Goal: Communication & Community: Answer question/provide support

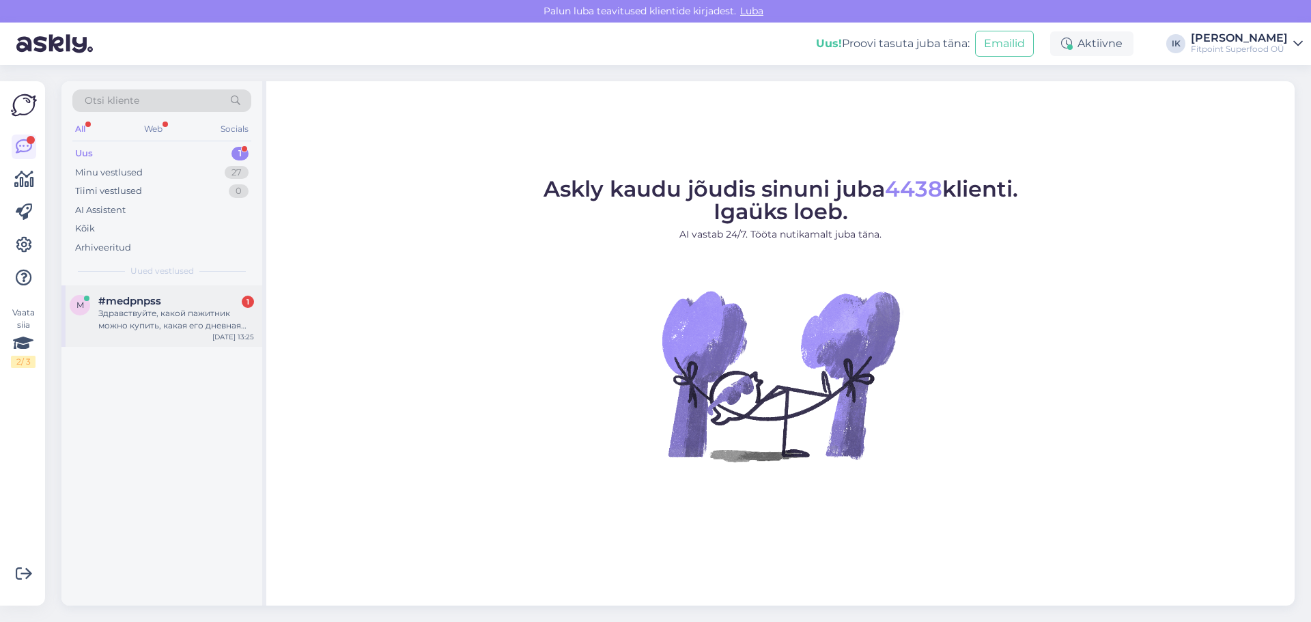
click at [165, 318] on div "Здравствуйте, какой пажитник можно купить, какая его дневная доза?" at bounding box center [176, 319] width 156 height 25
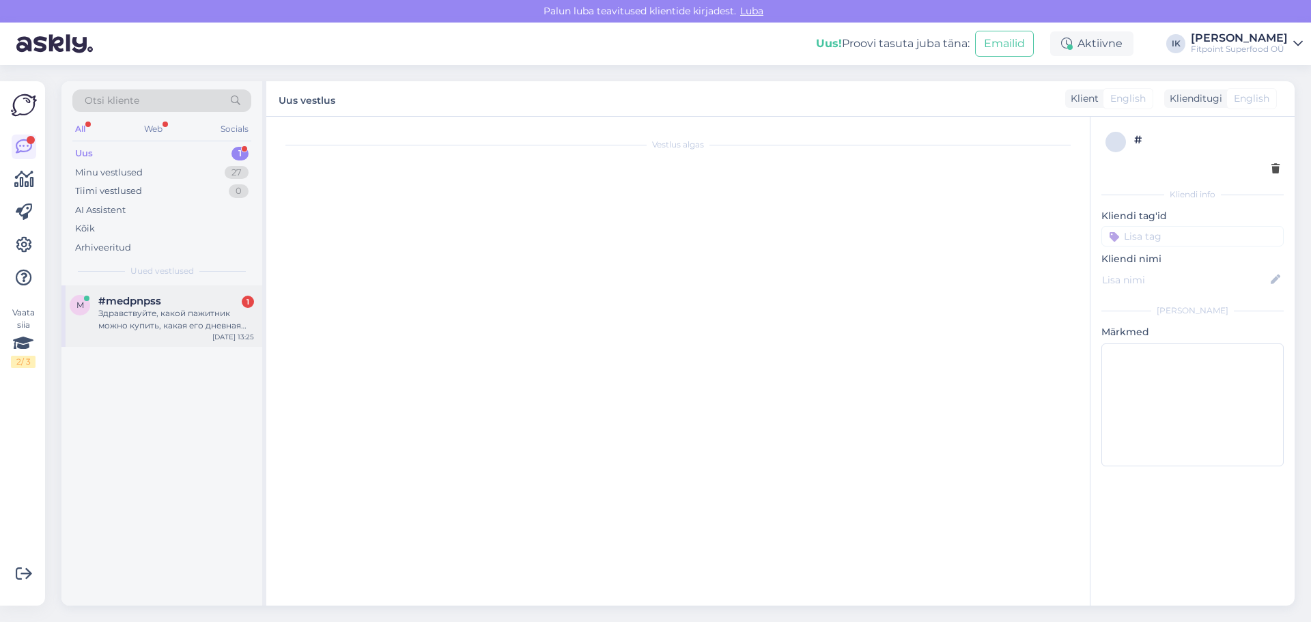
scroll to position [1444, 0]
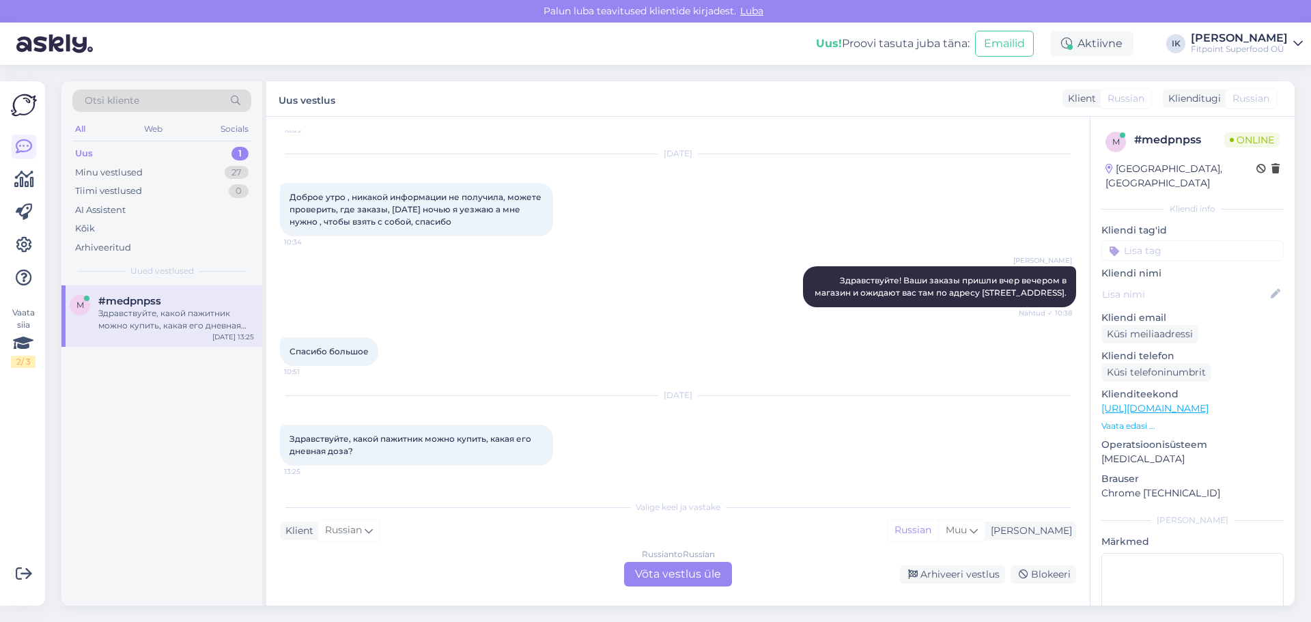
click at [1208, 402] on link "[URL][DOMAIN_NAME]" at bounding box center [1154, 408] width 107 height 12
click at [704, 575] on div "Russian to Russian Võta vestlus üle" at bounding box center [678, 574] width 108 height 25
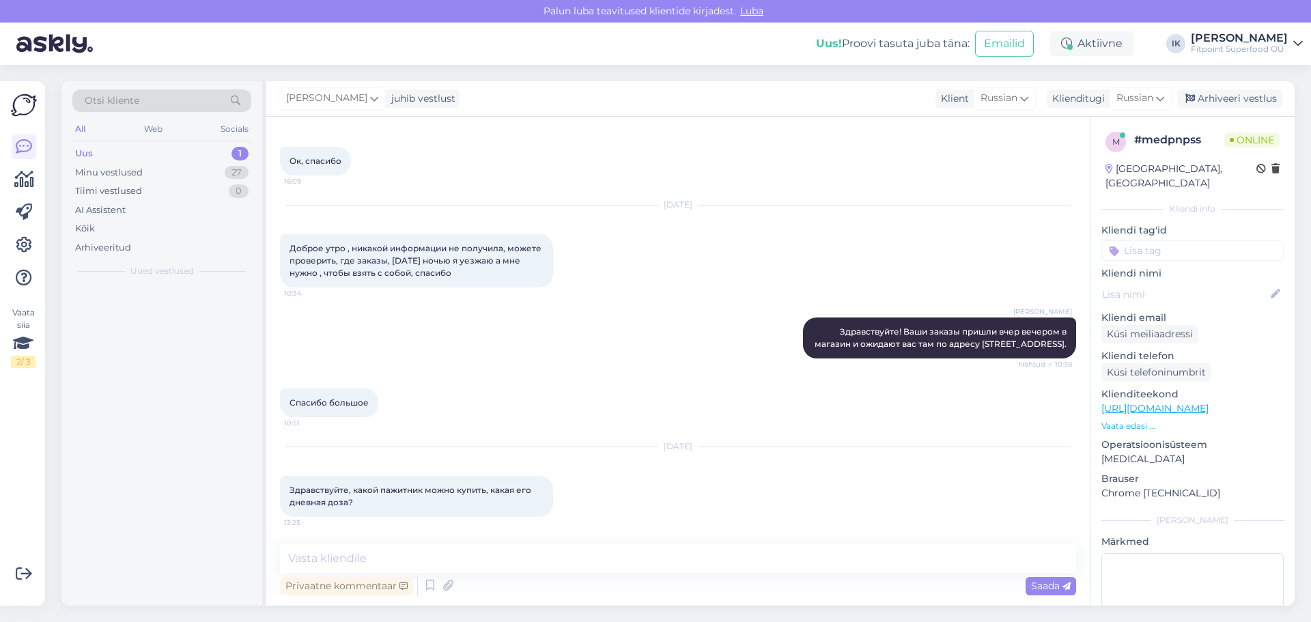
scroll to position [1393, 0]
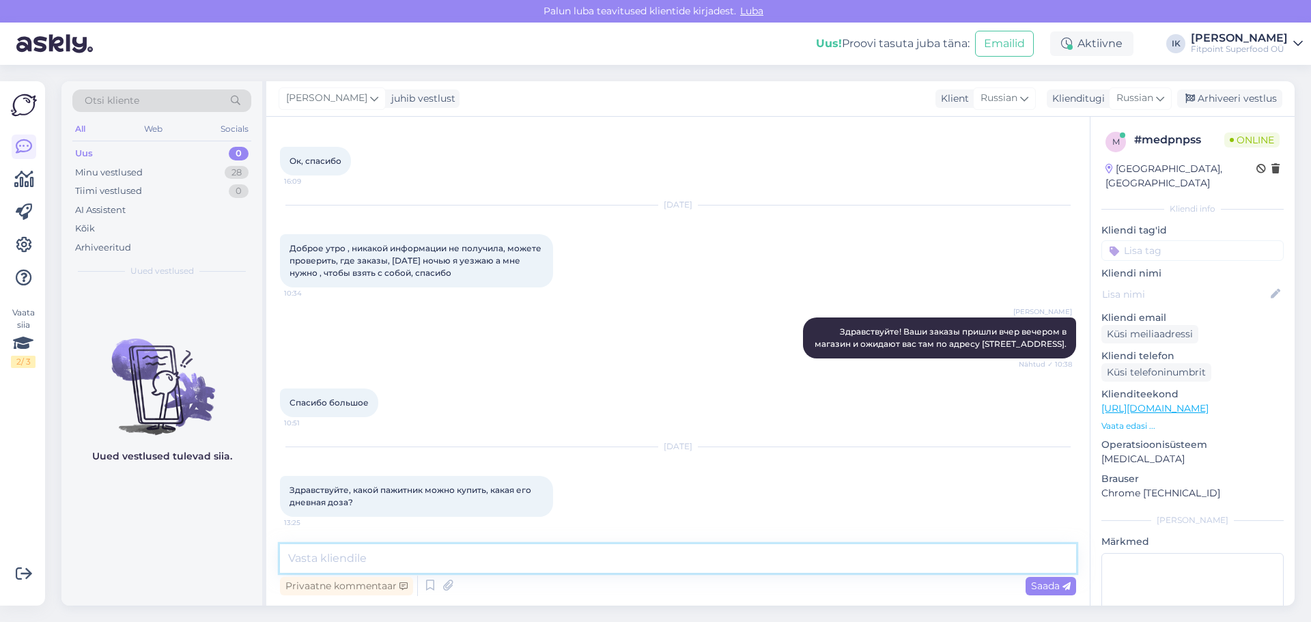
click at [683, 561] on textarea at bounding box center [678, 558] width 796 height 29
type textarea "Здравствуйте"
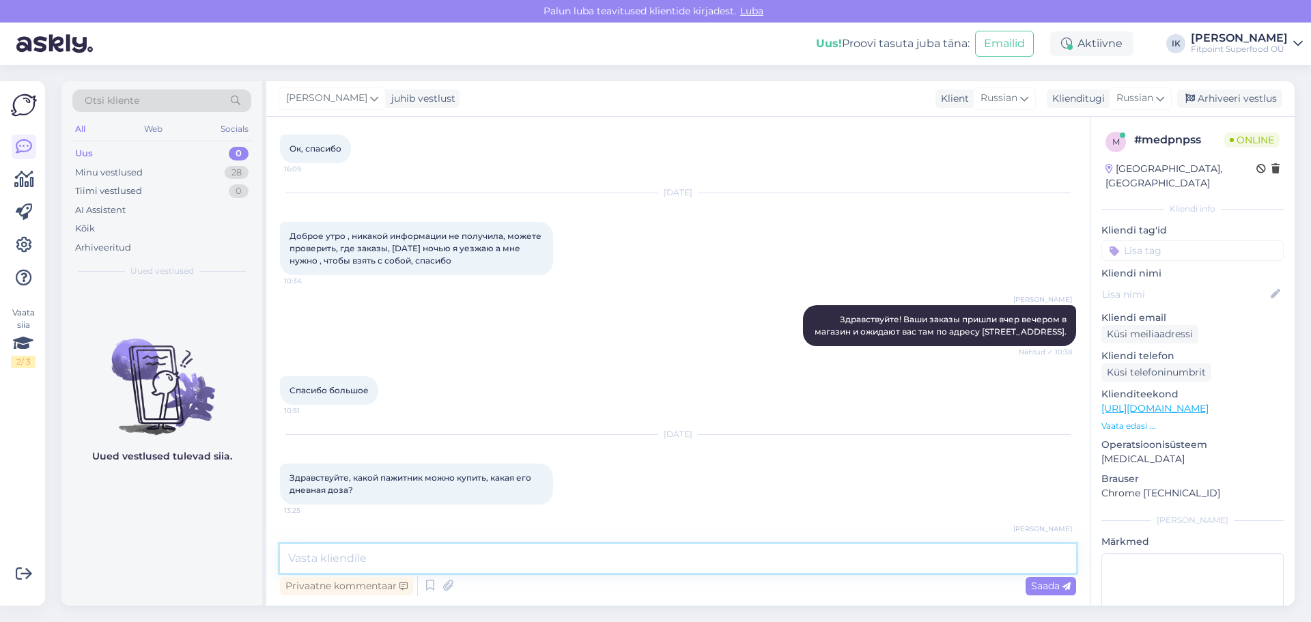
scroll to position [1452, 0]
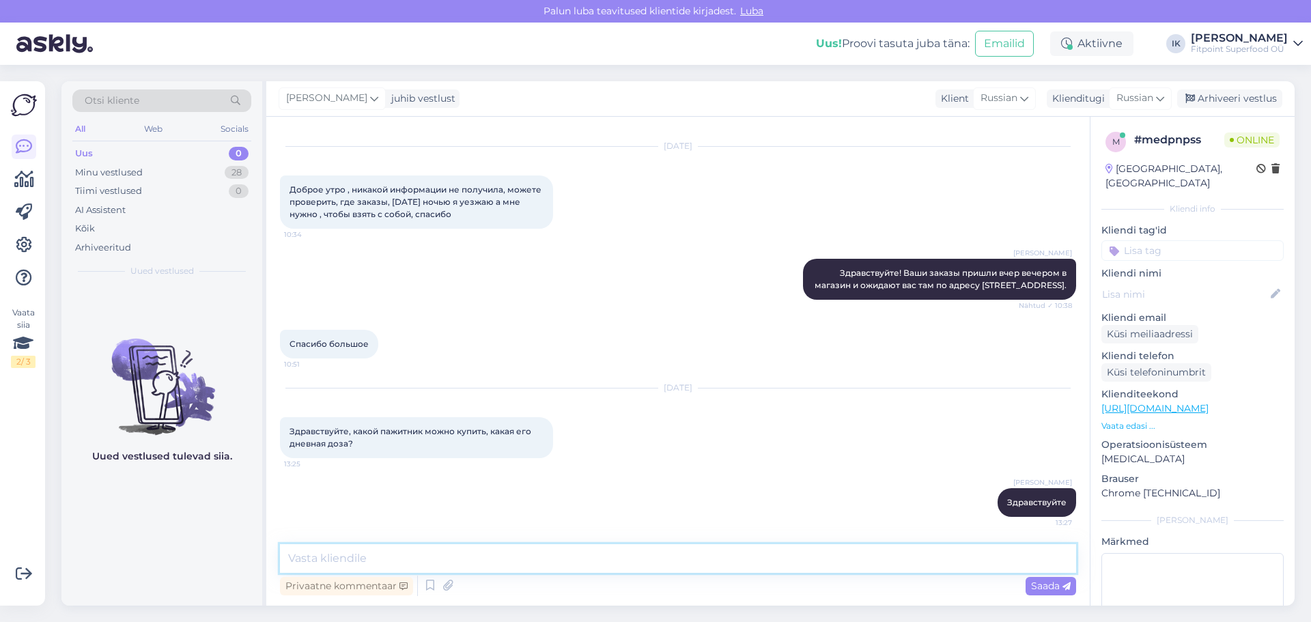
click at [393, 561] on textarea at bounding box center [678, 558] width 796 height 29
paste textarea "Семена цельные или порошок – обычно рекомендуют 2–5 г в день (примерно 1 чайная…"
type textarea "Семена цельные или порошок – обычно рекомендуют 2–5 г в день (примерно 1 чайная…"
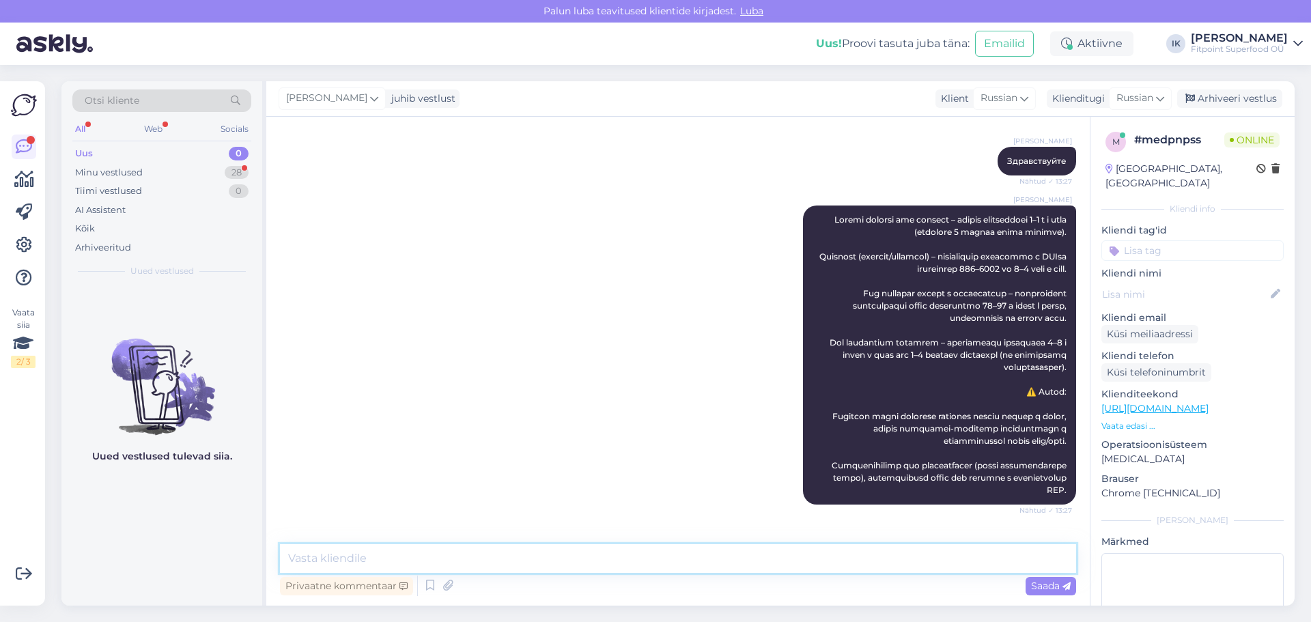
scroll to position [1839, 0]
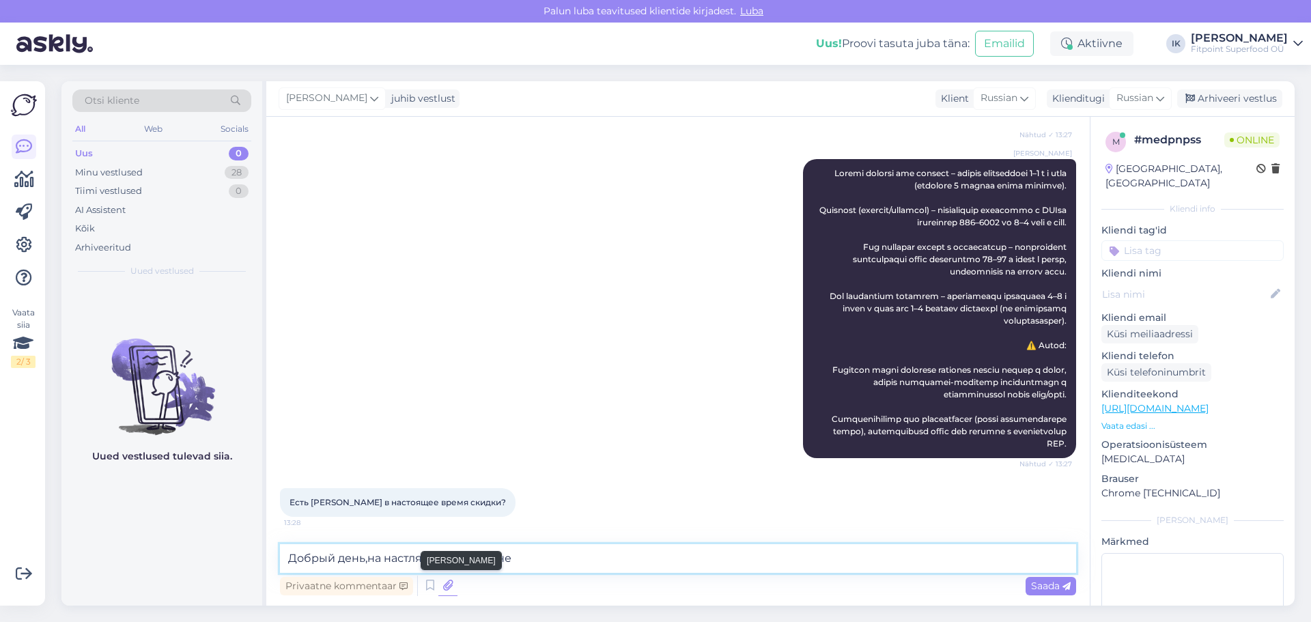
type textarea "Добрый день,на настлящий момент нет"
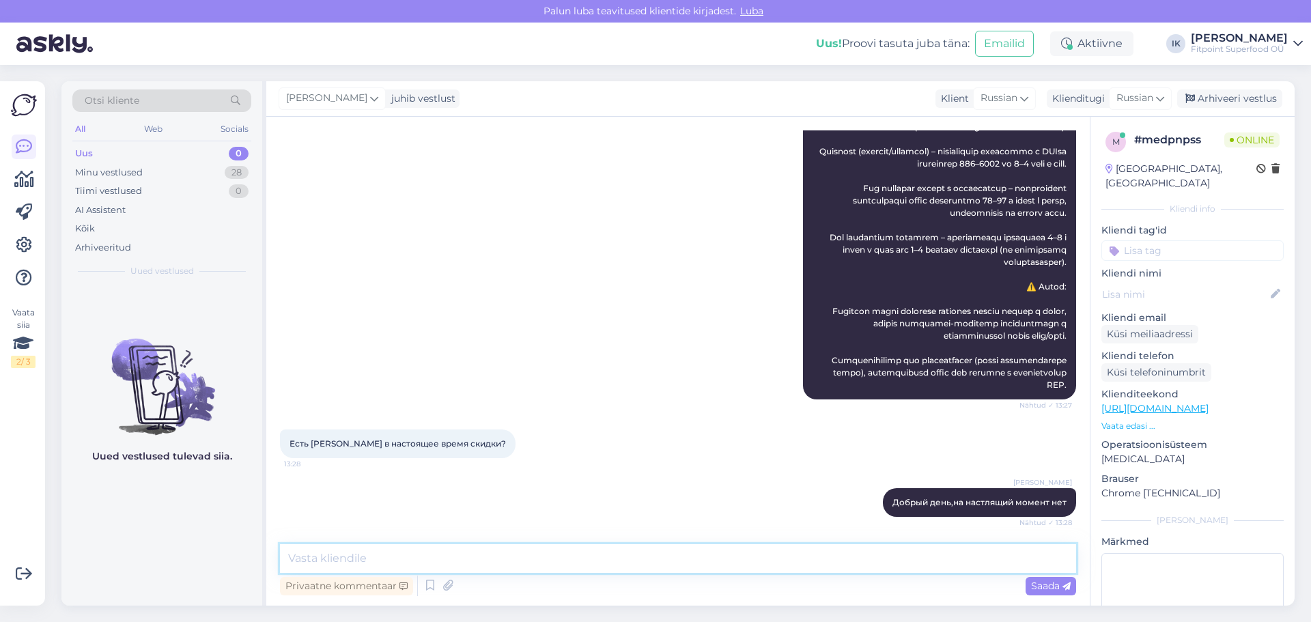
scroll to position [1957, 0]
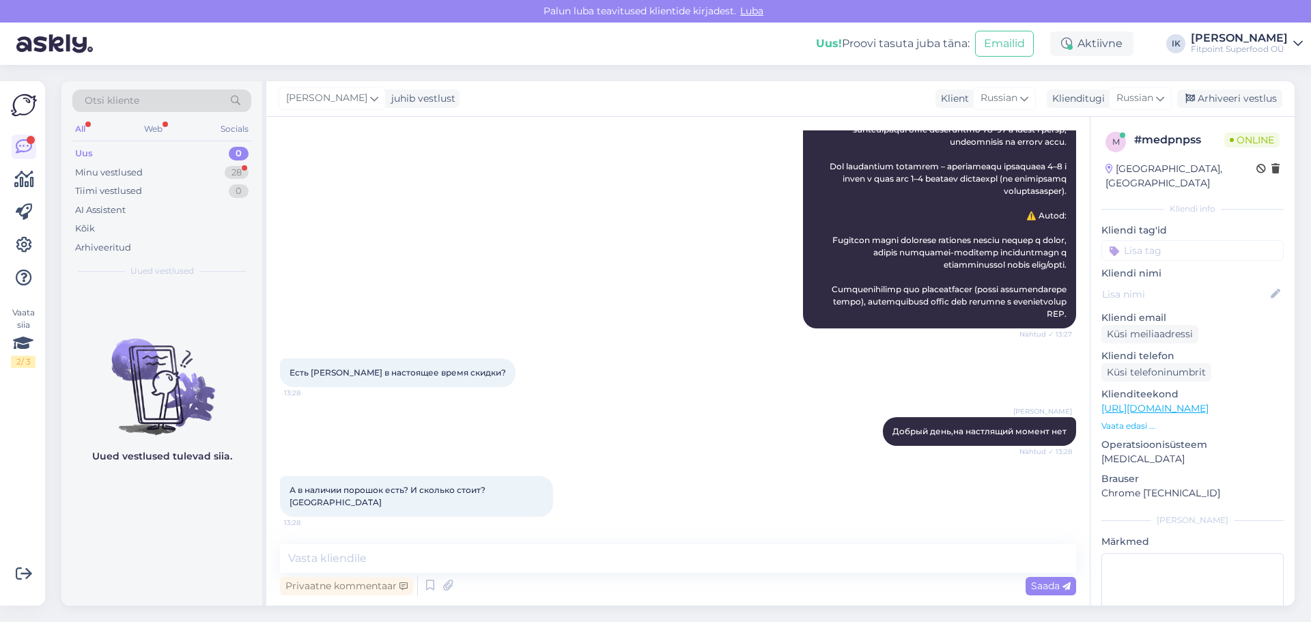
click at [1208, 402] on link "https://fitpoint.ee/ru/pazhitnik/?gad_source=1&gad_campaignid=309451263&gbraid=…" at bounding box center [1154, 408] width 107 height 12
click at [511, 557] on textarea at bounding box center [678, 558] width 796 height 29
type textarea "К сожалению,только в капсулах"
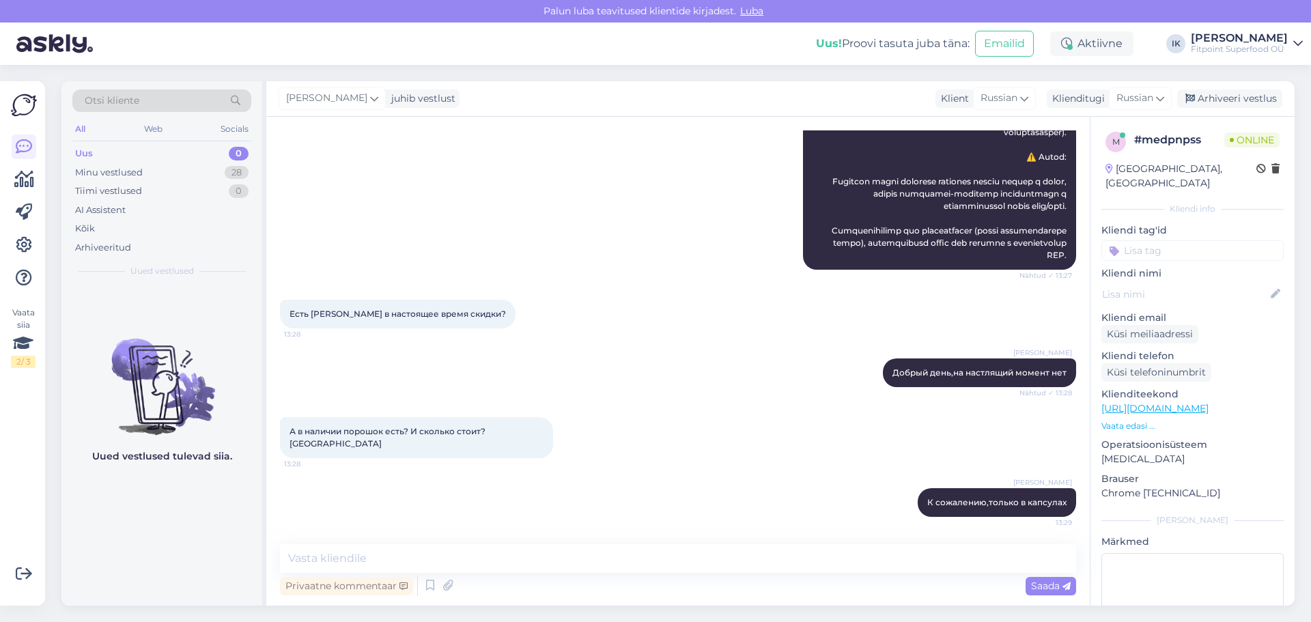
click at [1201, 402] on link "https://fitpoint.ee/ru/pazhitnik/?gad_source=1&gad_campaignid=309451263&gbraid=…" at bounding box center [1154, 408] width 107 height 12
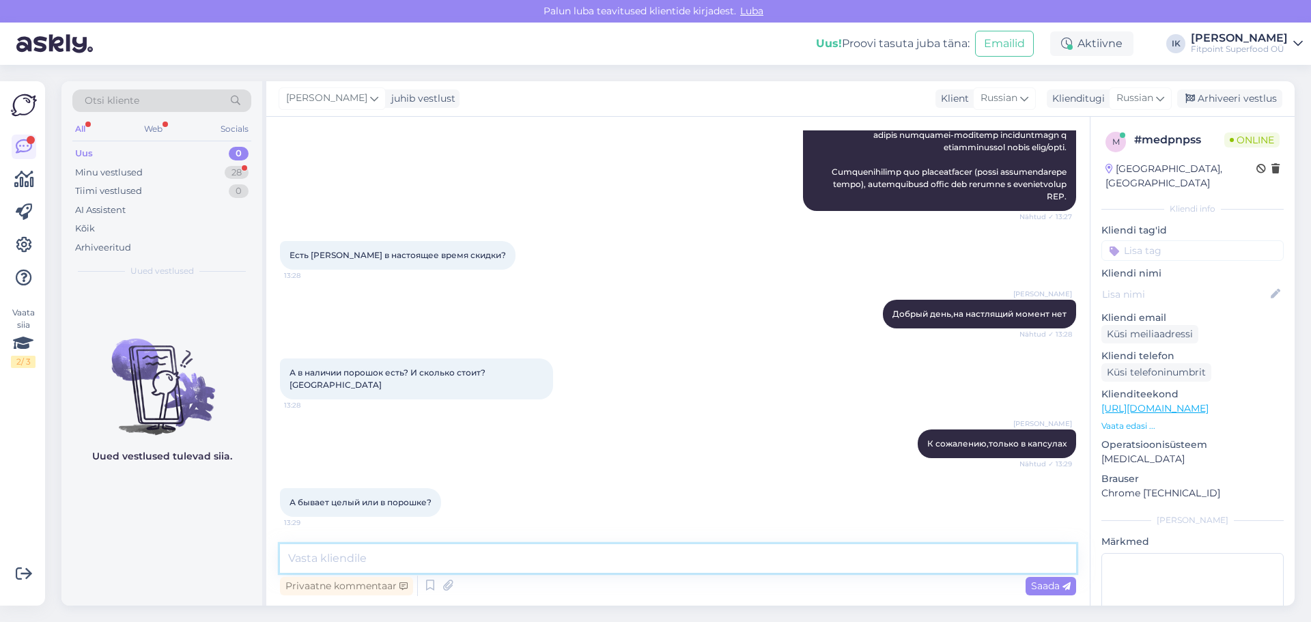
click at [399, 555] on textarea at bounding box center [678, 558] width 796 height 29
type textarea "Нет,у нас такого нет"
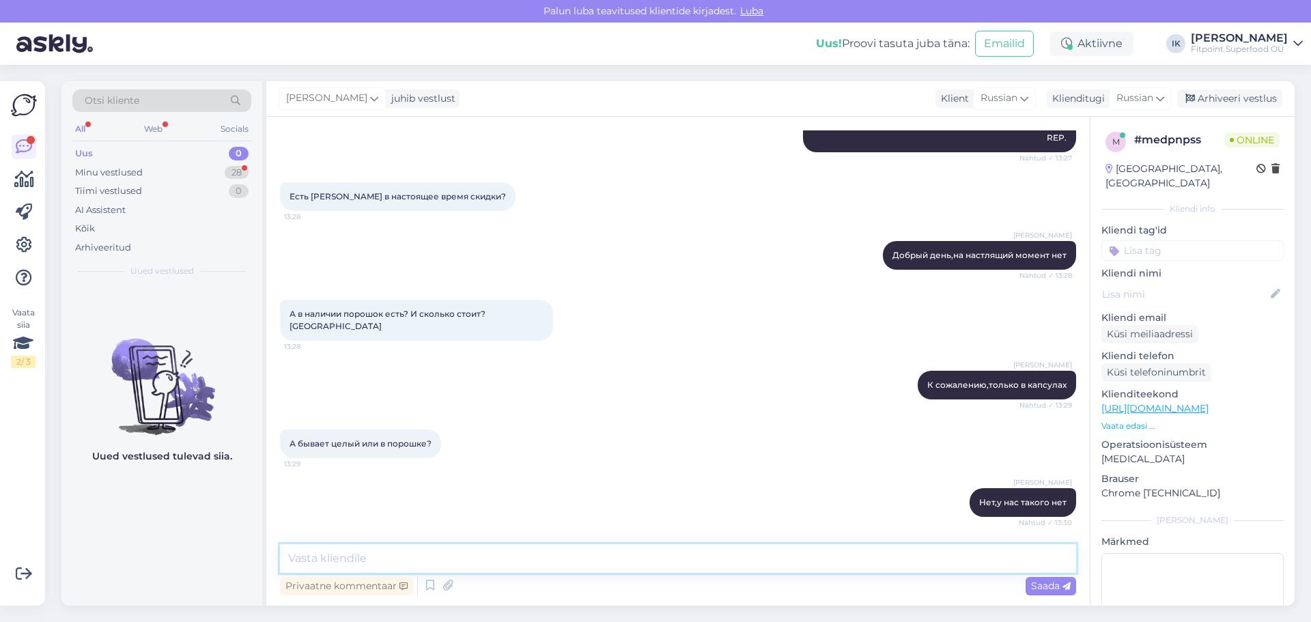
scroll to position [2204, 0]
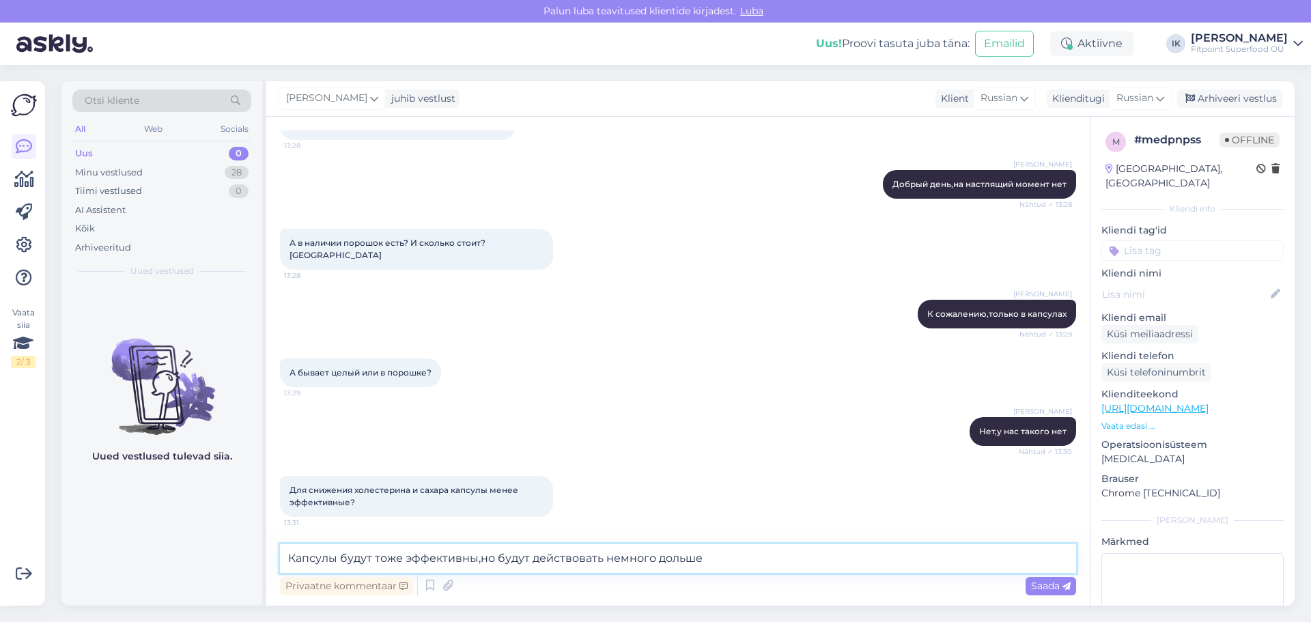
click at [573, 559] on textarea "Капсулы будут тоже эффективны,но будут действовать немного дольше" at bounding box center [678, 558] width 796 height 29
type textarea "Капсулы будут тоже эффективны,но будут усваиваться немного дольше"
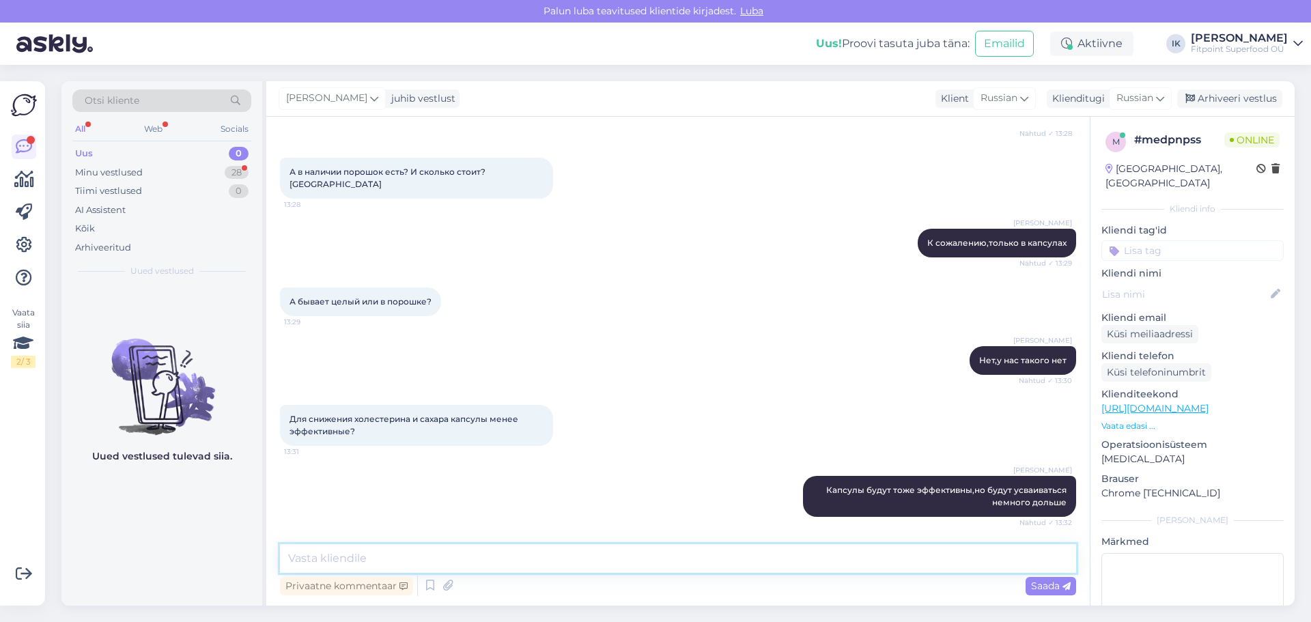
scroll to position [2346, 0]
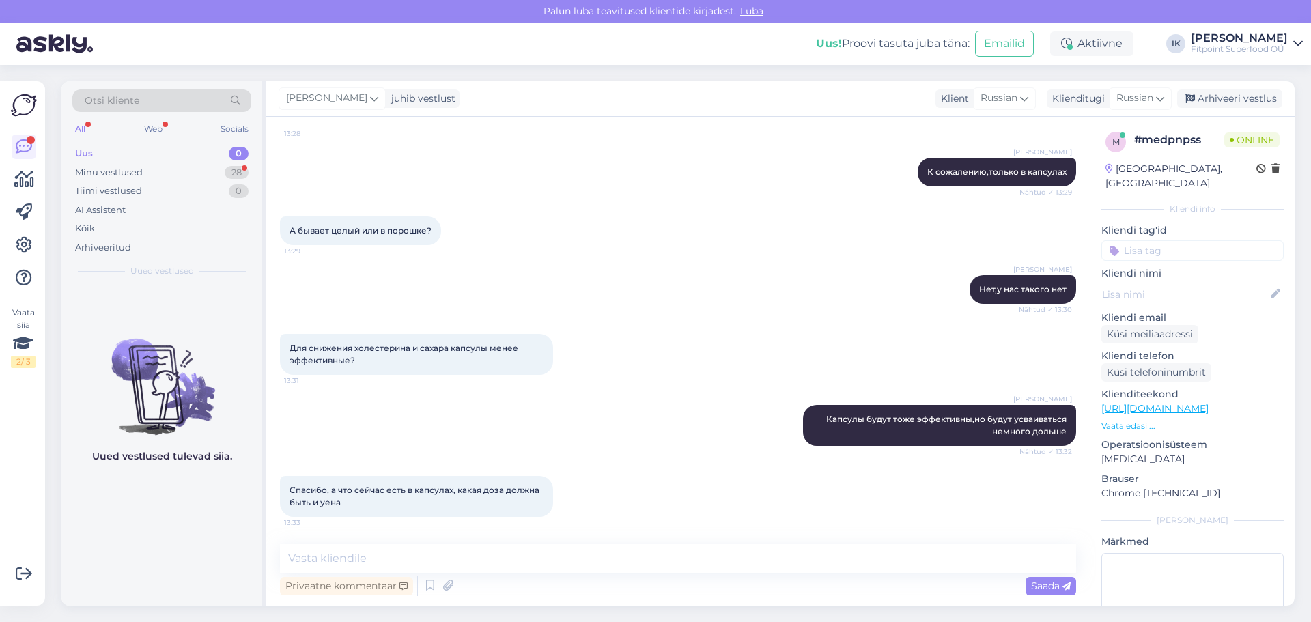
click at [1206, 402] on link "https://fitpoint.ee/ru/pazhitnik/?gad_source=1&gad_campaignid=309451263&gbraid=…" at bounding box center [1154, 408] width 107 height 12
click at [565, 569] on textarea at bounding box center [678, 558] width 796 height 29
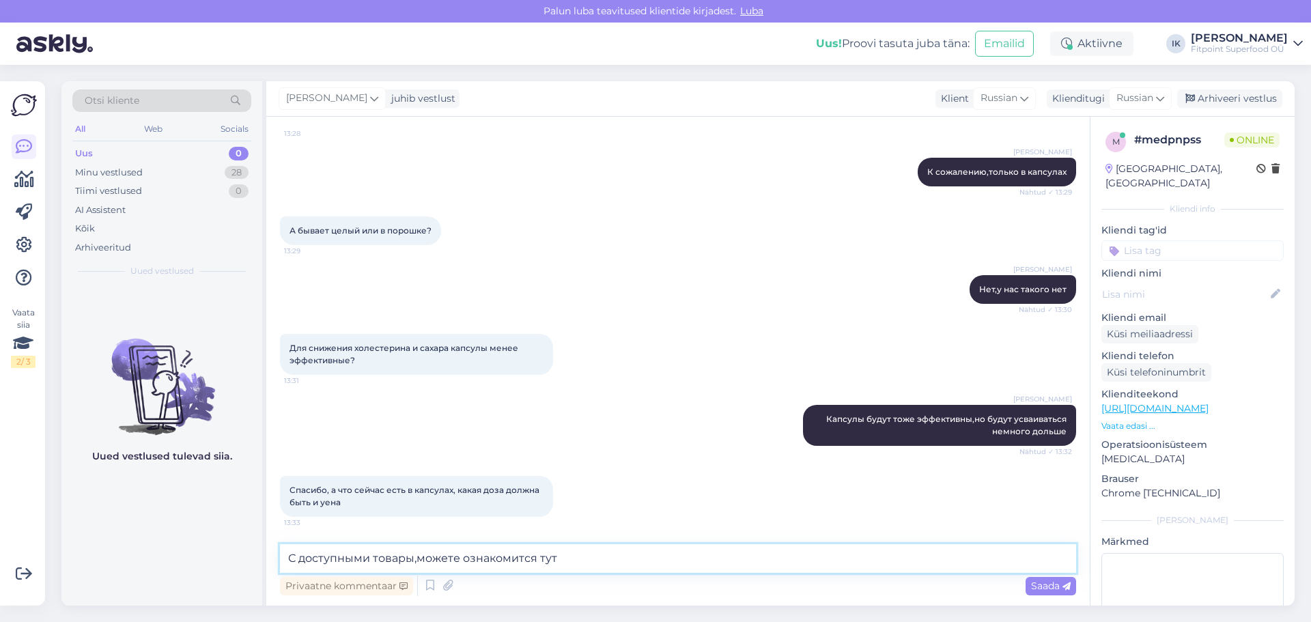
paste textarea "https://fitpoint.ee/ru/pazhitnik/?gad_source=1&gad_campaignid=309451263&gbraid=…"
type textarea "С доступными товары,можете ознакомится тут https://fitpoint.ee/ru/pazhitnik/?ga…"
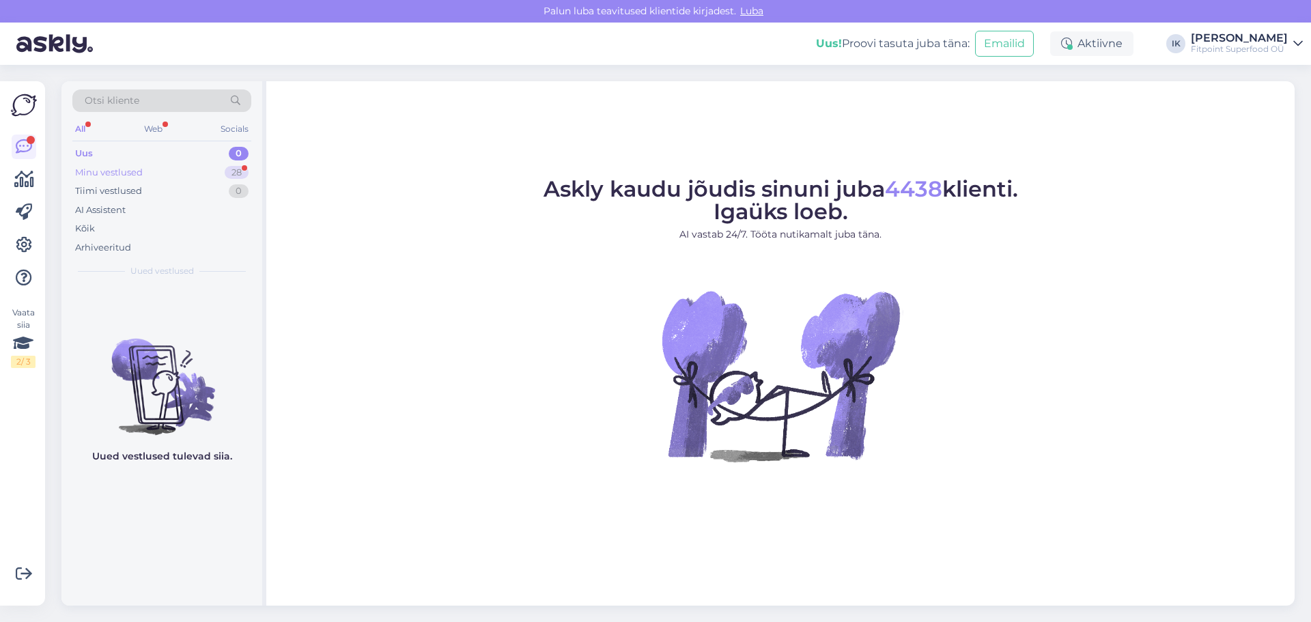
click at [145, 175] on div "Minu vestlused 28" at bounding box center [161, 172] width 179 height 19
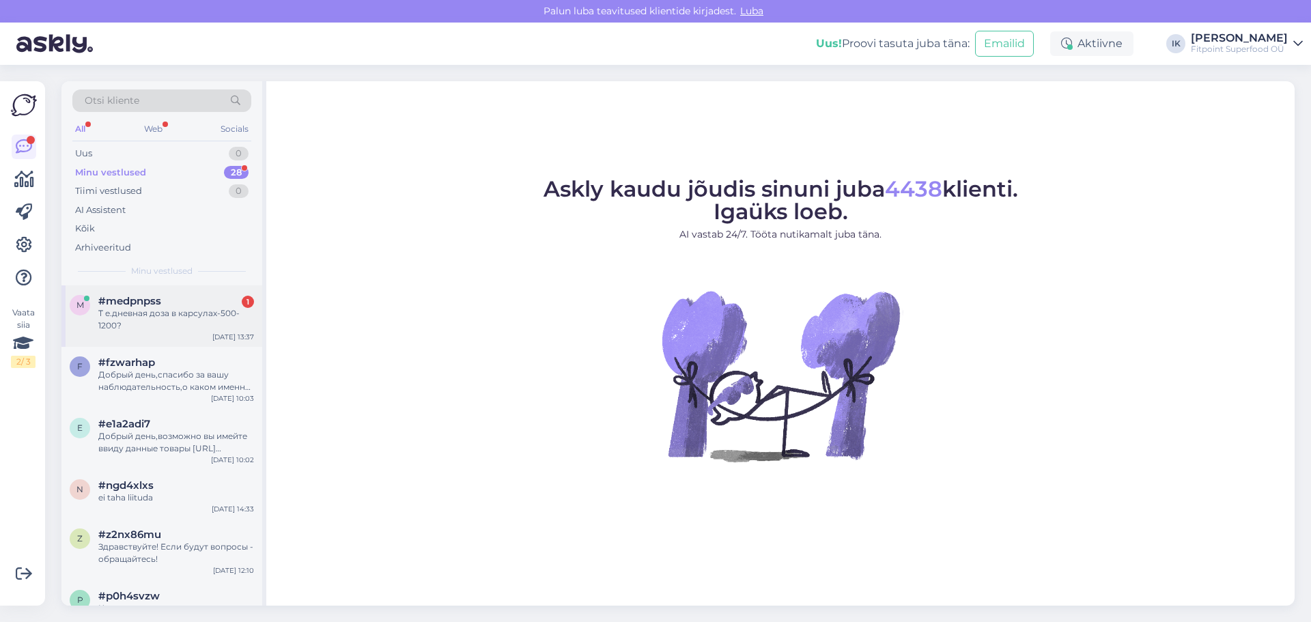
click at [169, 315] on div "Т е.дневная доза в карсулах-500-1200?" at bounding box center [176, 319] width 156 height 25
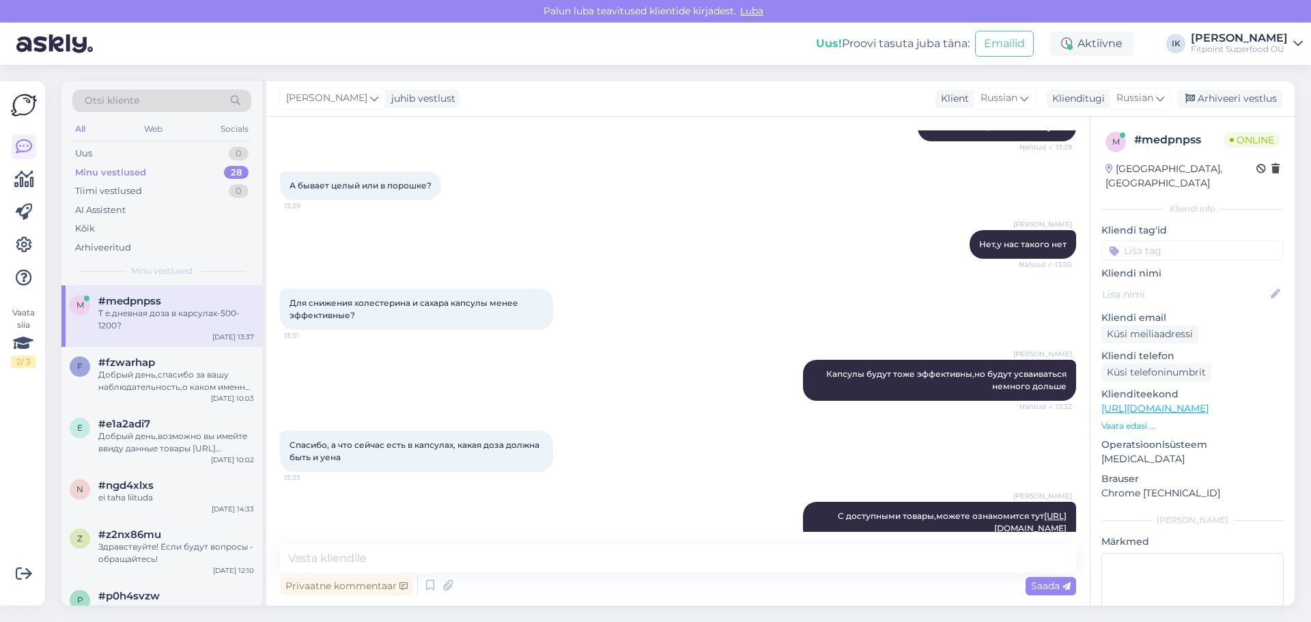
scroll to position [2525, 0]
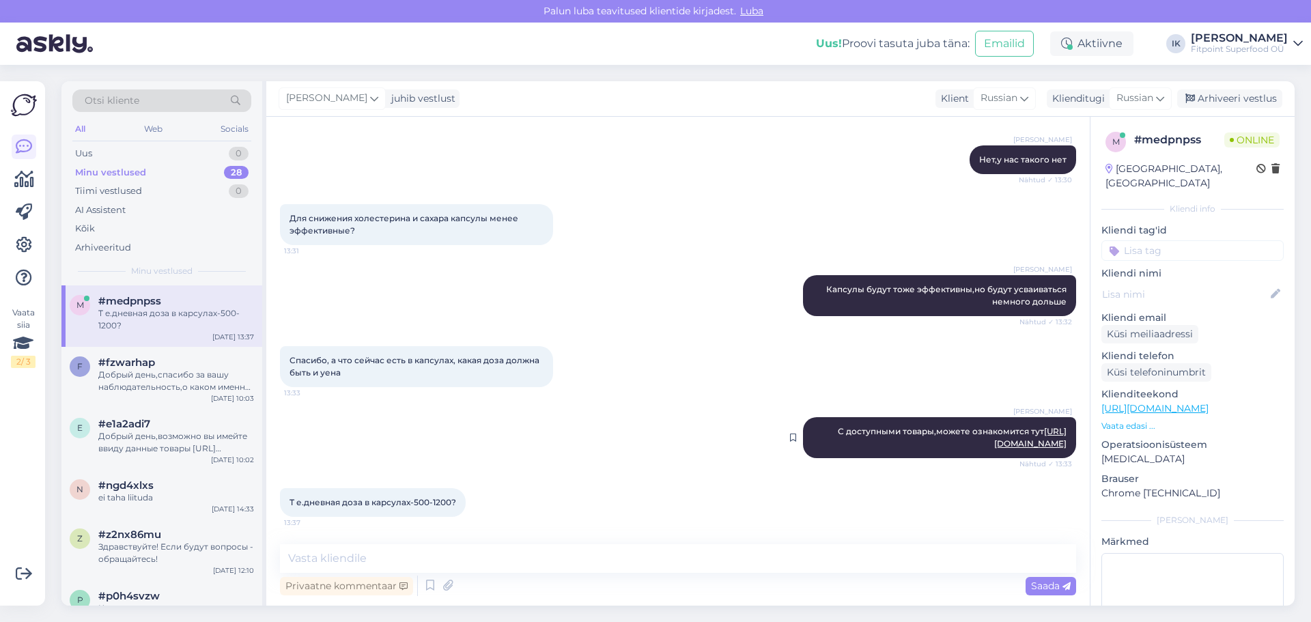
click at [994, 426] on link "[URL][DOMAIN_NAME]" at bounding box center [1030, 437] width 72 height 23
click at [373, 558] on textarea at bounding box center [678, 558] width 796 height 29
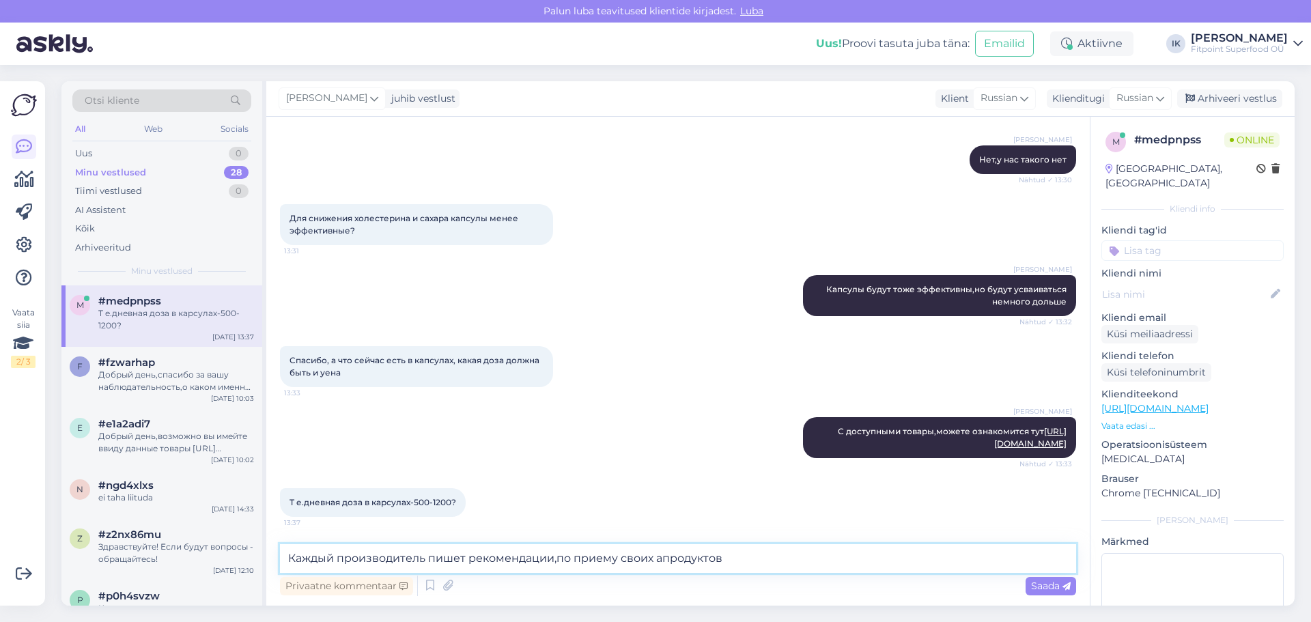
click at [675, 554] on textarea "Каждый производитель пишет рекомендации,по приему своих апродуктов" at bounding box center [678, 558] width 796 height 29
type textarea "Каждый производитель пишет рекомендации,по приему своих продуктов"
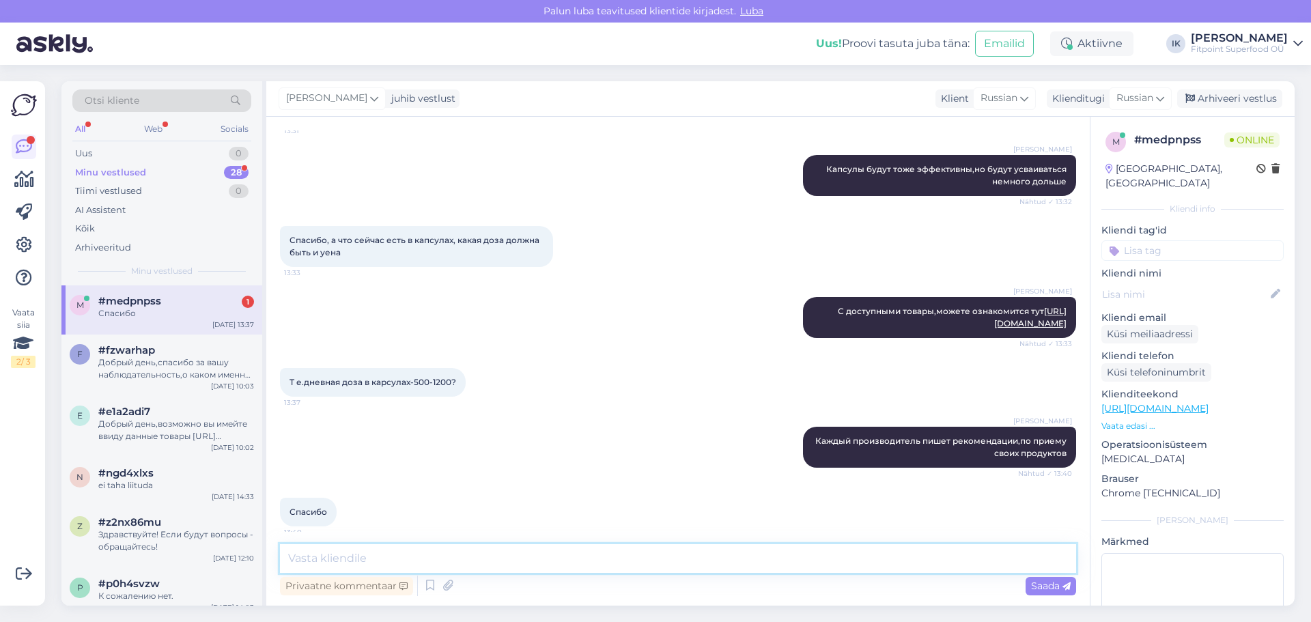
scroll to position [2655, 0]
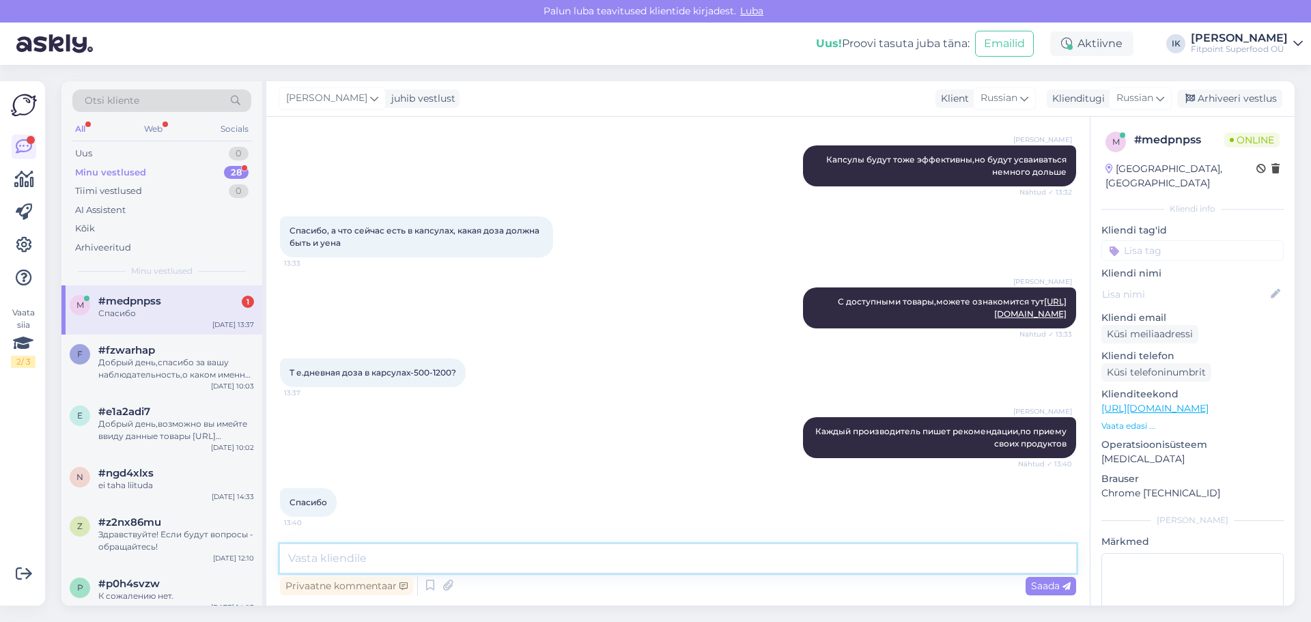
click at [439, 547] on textarea at bounding box center [678, 558] width 796 height 29
type textarea "Рады чтос могли помочь"
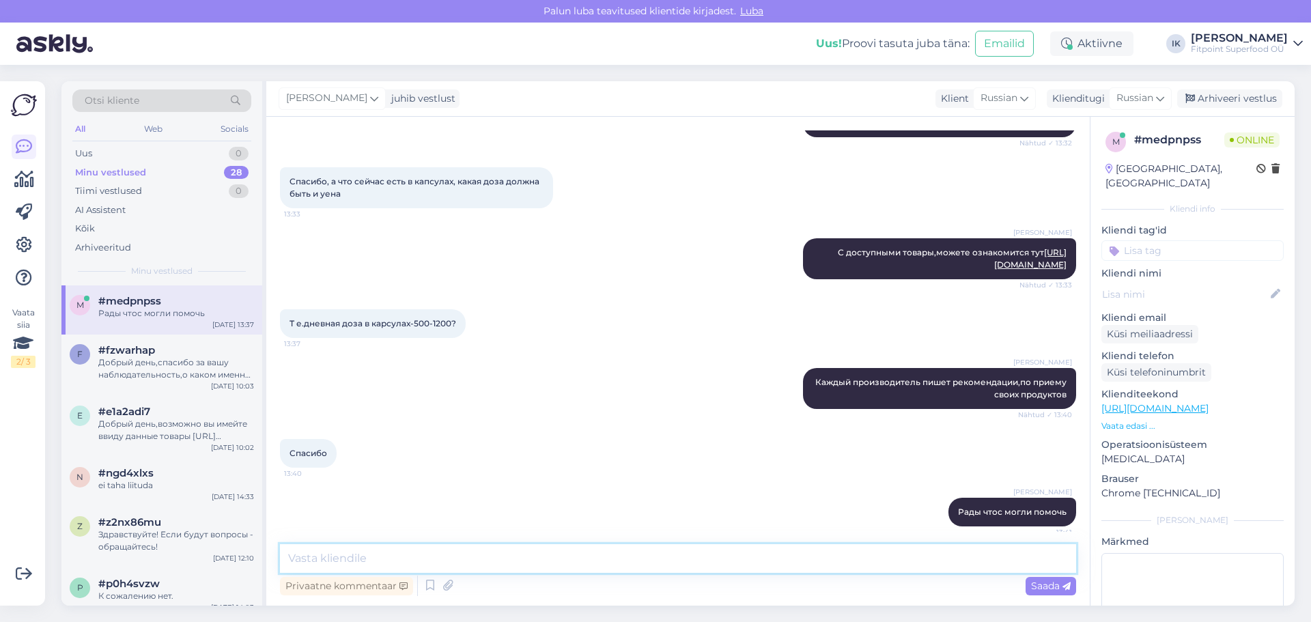
scroll to position [2713, 0]
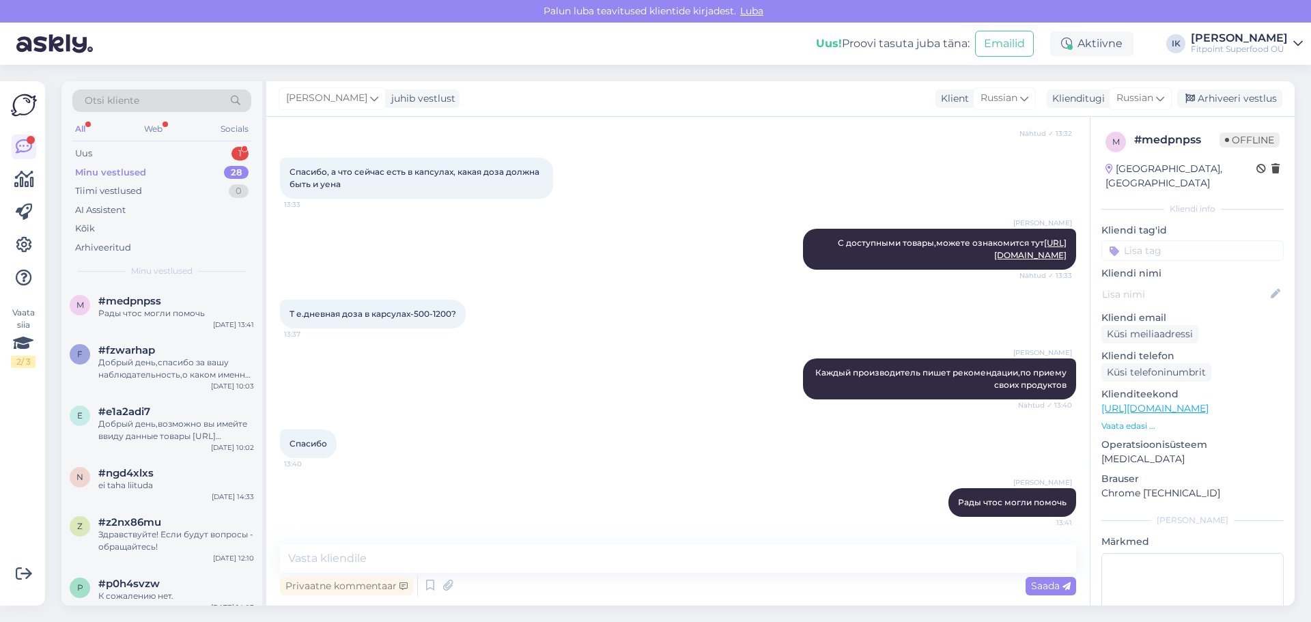
click at [184, 140] on div "All Web Socials" at bounding box center [161, 130] width 179 height 21
click at [187, 147] on div "Uus 1" at bounding box center [161, 153] width 179 height 19
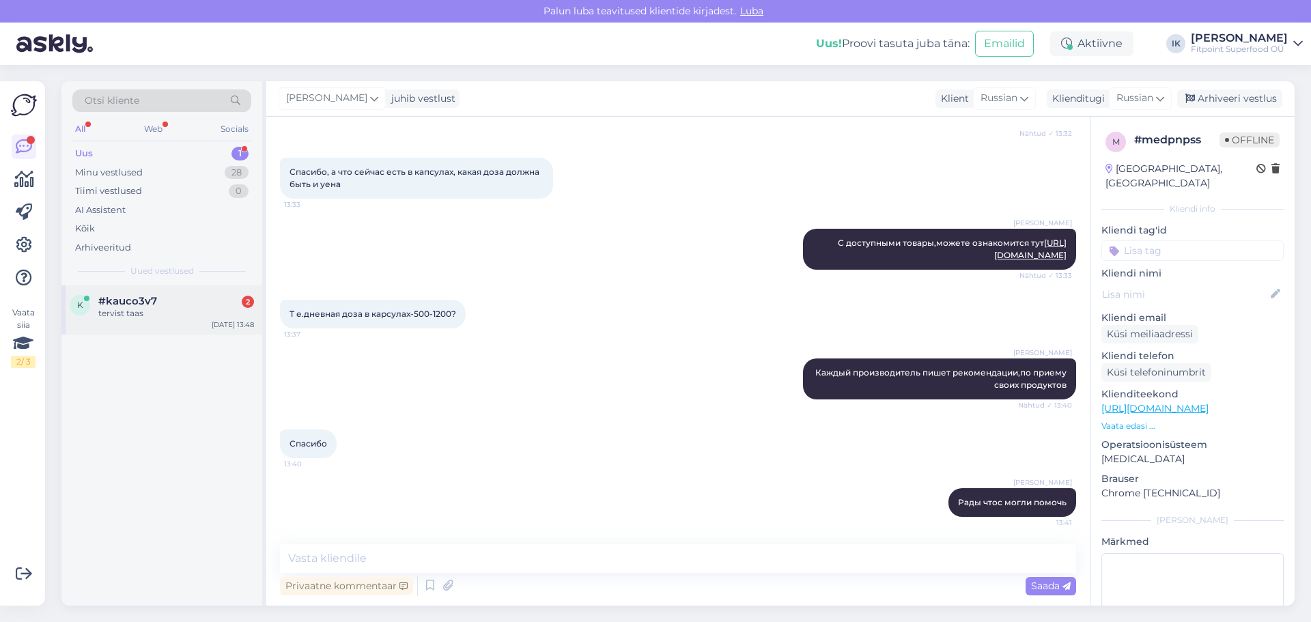
click at [207, 312] on div "tervist taas" at bounding box center [176, 313] width 156 height 12
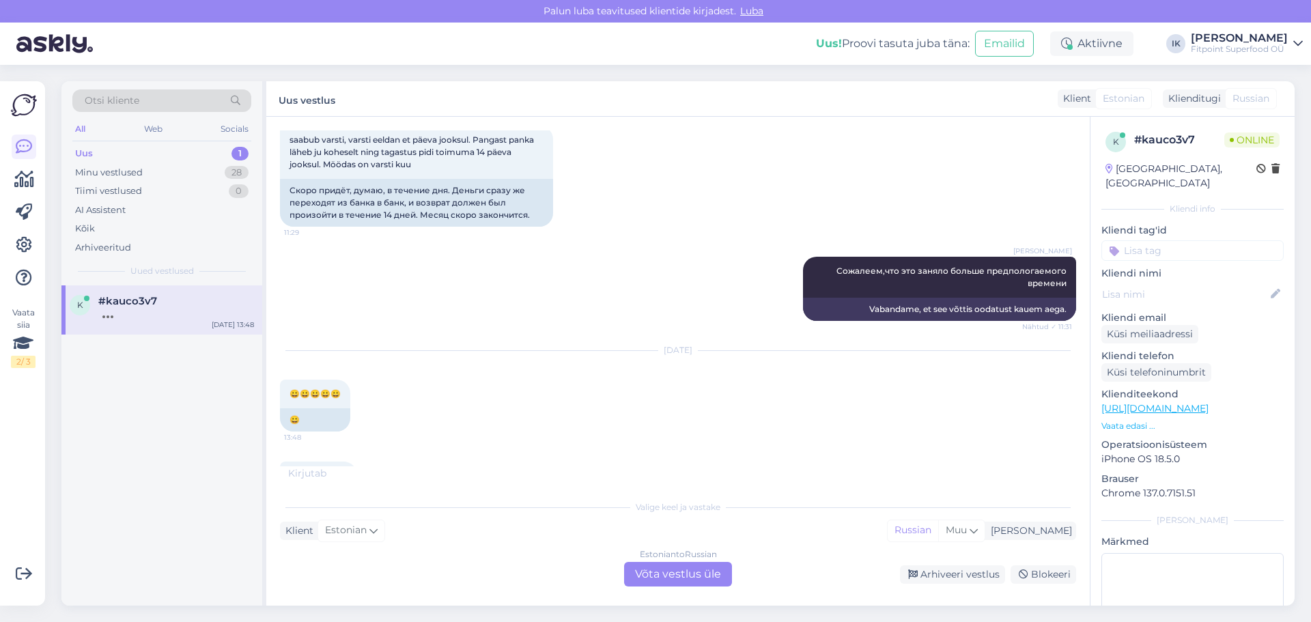
scroll to position [5133, 0]
click at [680, 576] on div "Estonian to Russian Võta vestlus üle" at bounding box center [678, 574] width 108 height 25
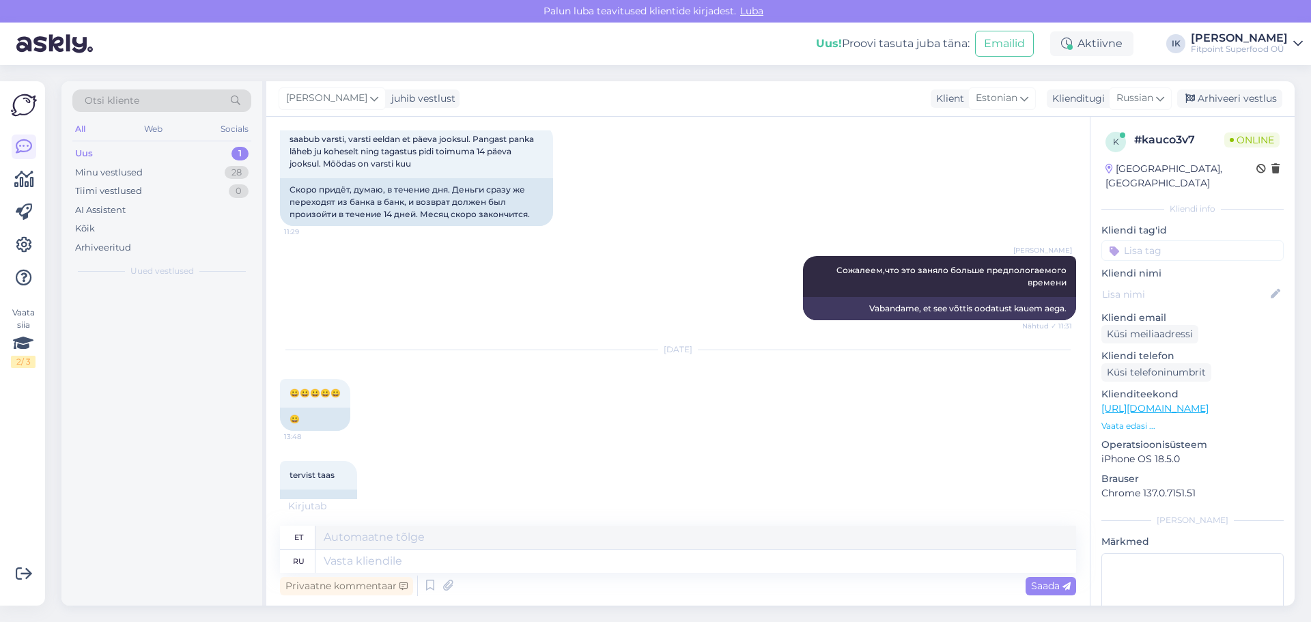
scroll to position [5100, 0]
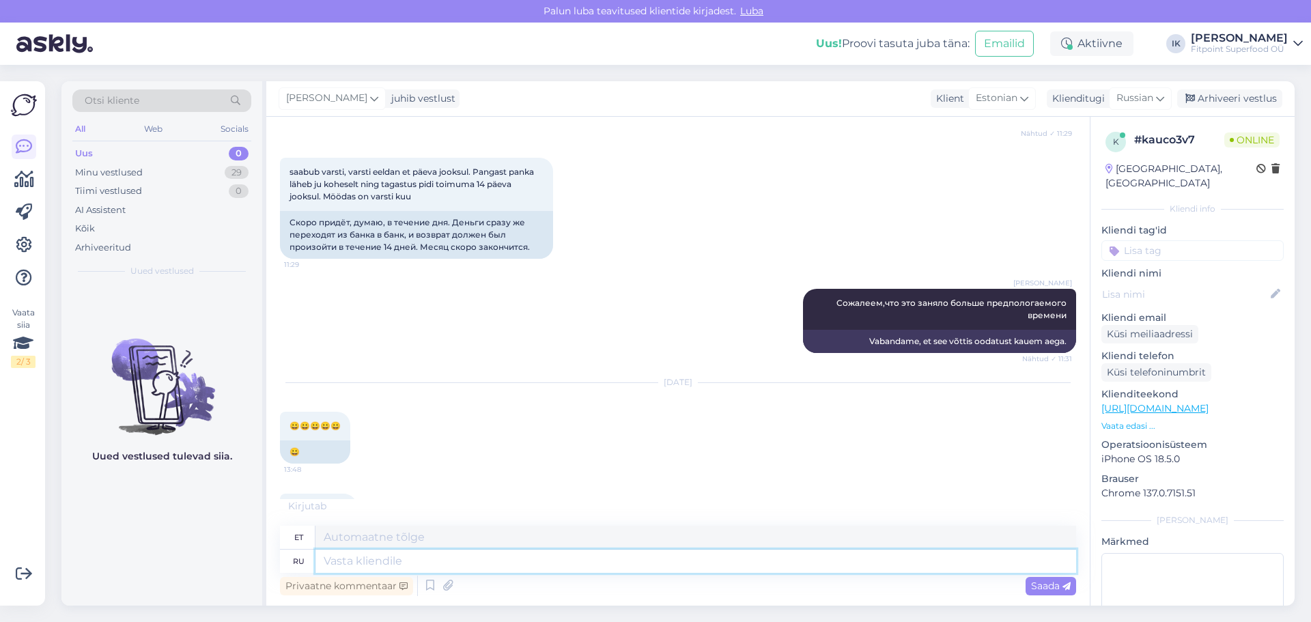
click at [604, 569] on textarea at bounding box center [695, 561] width 761 height 23
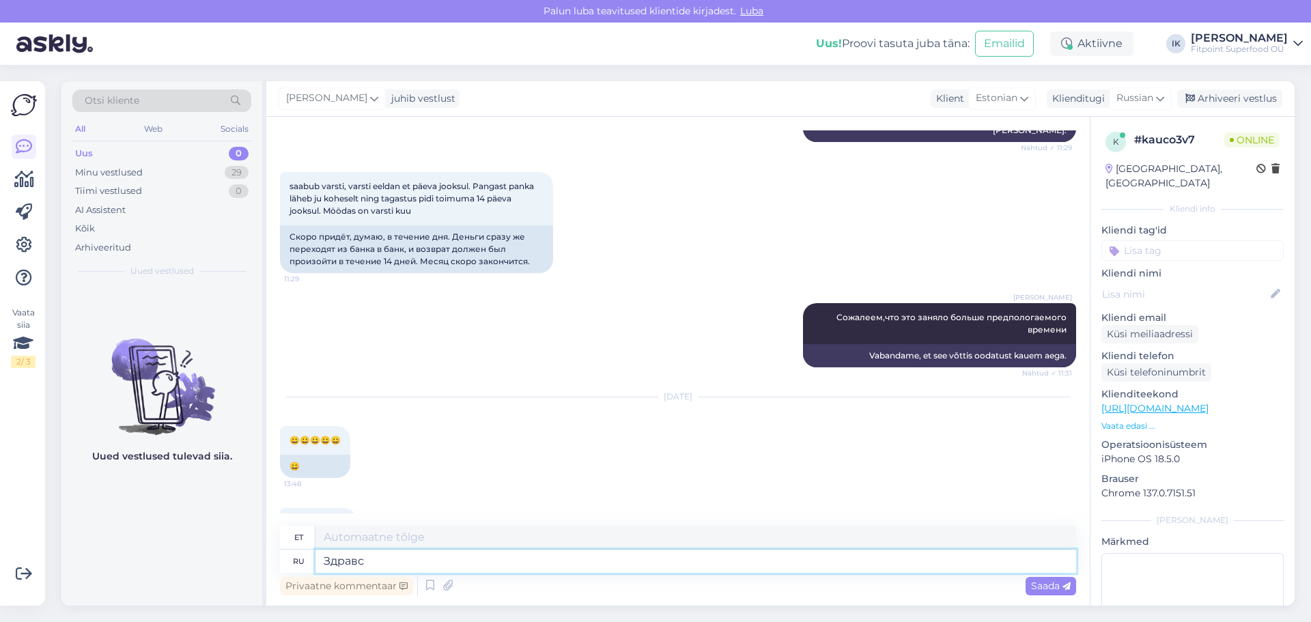
scroll to position [5168, 0]
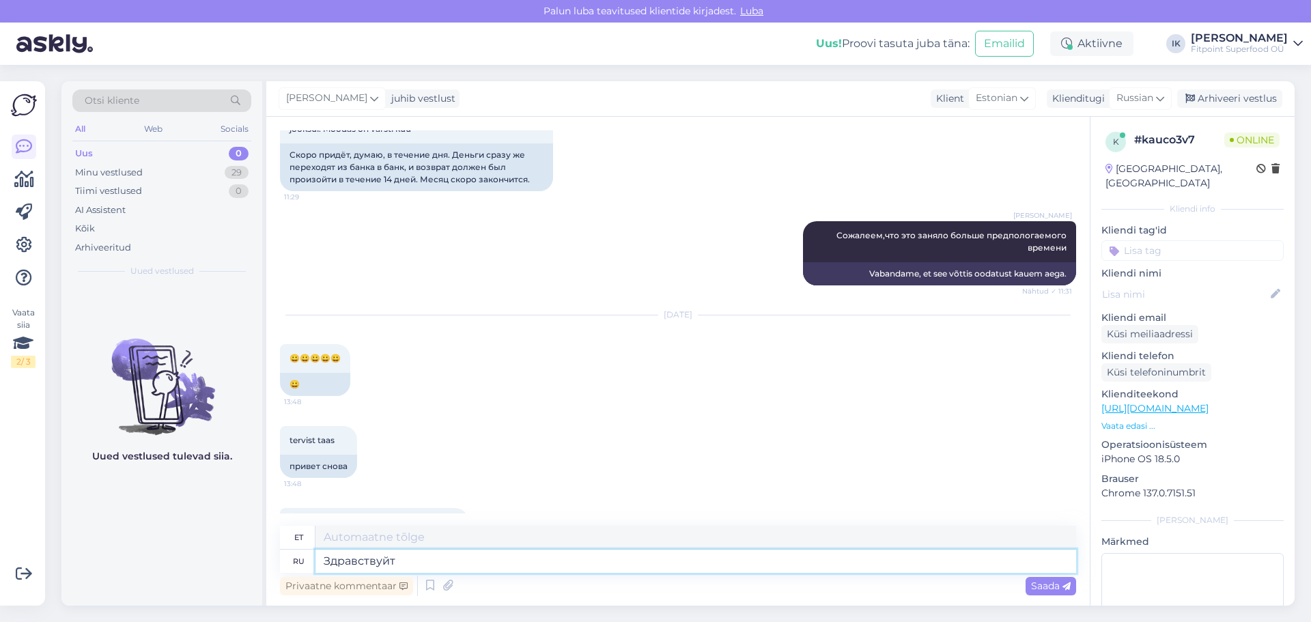
type textarea "Здравствуйте"
type textarea "Tere"
type textarea "Здравствуйте."
type textarea "Tere."
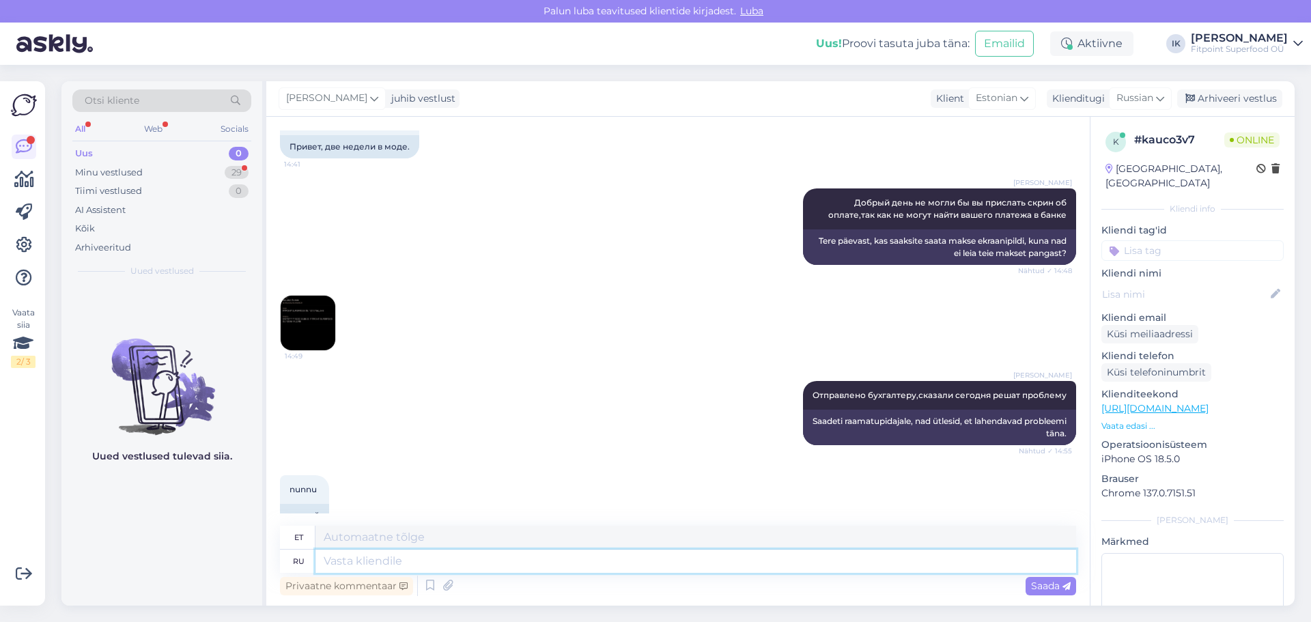
scroll to position [3625, 0]
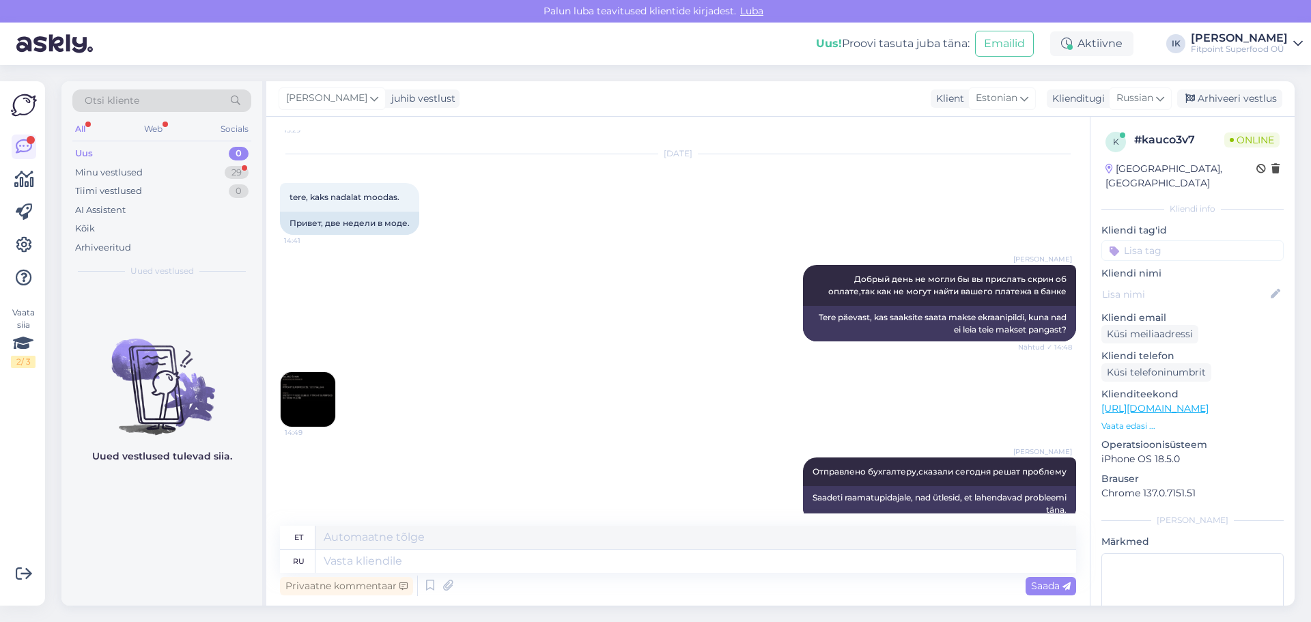
click at [315, 372] on img at bounding box center [308, 399] width 55 height 55
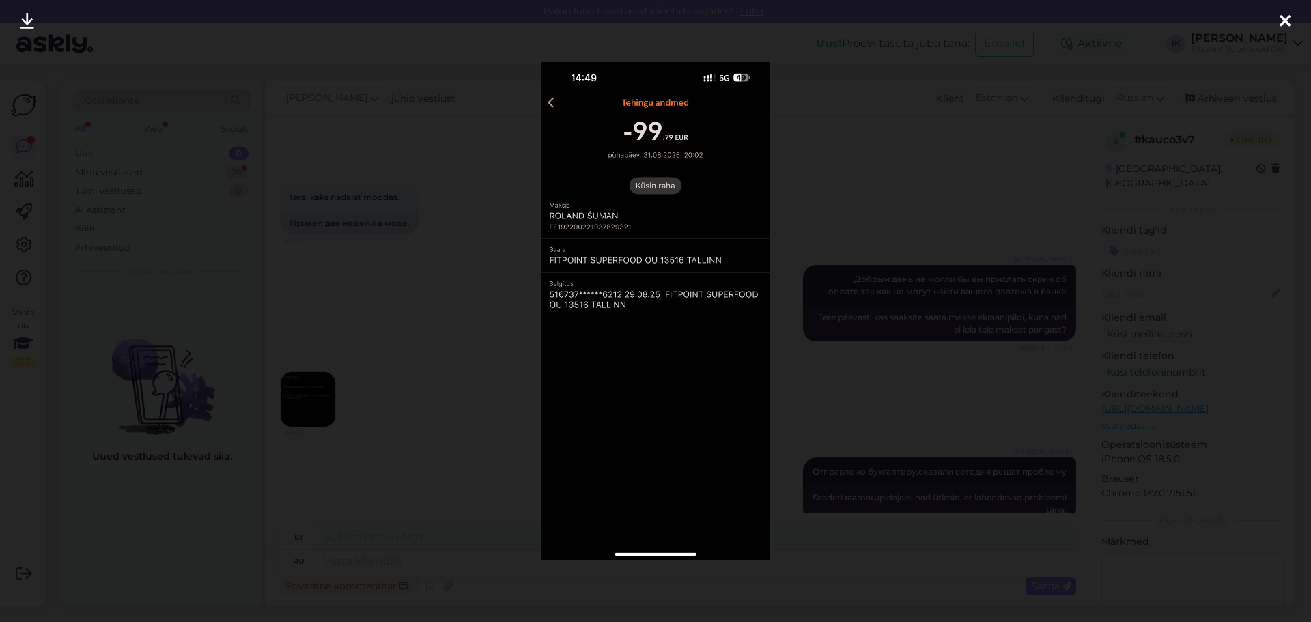
click at [946, 357] on div at bounding box center [655, 311] width 1311 height 622
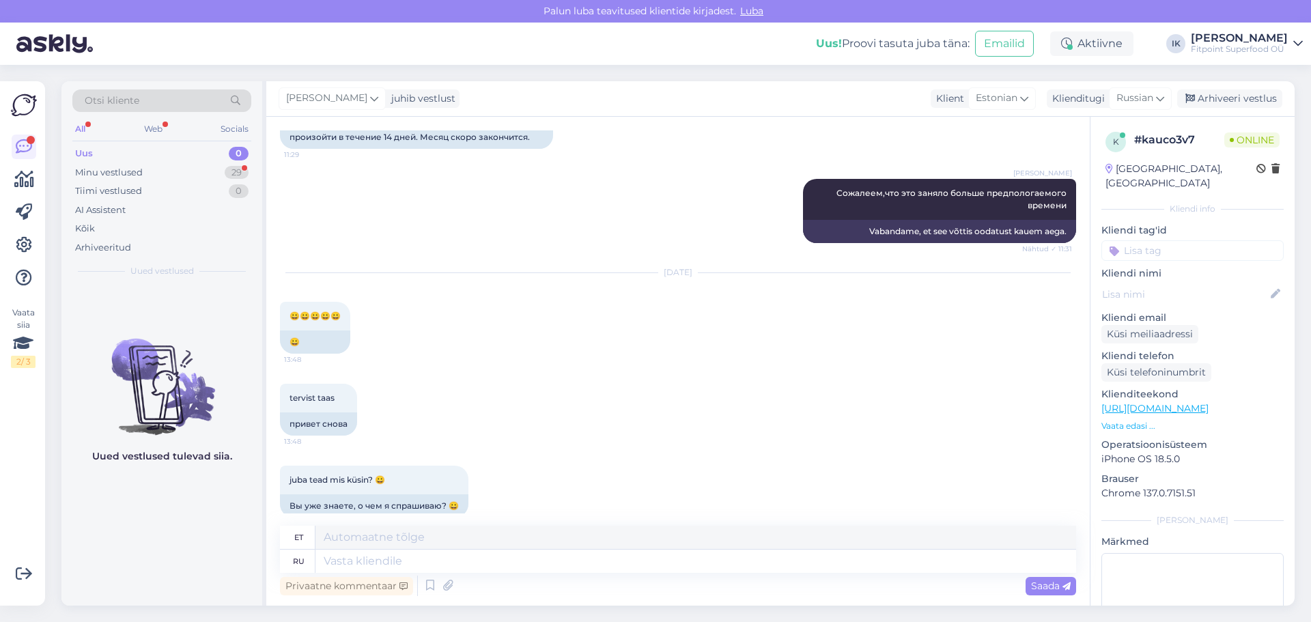
scroll to position [5059, 0]
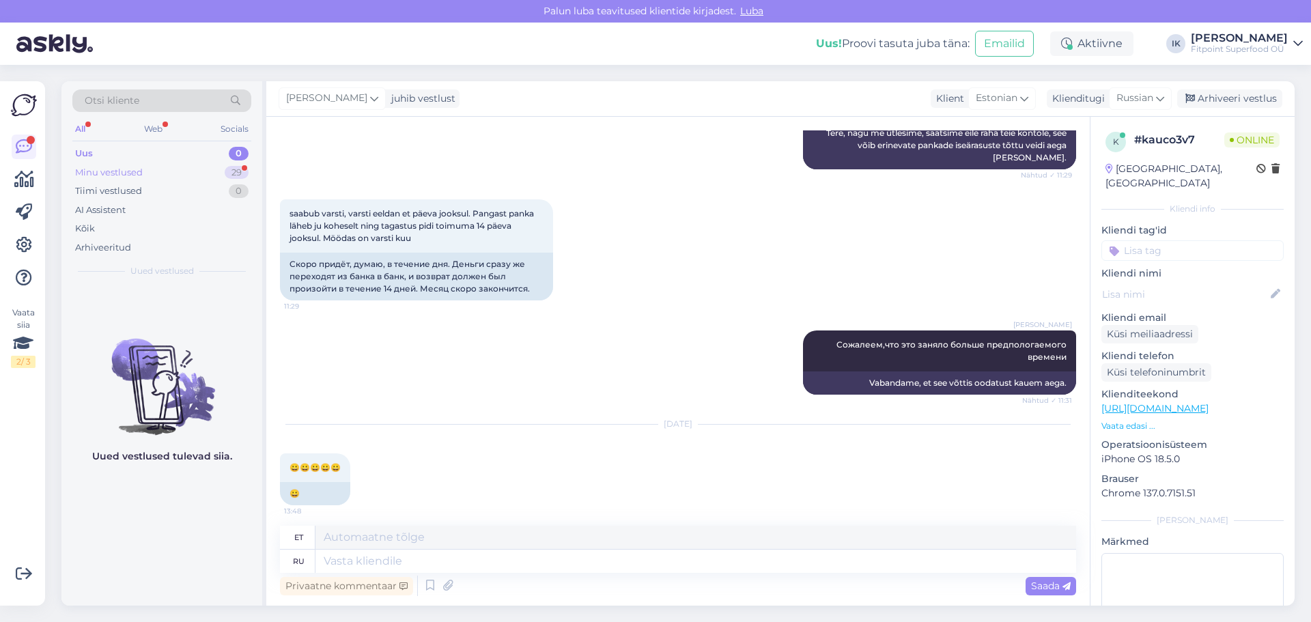
click at [160, 173] on div "Minu vestlused 29" at bounding box center [161, 172] width 179 height 19
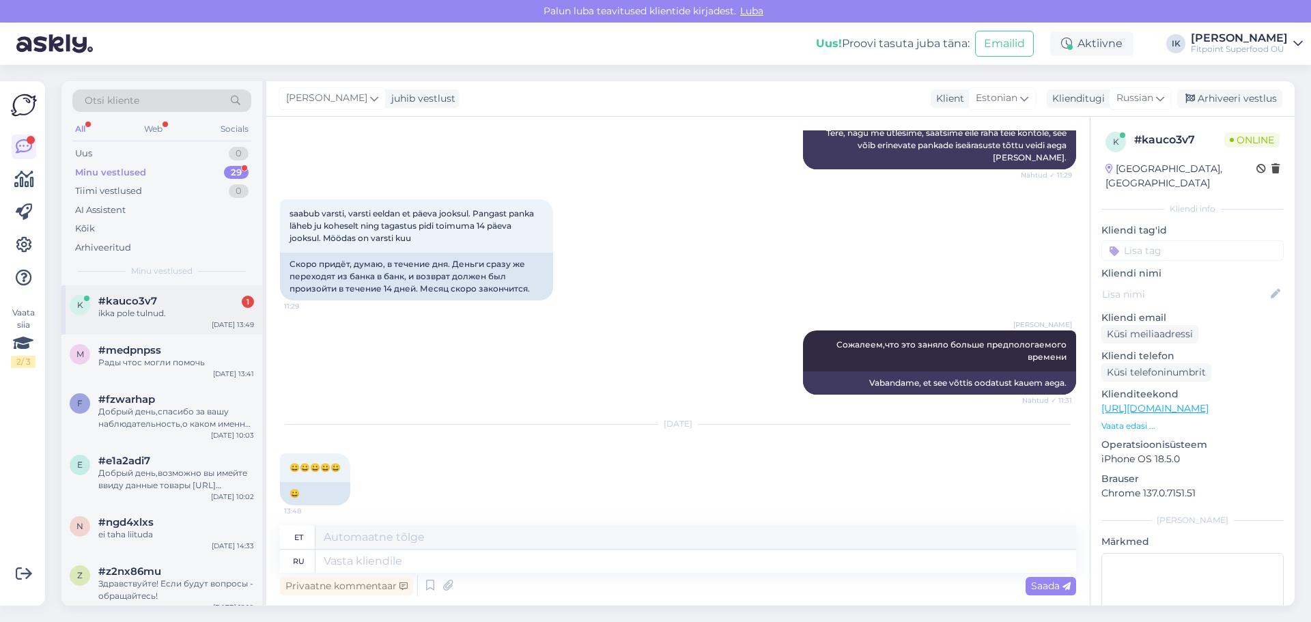
click at [191, 298] on div "#kauco3v7 1" at bounding box center [176, 301] width 156 height 12
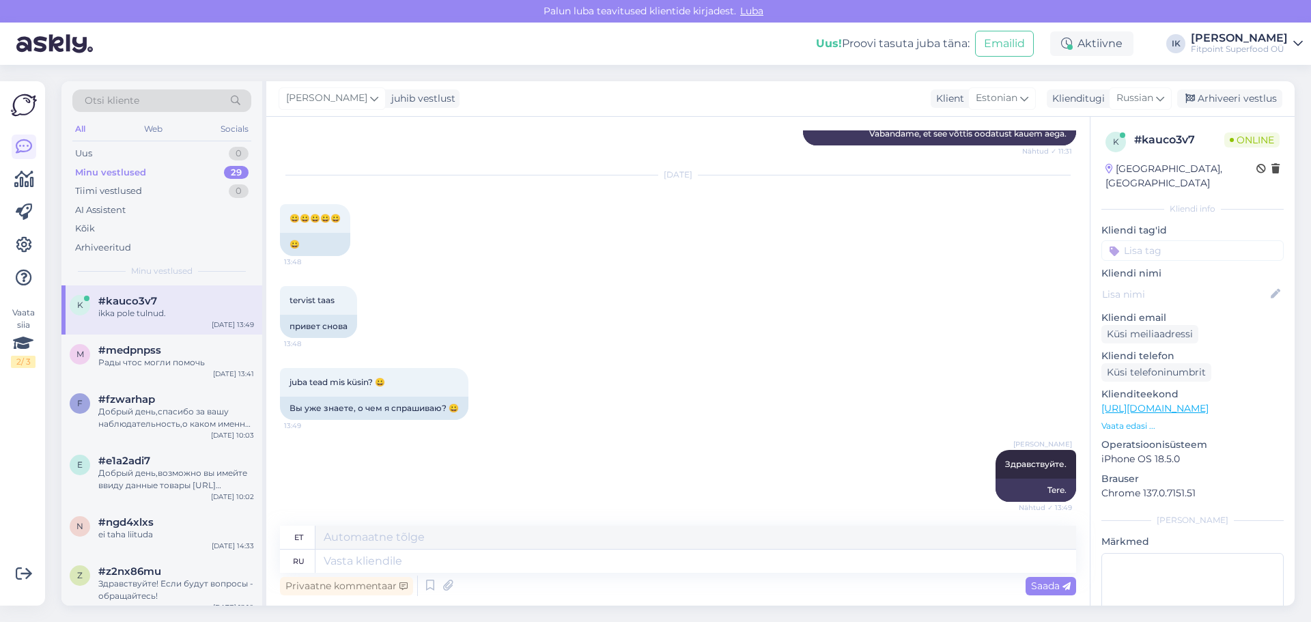
scroll to position [5332, 0]
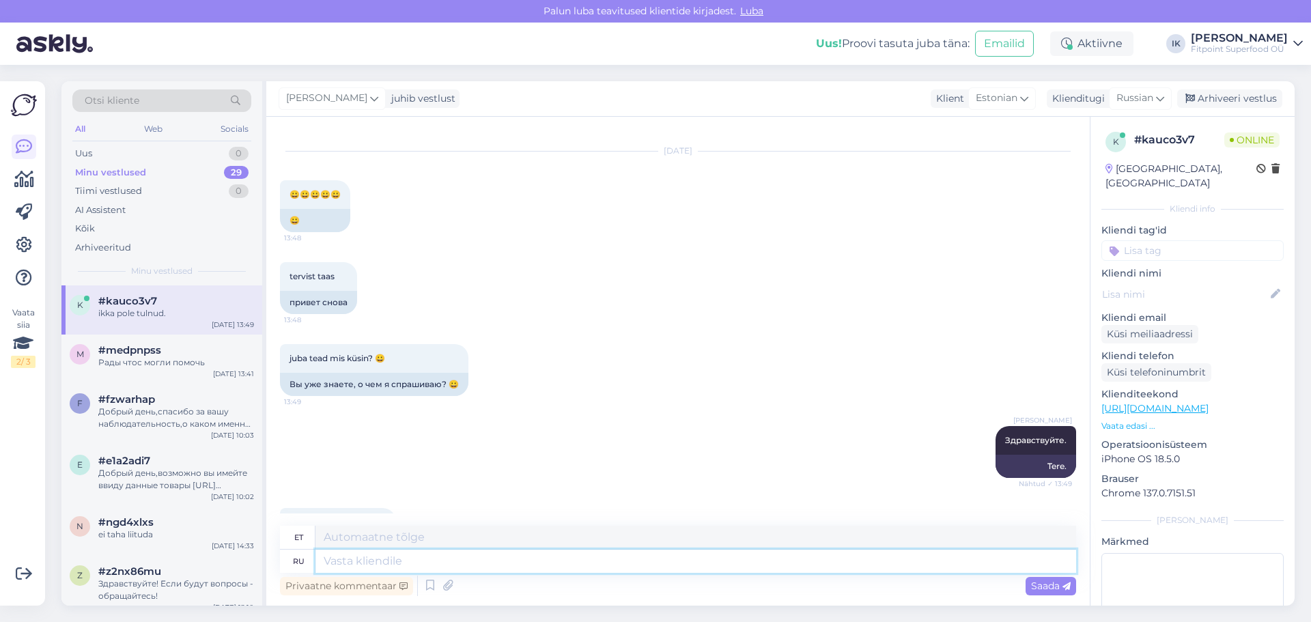
click at [413, 554] on textarea at bounding box center [695, 561] width 761 height 23
type textarea "Во"
type textarea "Sisse"
type textarea "Возврат с"
type textarea "Tagasi"
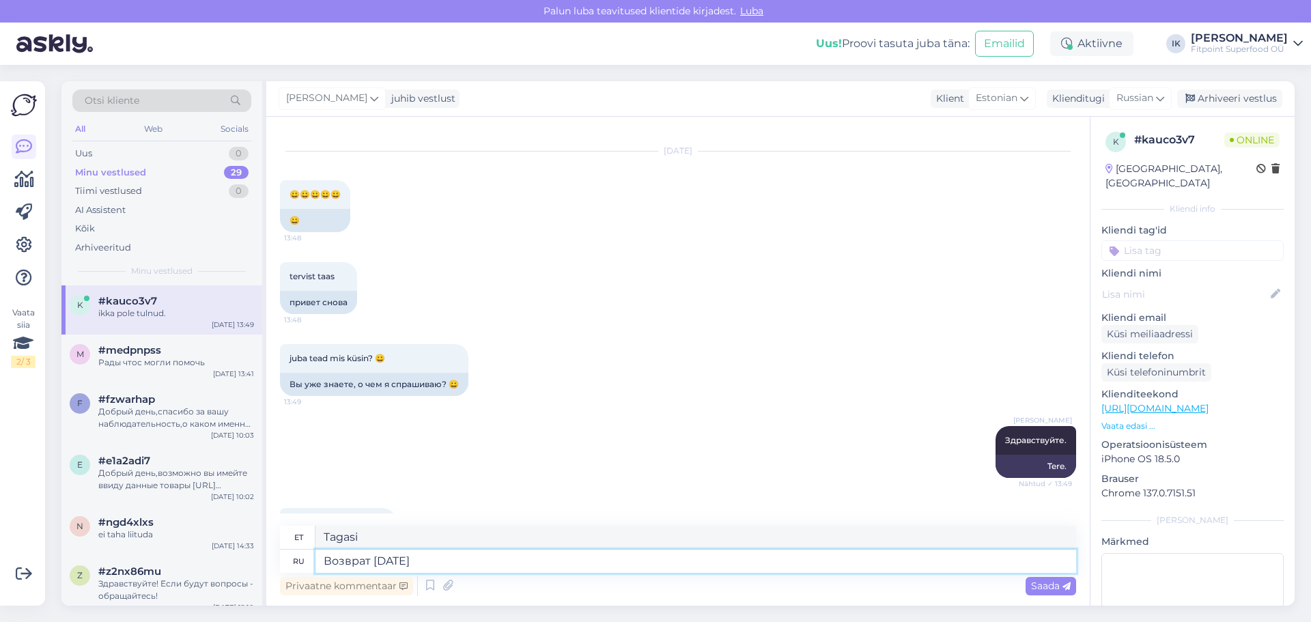
type textarea "Возврат средс"
type textarea "Tagasimakse"
type textarea "Возврат средств был"
type textarea "Tagasimakse oli"
type textarea "Возврат средств был осу"
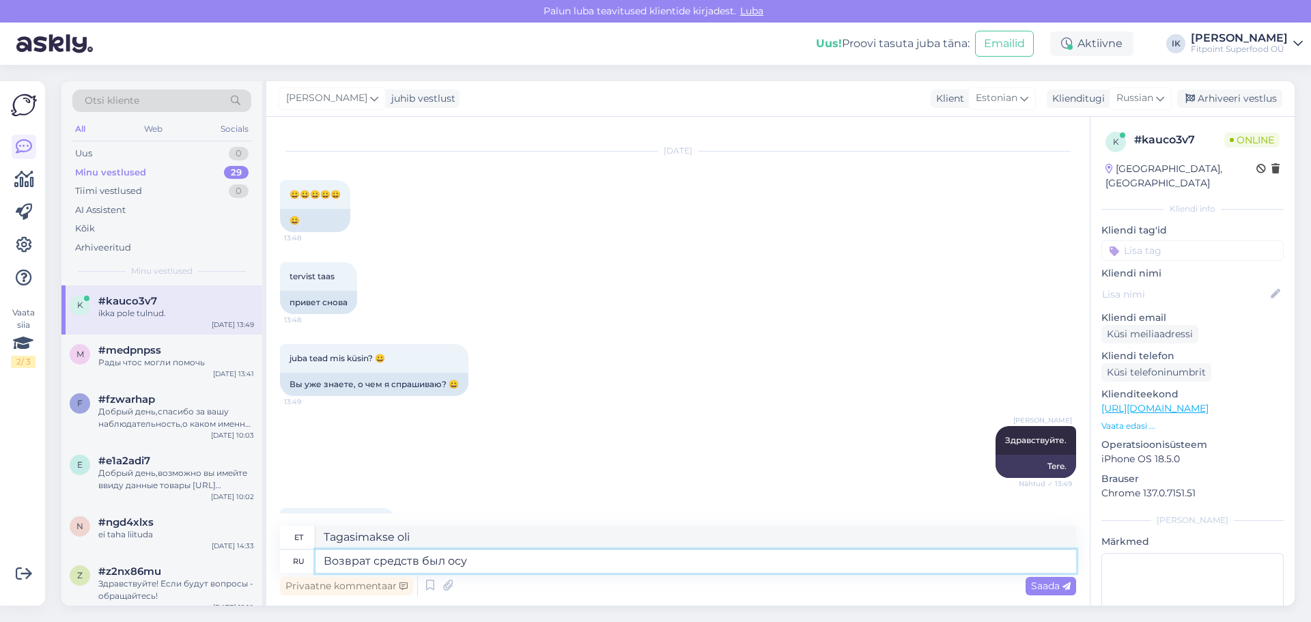
type textarea "Tagasimakse töödeldi."
type textarea "Возврат средств был осуществлен"
type textarea "Tagasimakse on töödeldud."
type textarea "Возврат средств был осуществлен на в"
type textarea "Tagasimakse tehti kuupäeval"
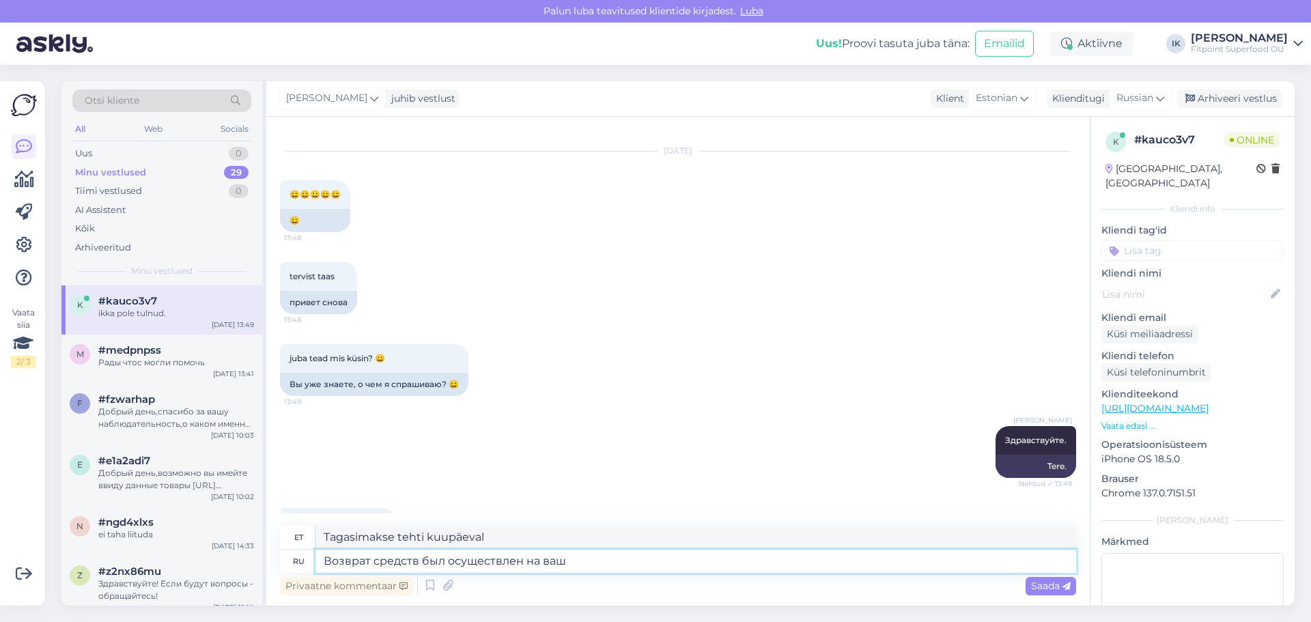
type textarea "Возврат средств был осуществлен на ваш"
type textarea "Tagasimakse on teie kontole töödeldud"
type textarea "Возврат средств был осуществлен на ваш счет."
type textarea "Tagasimakse on teie kontole laekunud."
type textarea "Возврат средств был осуществлен на ваш счет."
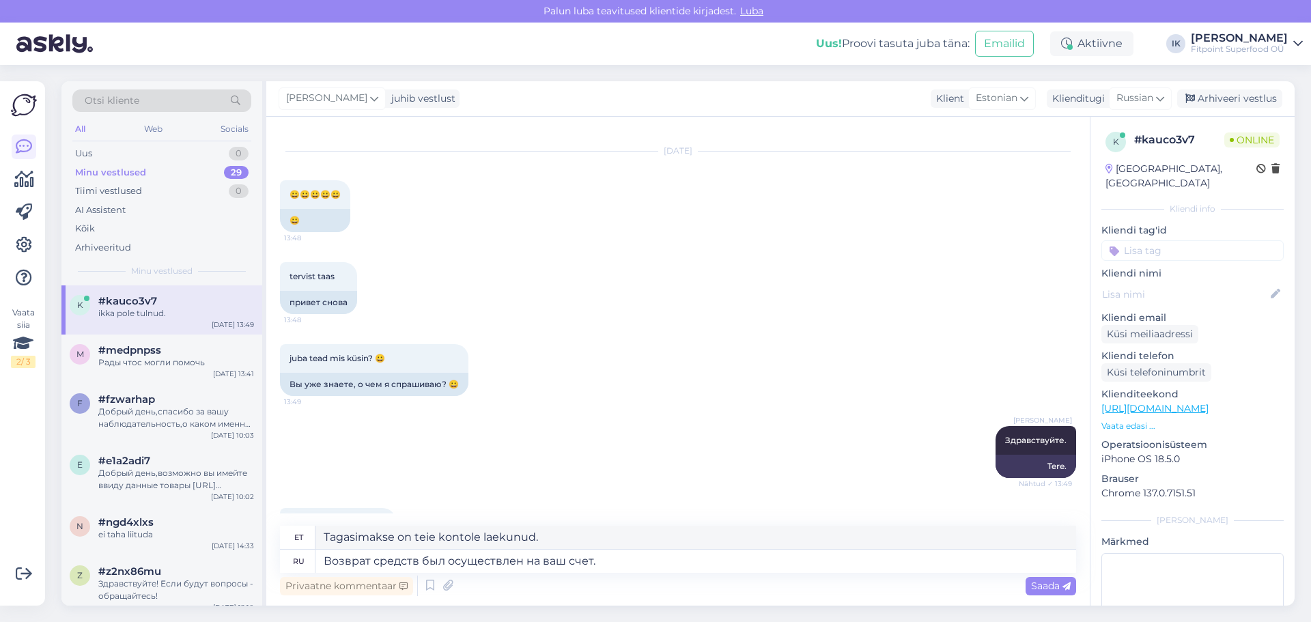
click at [1062, 597] on div "Privaatne kommentaar Saada" at bounding box center [678, 586] width 796 height 26
click at [1056, 589] on span "Saada" at bounding box center [1051, 586] width 40 height 12
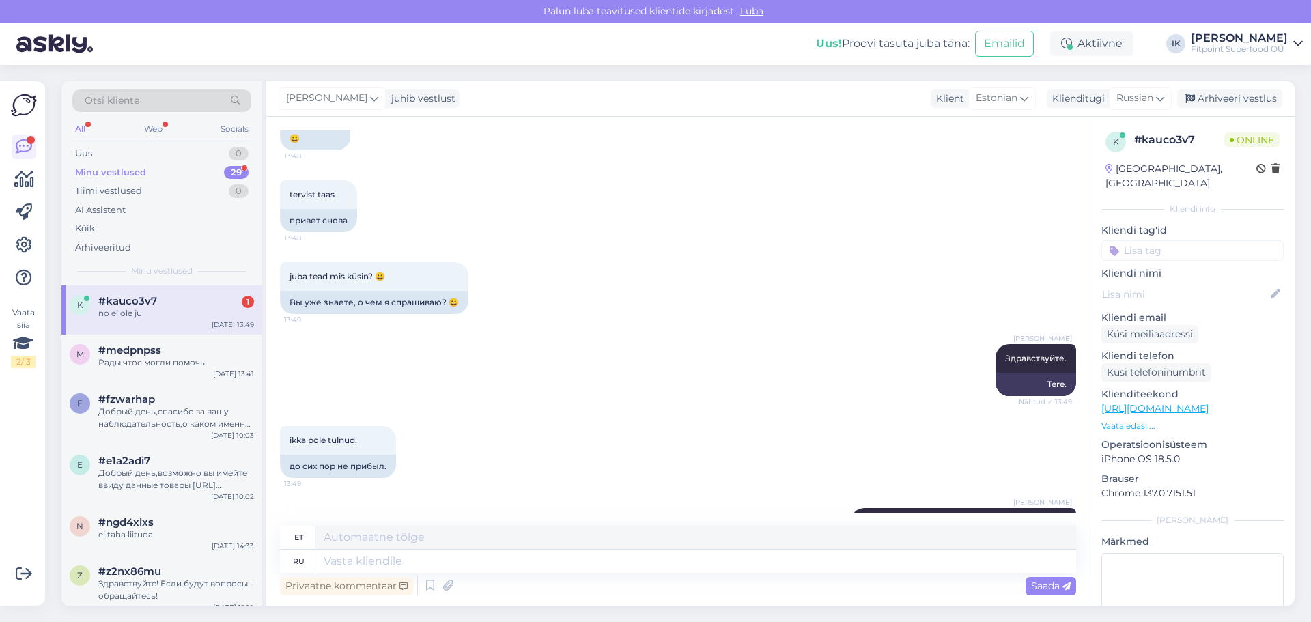
scroll to position [5496, 0]
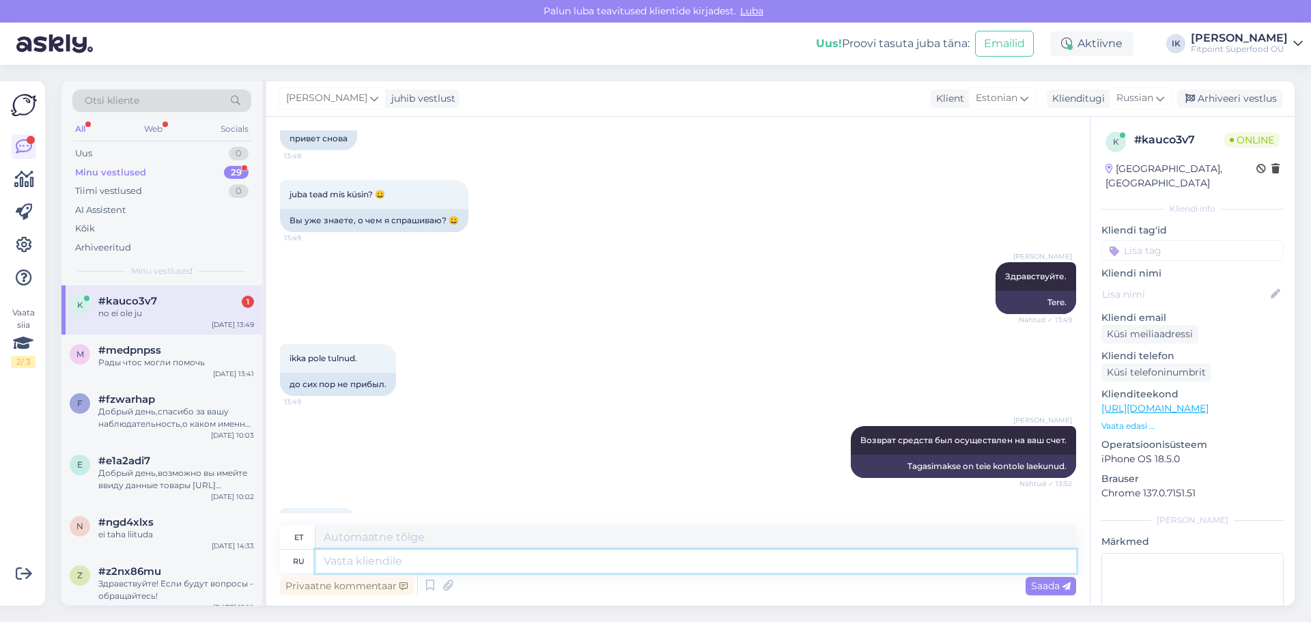
drag, startPoint x: 475, startPoint y: 562, endPoint x: 492, endPoint y: 571, distance: 19.0
click at [487, 570] on textarea at bounding box center [695, 561] width 761 height 23
type textarea "Чр"
type textarea "Ch"
type textarea "Чре"
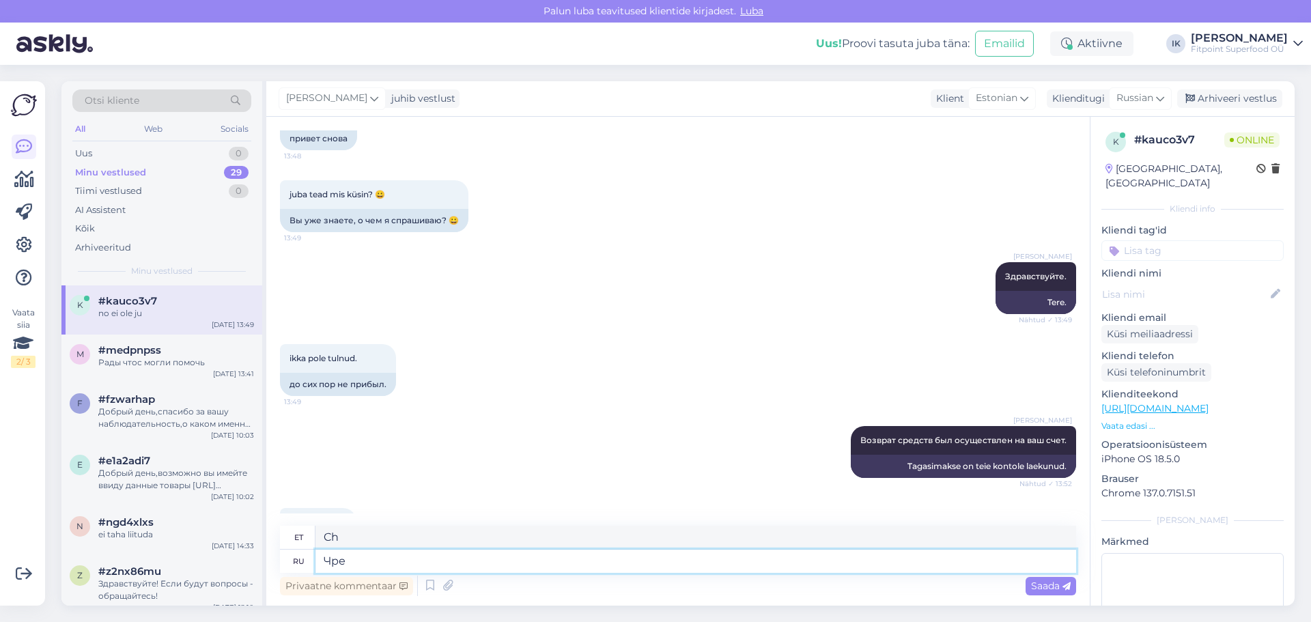
type textarea "Chre"
type textarea "Через"
type textarea "Läbi"
type textarea "Через пару"
type textarea "Paari päeva pärast"
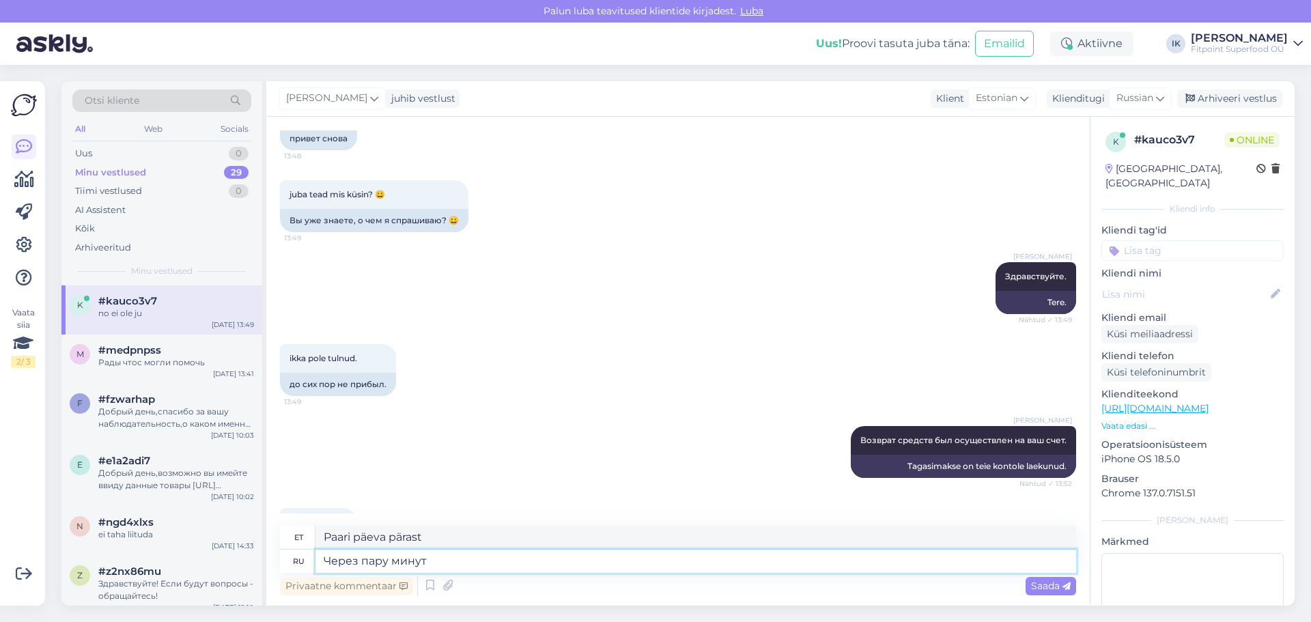
type textarea "Через пару минут"
type textarea "Paari minuti pärast"
type textarea "Через пару минут при"
type textarea "Paari minuti pärast kell"
type textarea "Через пару минут пришлем в"
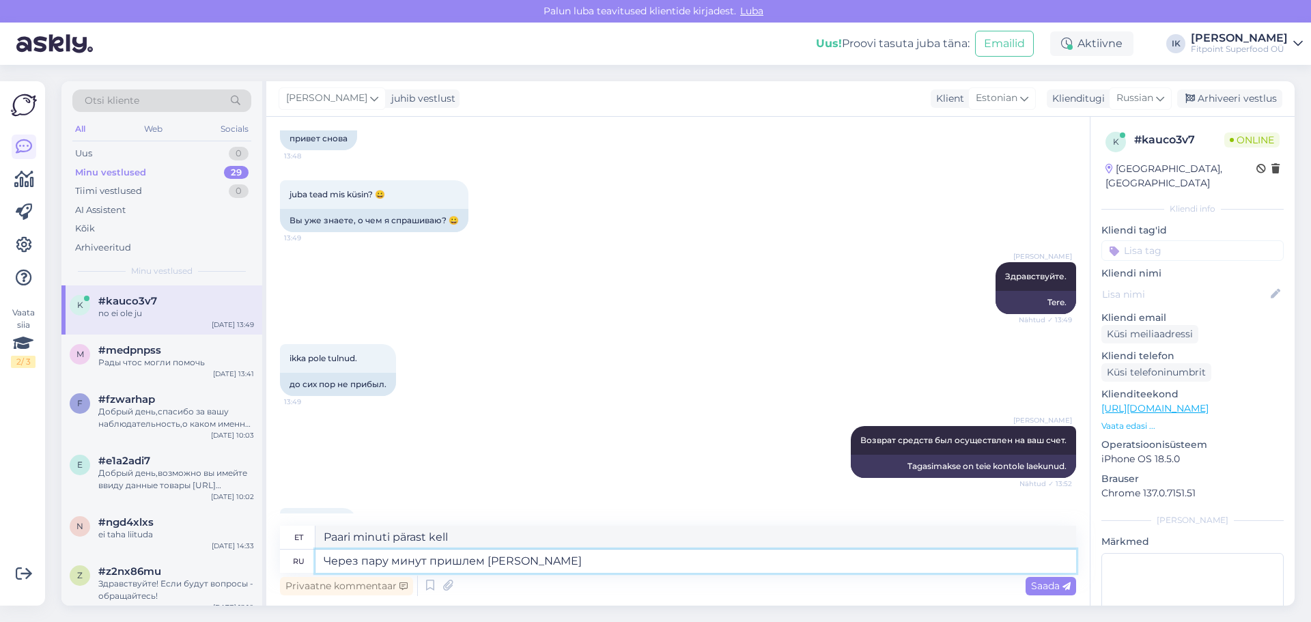
type textarea "Saadame selle paari minuti pärast"
type textarea "Через пару минут пришлем вам с"
type textarea "Saadame selle teile paari minuti pärast"
type textarea "Через пару минут пришлем вам скин."
type textarea "Saadame sulle naha paari minuti pärast."
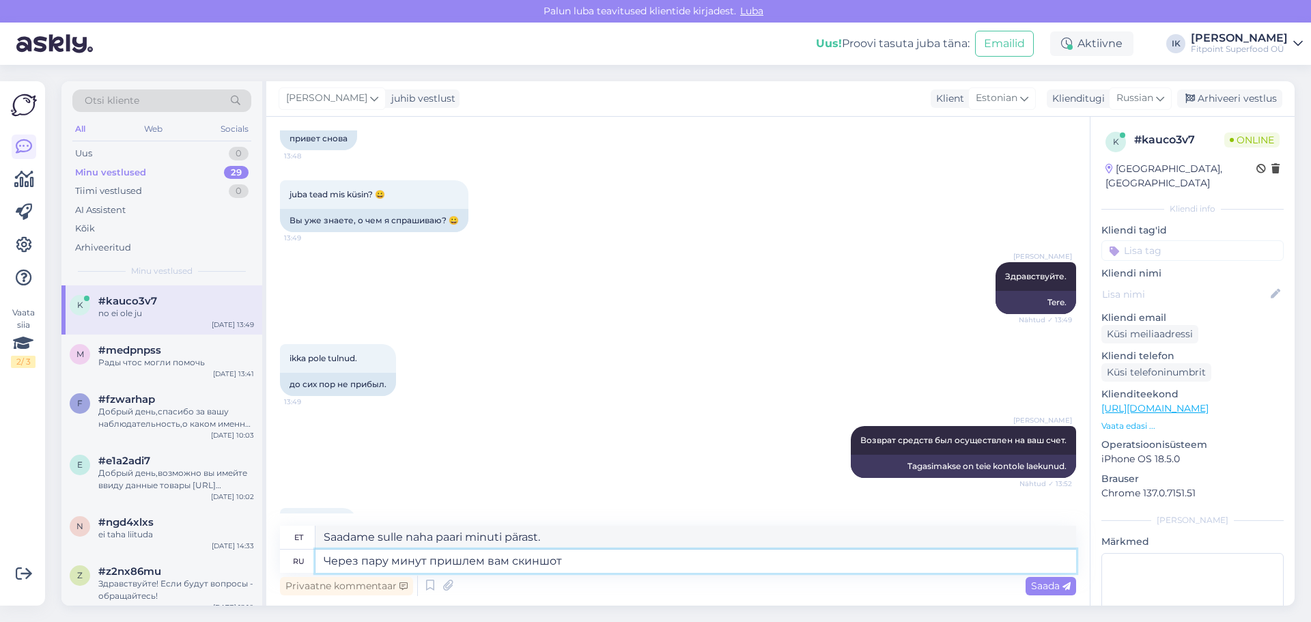
type textarea "Через пару минут пришлем вам скиншот."
type textarea "Saadame teile paari minuti pärast ekraanipildi."
drag, startPoint x: 603, startPoint y: 563, endPoint x: 511, endPoint y: 561, distance: 92.2
click at [511, 561] on textarea "Через пару минут пришлем вам скиншот." at bounding box center [695, 561] width 761 height 23
type textarea "Через пару минут пришлем вам"
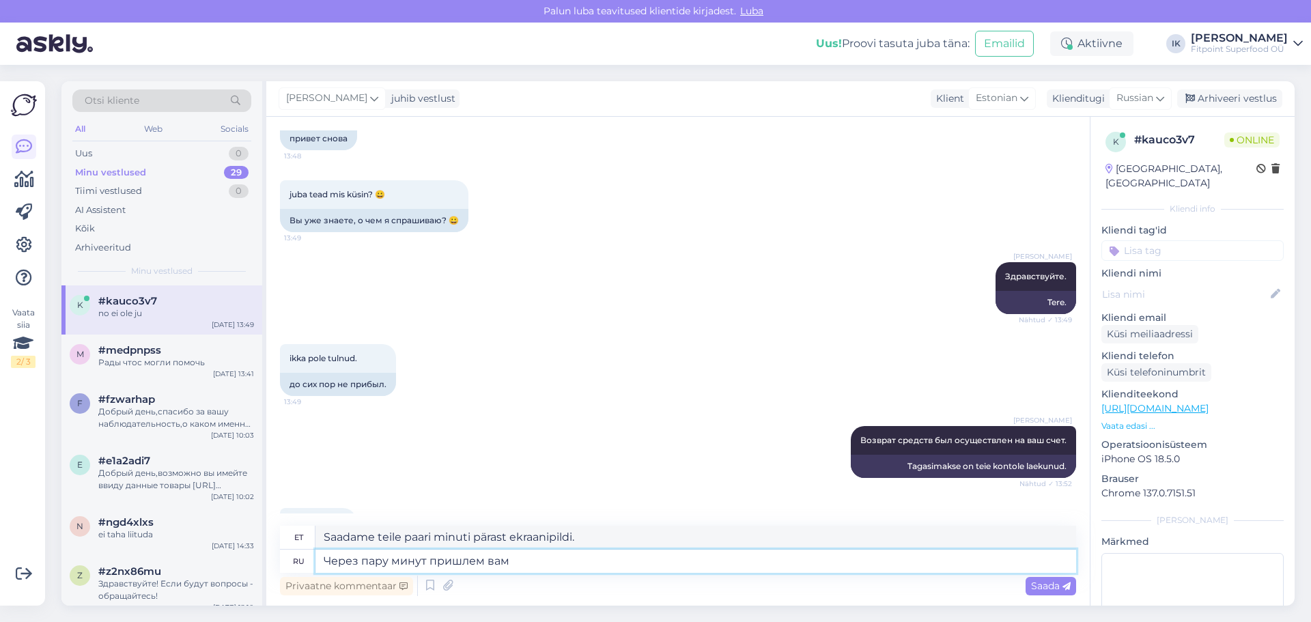
type textarea "Saadame selle teile paari minuti pärast"
type textarea "Через пару минут пришлем вам кв"
type textarea "Saadame sulle paari minuti pärast sõnumi."
type textarea "Через пару минут пришлем вам квитанцию"
type textarea "Saadame teile kviitungi paari minuti pärast."
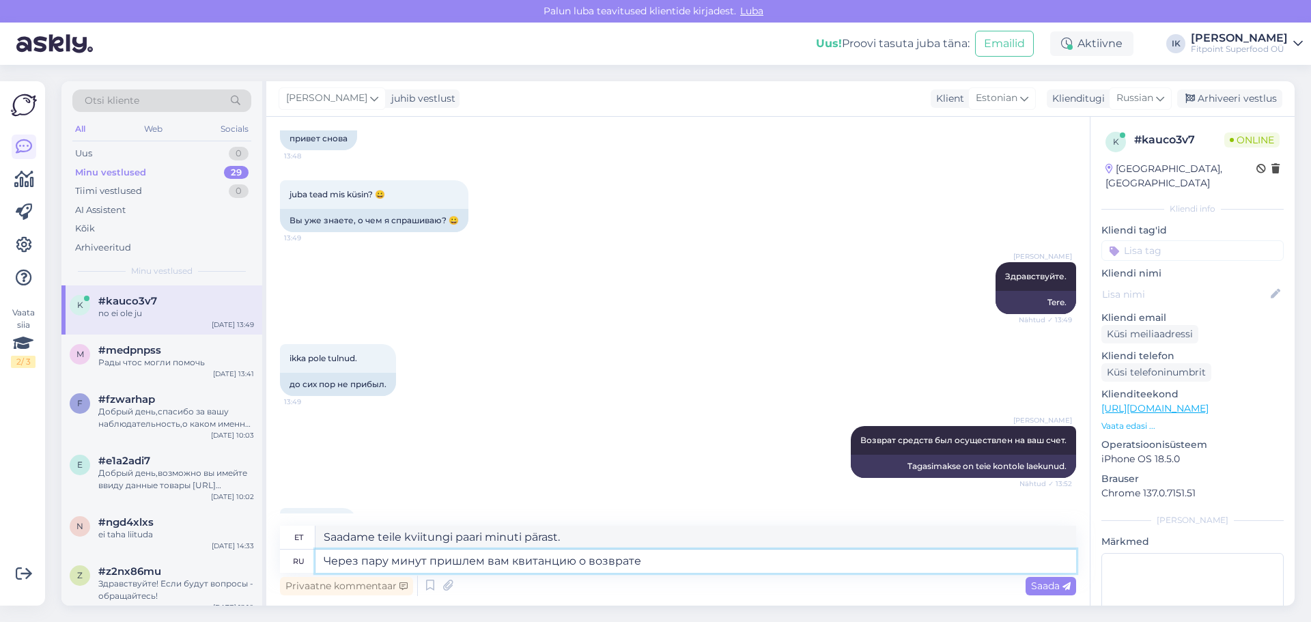
type textarea "Через пару минут пришлем вам квитанцию о возврате."
type textarea "Saadame teile paari minuti pärast tagastuskviitungi."
type textarea "Через пару минут пришлем вам квитанцию о возврате."
click at [1042, 582] on span "Saada" at bounding box center [1051, 586] width 40 height 12
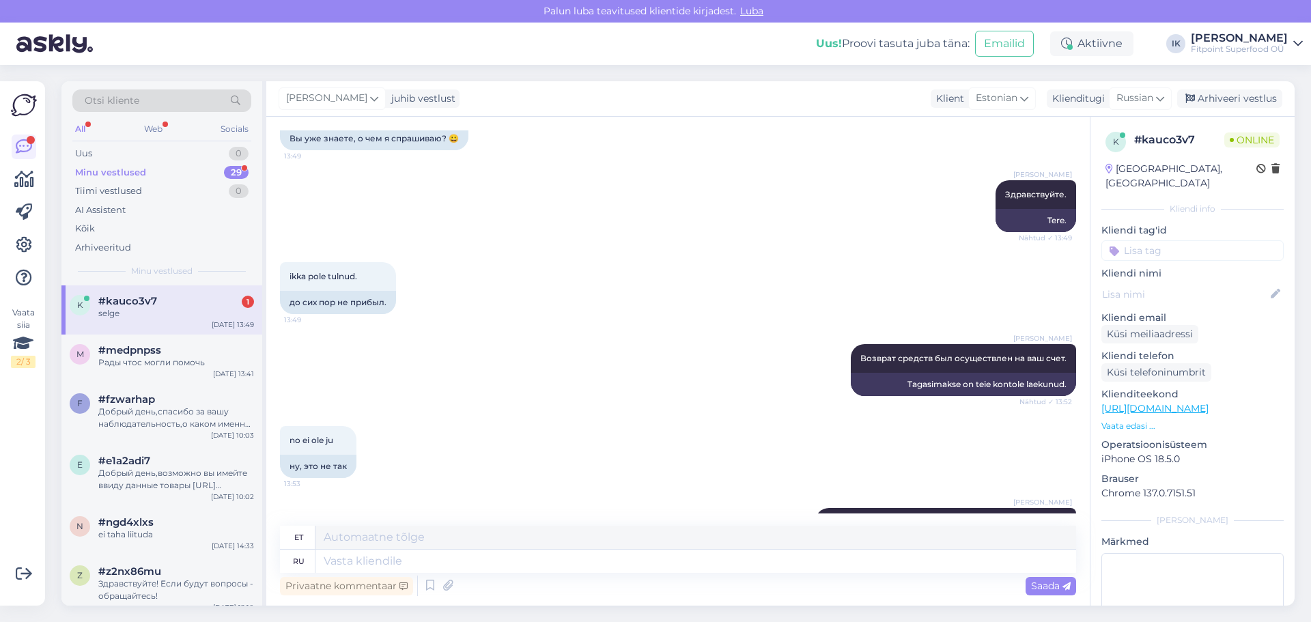
scroll to position [5659, 0]
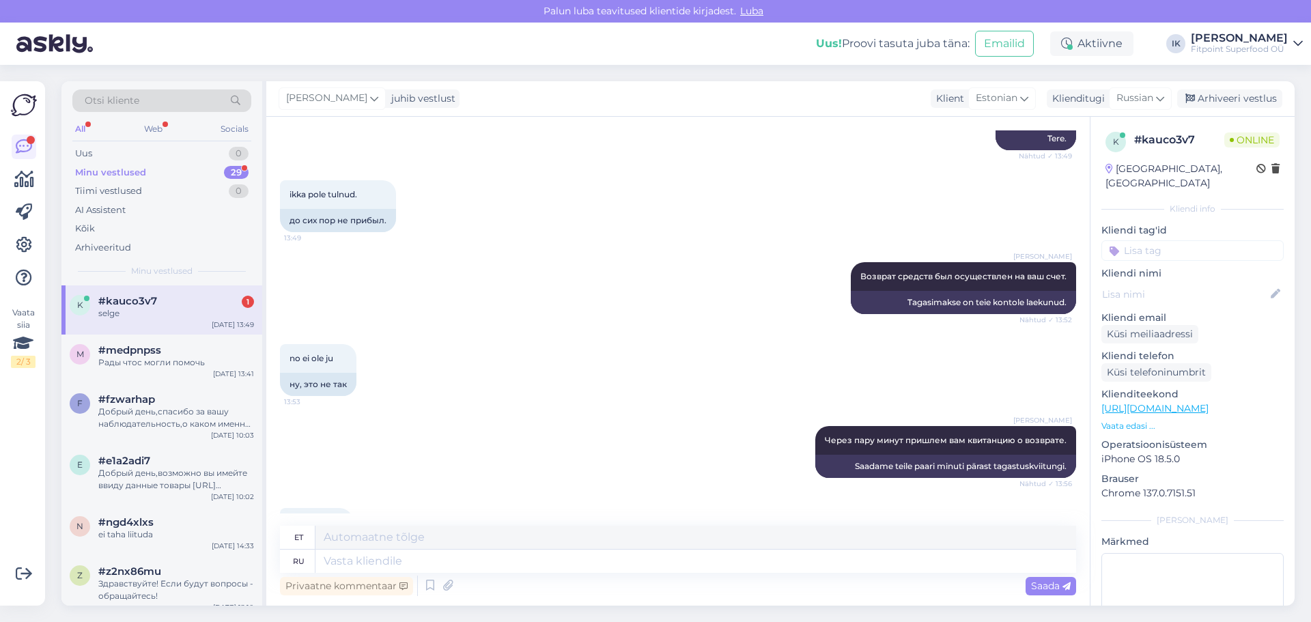
drag, startPoint x: 526, startPoint y: 449, endPoint x: 528, endPoint y: 461, distance: 11.9
click at [528, 493] on div "selge 13:57 прозрачный" at bounding box center [678, 534] width 796 height 82
click at [196, 367] on div "Рады чтос могли помочь" at bounding box center [176, 362] width 156 height 12
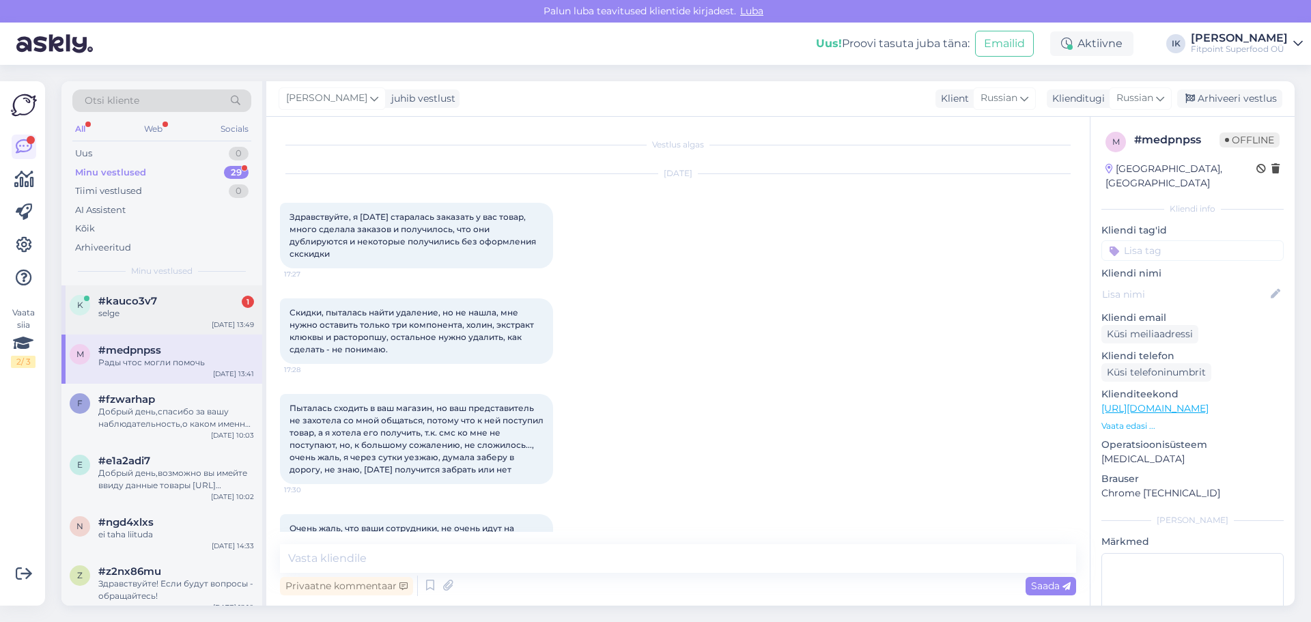
scroll to position [2713, 0]
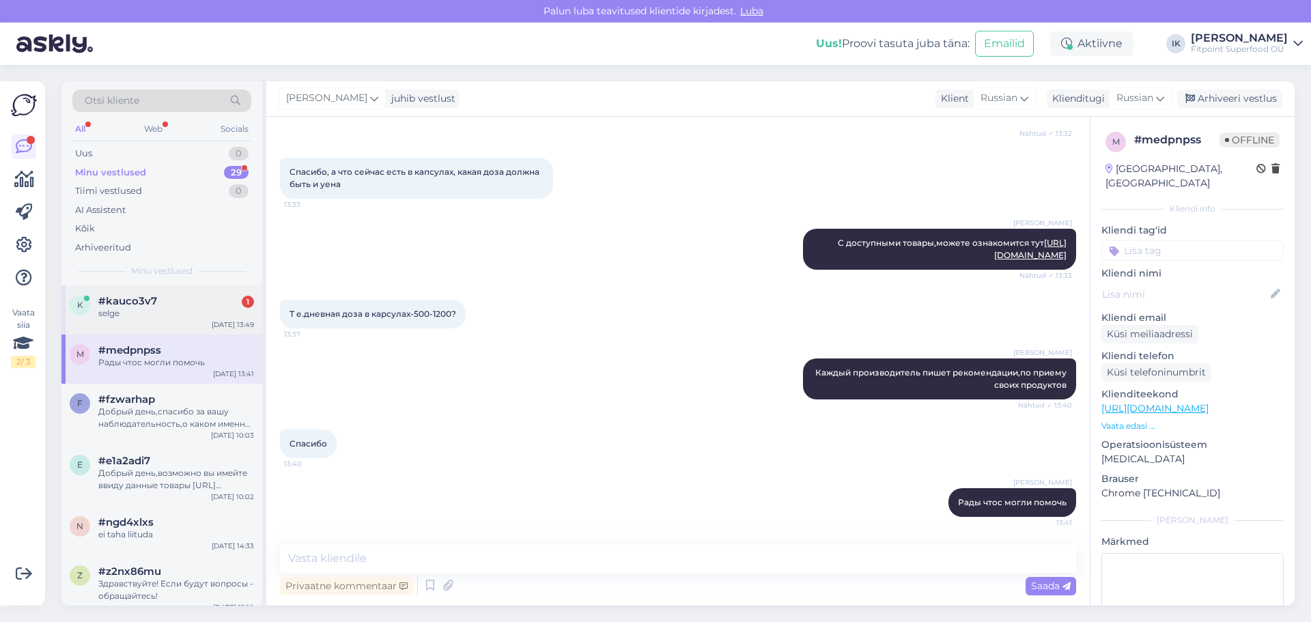
click at [154, 297] on span "#kauco3v7" at bounding box center [127, 301] width 59 height 12
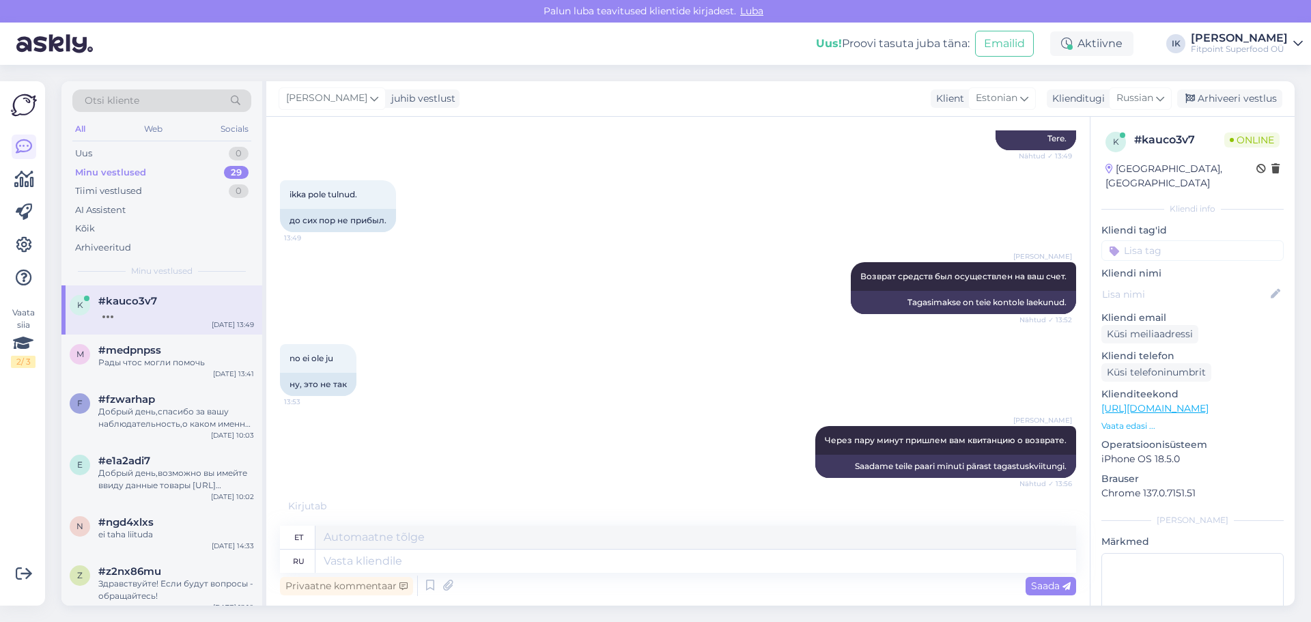
scroll to position [5741, 0]
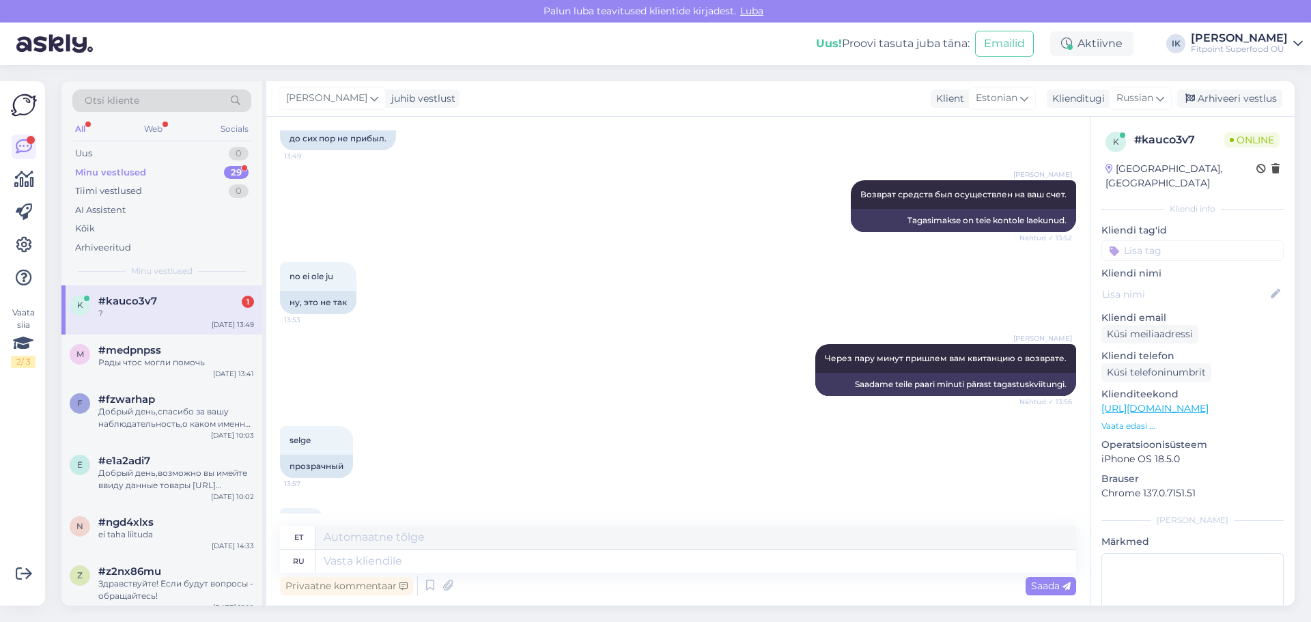
click at [533, 329] on div "Ilja Koivanen Через пару минут пришлем вам квитанцию о возврате. Nähtud ✓ 13:56…" at bounding box center [678, 370] width 796 height 82
click at [546, 561] on textarea at bounding box center [695, 561] width 761 height 23
type textarea "бухгалтер с"
type textarea "raamatupidaja"
type textarea "бухгалтер скинет ва"
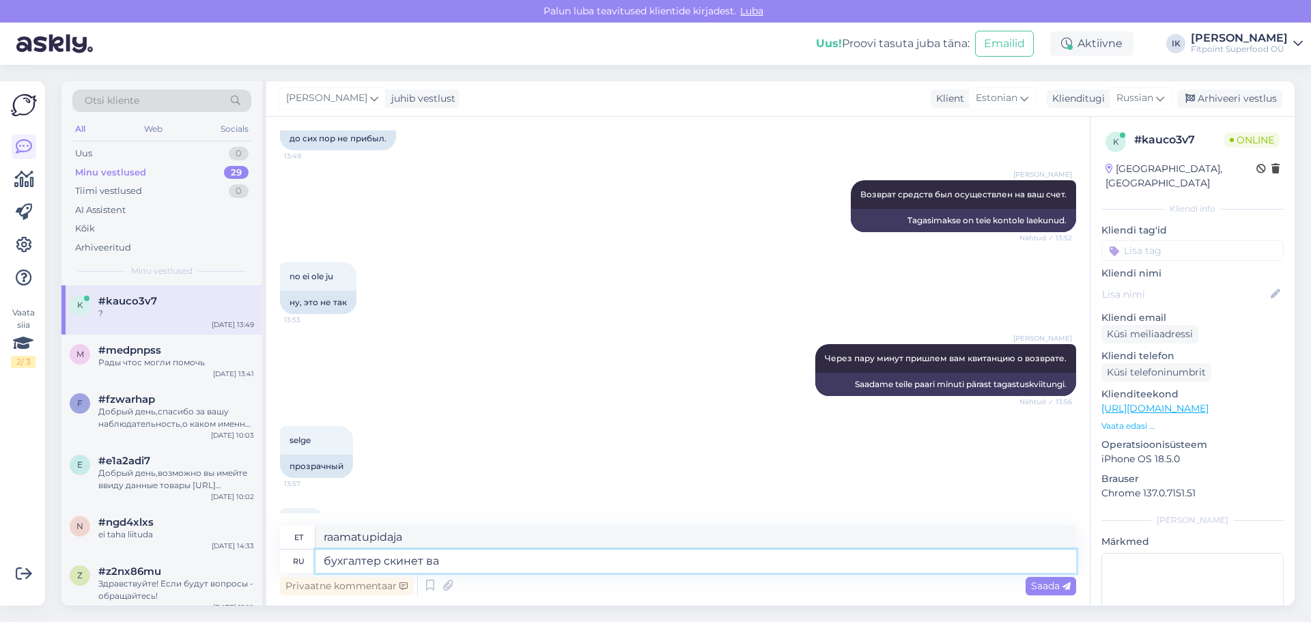
type textarea "raamatupidaja viskab selle minema"
type textarea "бухгалтер скинет вам"
type textarea "raamatupidaja annab sulle"
type textarea "бухгалтер скинет вам скрин"
type textarea "raamatupidaja saadab sulle ekraanipildi"
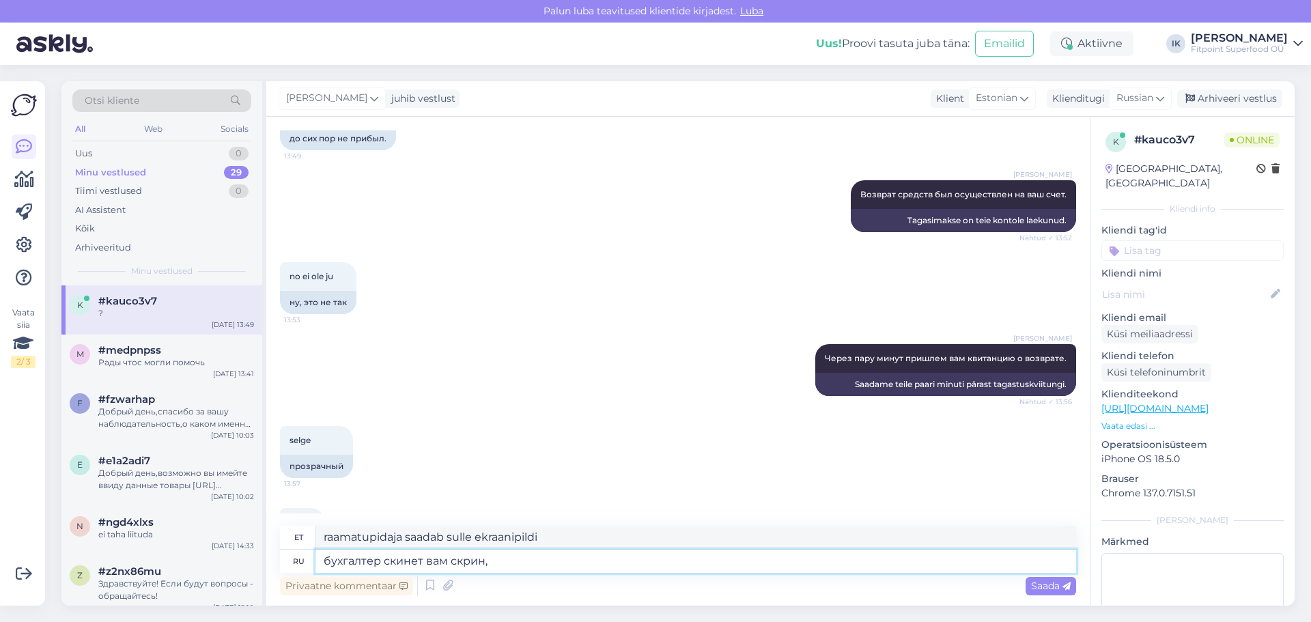
type textarea "бухгалтер скинет вам скрин,м"
type textarea "raamatupidaja saadab sulle ekraanipildi,"
type textarea "бухгалтер скинет вам скрин,мы пер"
type textarea "Raamatupidaja saadab teile ekraanipildi, meie"
type textarea "бухгалтер скинет вам скрин,мы передали и"
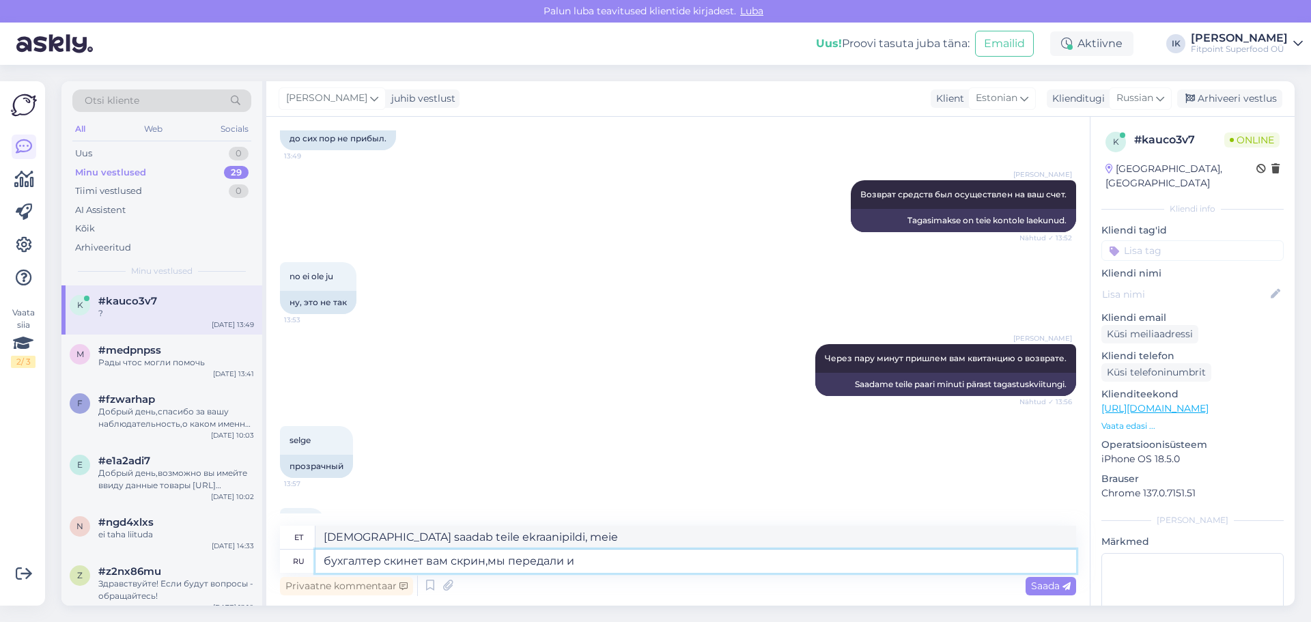
type textarea "Raamatupidaja saadab teile ekraanipildi, me edastasime selle"
type textarea "бухгалтер скинет вам скрин,мы передали информацию"
type textarea "Raamatupidaja saadab teile ekraanipildi, oleme info edastanud."
click at [464, 562] on textarea "бухгалтер скинет вам скрин,мы передали информацию" at bounding box center [695, 561] width 761 height 23
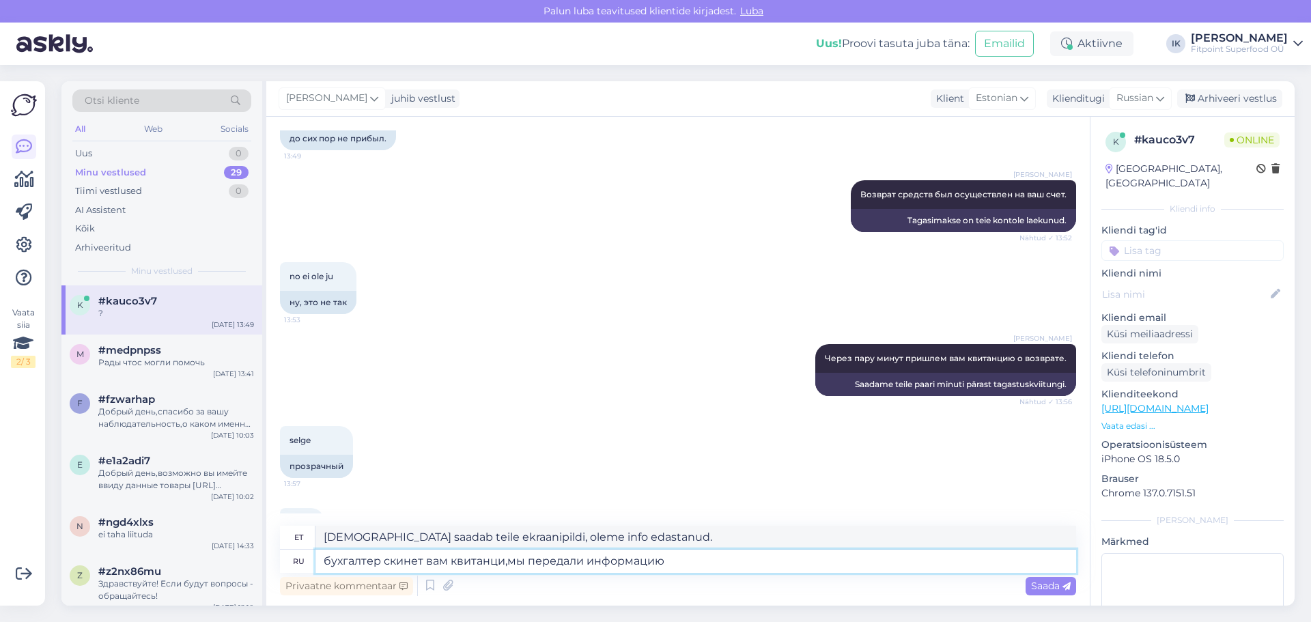
type textarea "бухгалтер скинет вам квитанцию,мы передали информацию"
type textarea "Raamatupidaja saadab teile kviitungi, oleme info edasi edastanud."
click at [599, 560] on textarea "бухгалтер скинет вам квитанцию,мы передали информацию" at bounding box center [695, 561] width 761 height 23
type textarea "бухгалтер скинет вам квитанцию,мы передали ей информацию"
type textarea "Raamatupidaja saadab teile kviitungi, meie edastasime info talle."
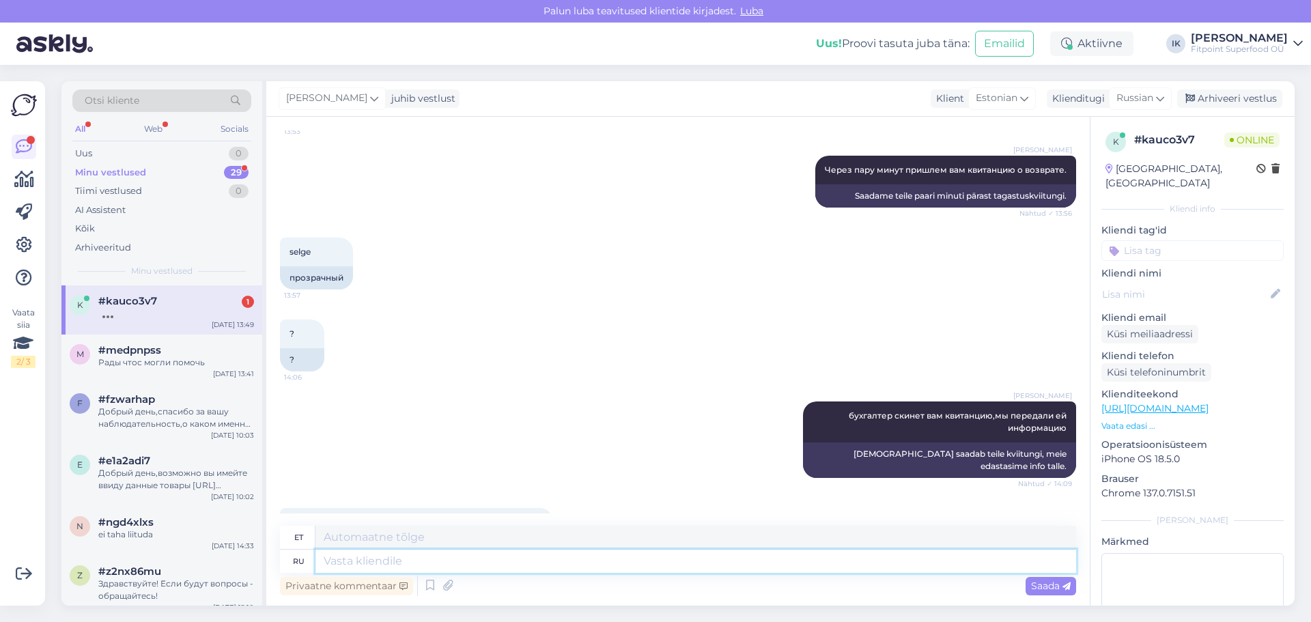
scroll to position [6036, 0]
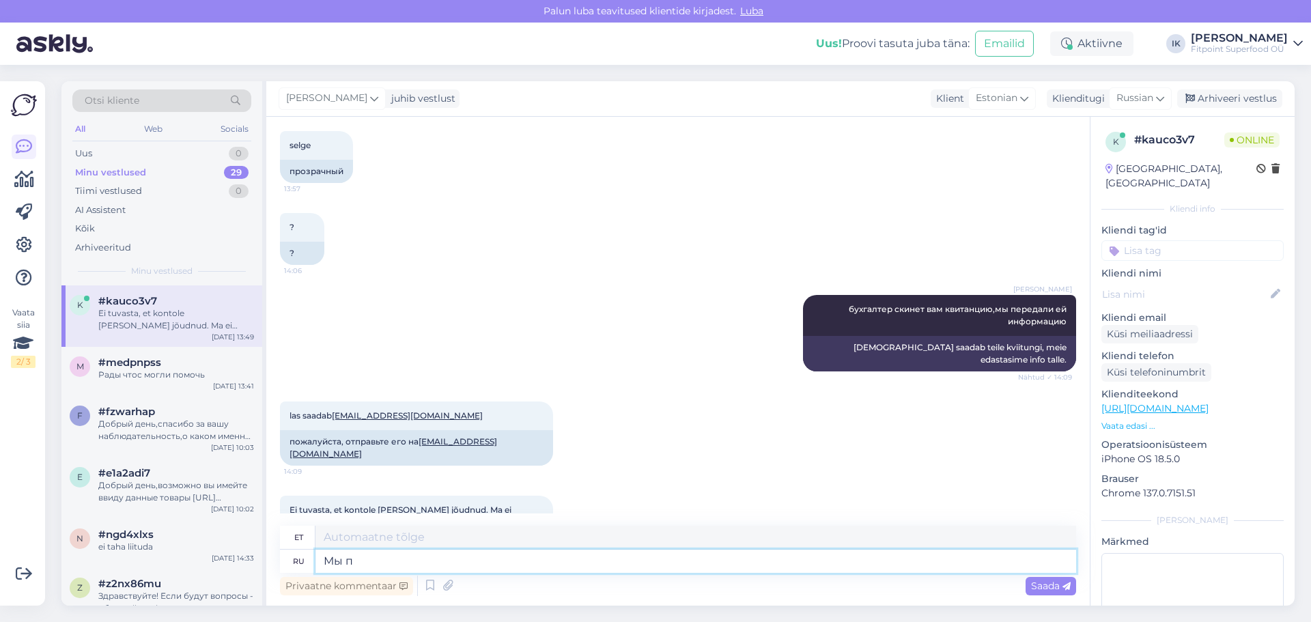
type textarea "Мы по"
type textarea "Meie"
type textarea "Мы понимаем в"
type textarea "Me mõistame"
type textarea "Мы понимаем ваше"
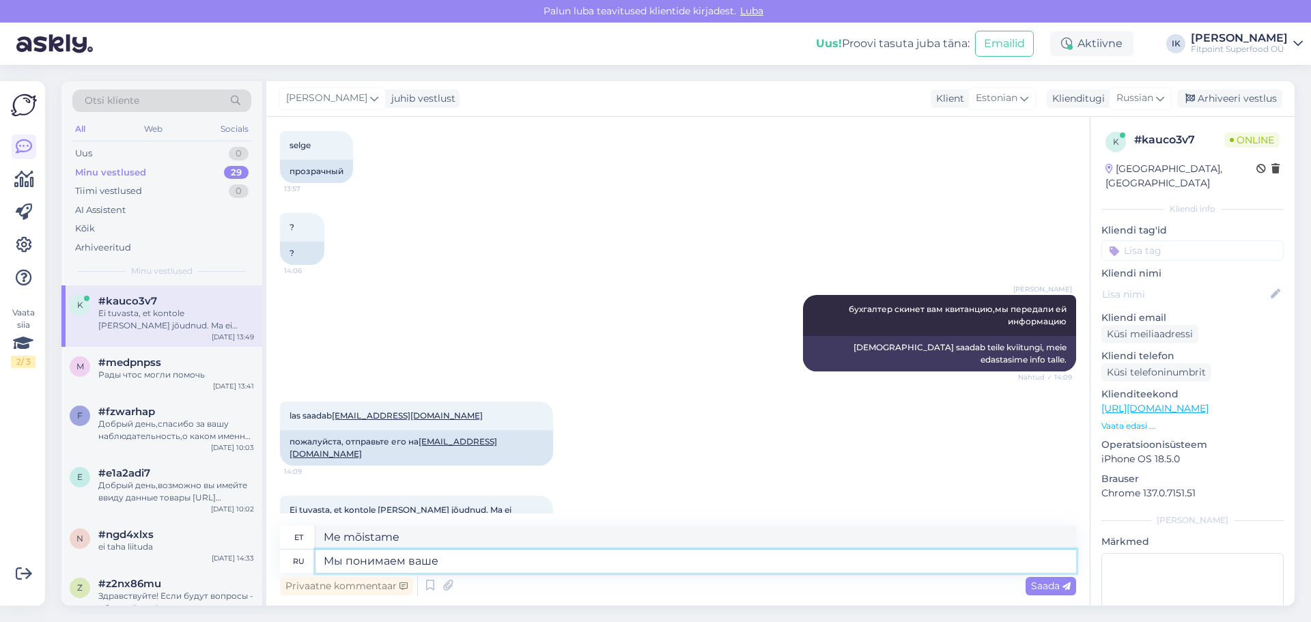
type textarea "Me mõistame teie"
type textarea "Мы понимаем ваше беспокоиство,но"
type textarea "Me mõistame teie muresid, aga"
type textarea "Мы понимаем ваше беспокоиство,но с"
type textarea "Me mõistame teie muresid, aga koos"
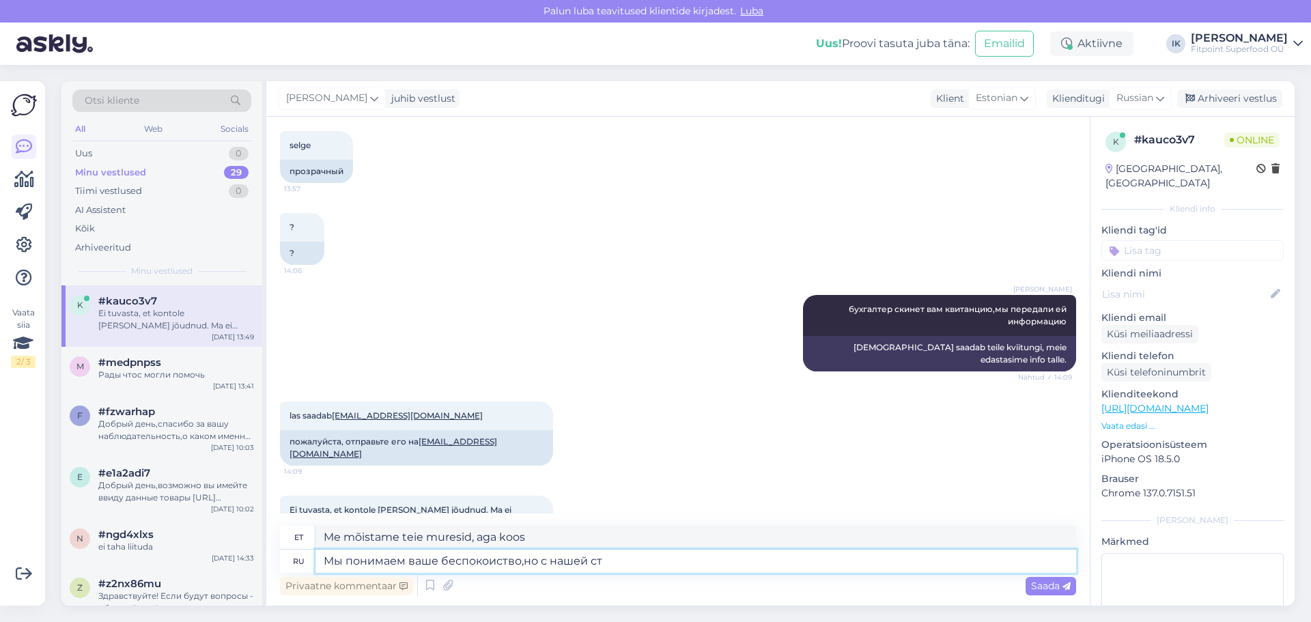
type textarea "Мы понимаем ваше беспокоиство,но с нашей сто"
type textarea "Me mõistame teie muresid, aga meie omadega"
type textarea "Мы понимаем ваше беспокоиство,но с нашей стороны вс"
type textarea "Me mõistame teie muret, aga meie poolt"
type textarea "Мы понимаем ваше беспокоиство,но с нашей стороны все бы"
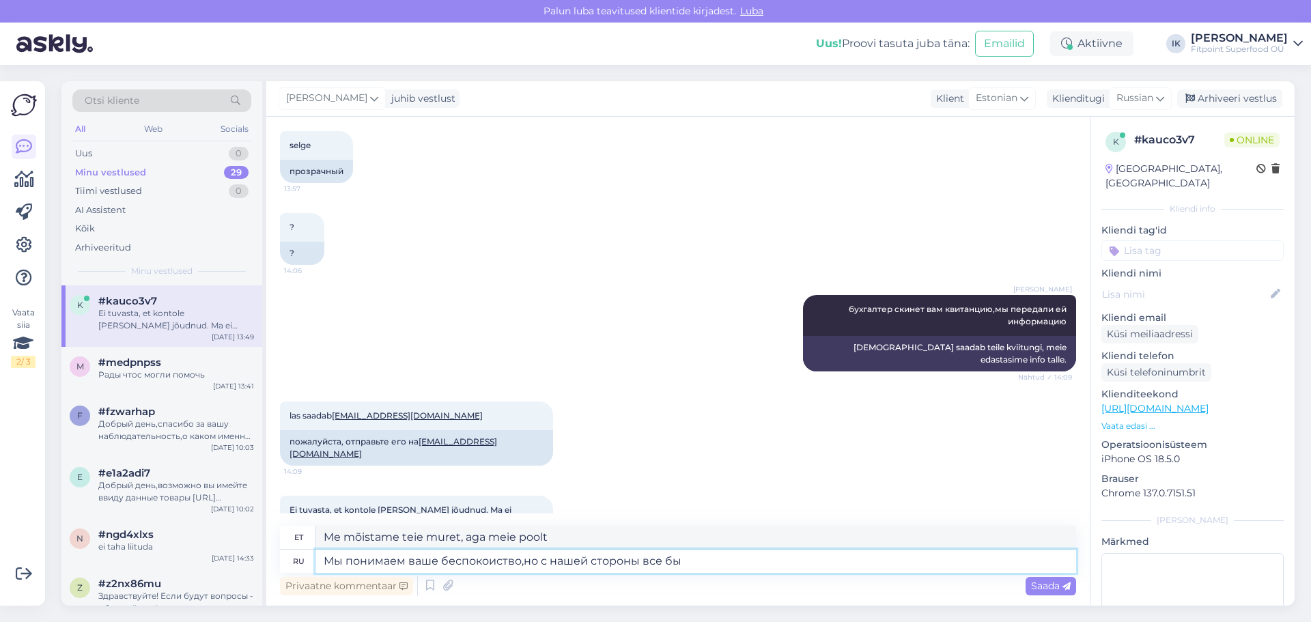
type textarea "Me mõistame teie muret, aga meie poolt on kõik korras."
type textarea "Мы понимаем ваше беспокоиство,но с нашей стороны все было от"
type textarea "Me mõistame teie muret, aga meie poolt oli kõik korras"
type textarea "Мы понимаем ваше беспокоиство,но с нашей стороны все было отправлено"
type textarea "Me mõistame teie muret, aga meie poolt on kõik saadetud."
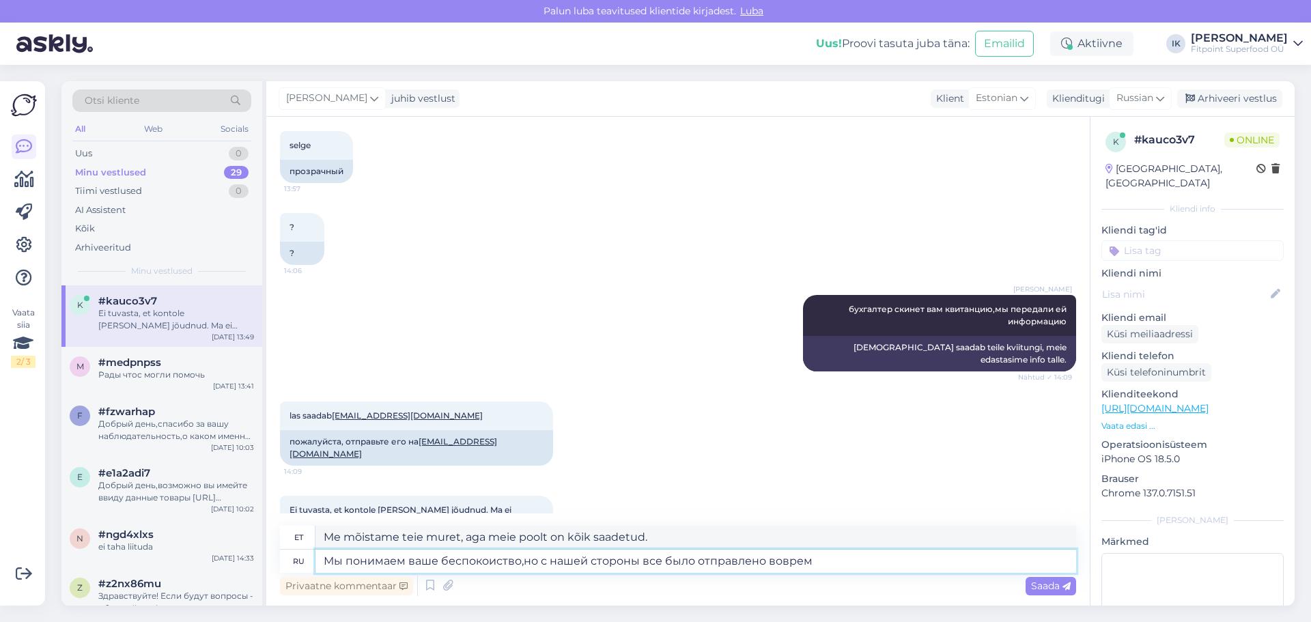
type textarea "Мы понимаем ваше беспокоиство,но с нашей стороны все было отправлено вовремя"
type textarea "Me mõistame teie muret, aga meie poolt saadeti kõik õigeaegselt."
type textarea "Мы понимаем ваше беспокоиство,но с нашей стороны все было отправлено во время"
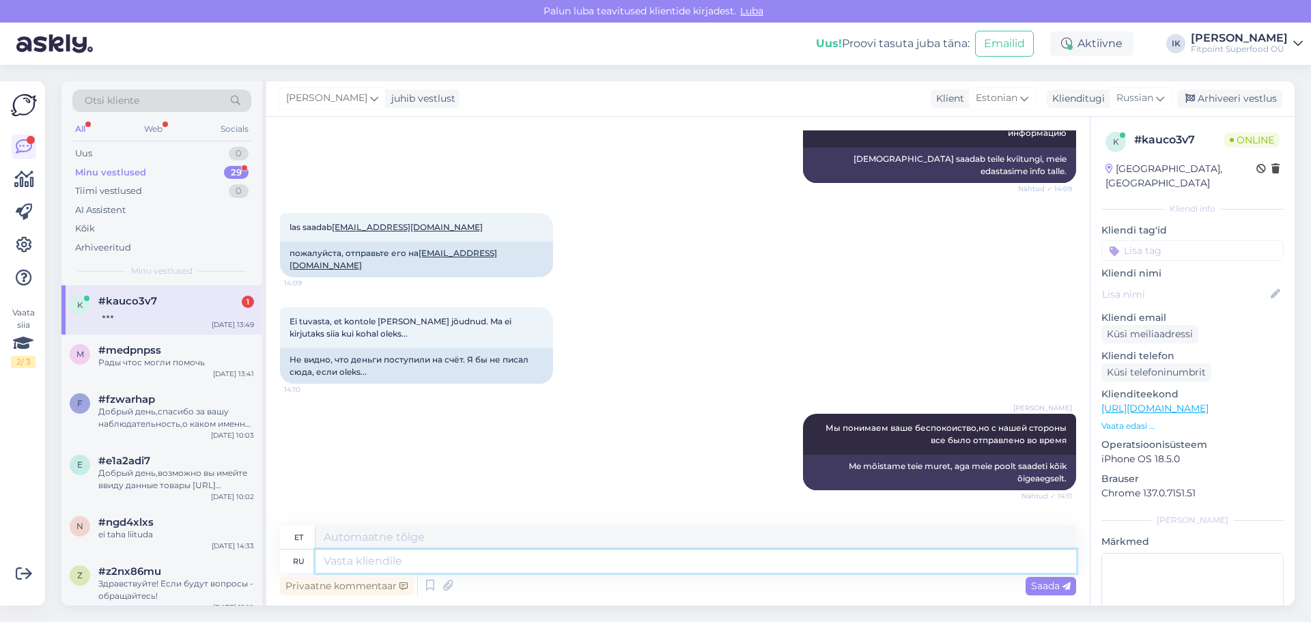
scroll to position [6307, 0]
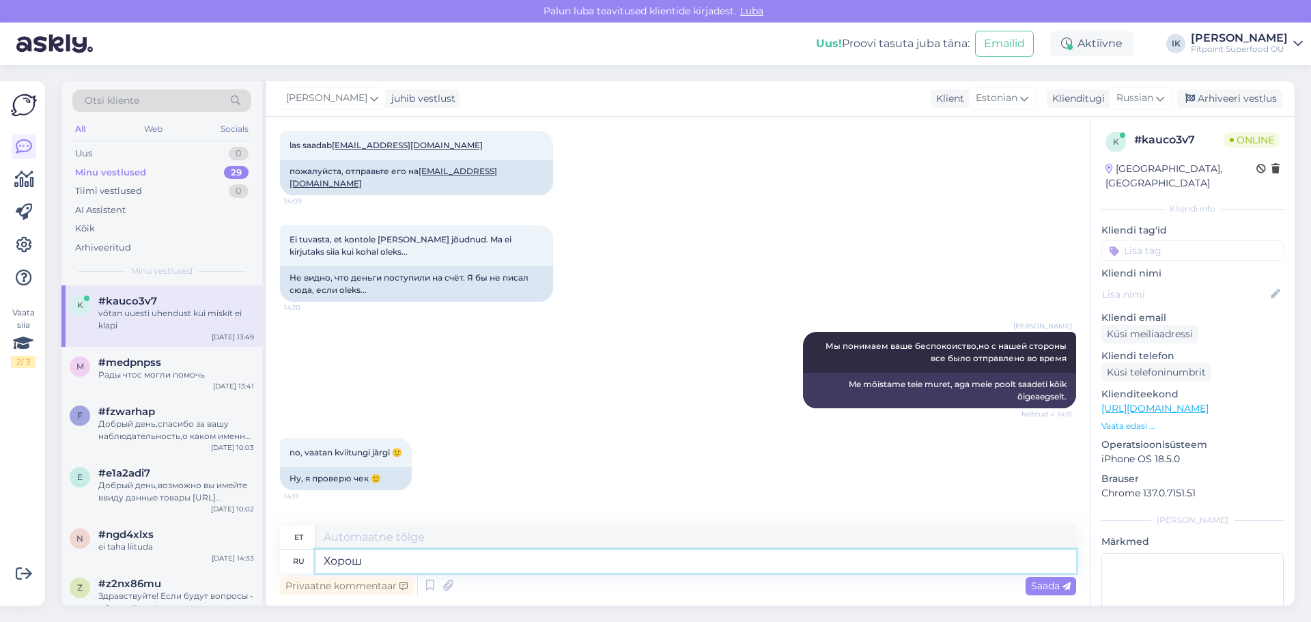
type textarea "Хорошо"
type textarea "Trahv"
type textarea "Х"
type textarea "ок"
type textarea "Olgu"
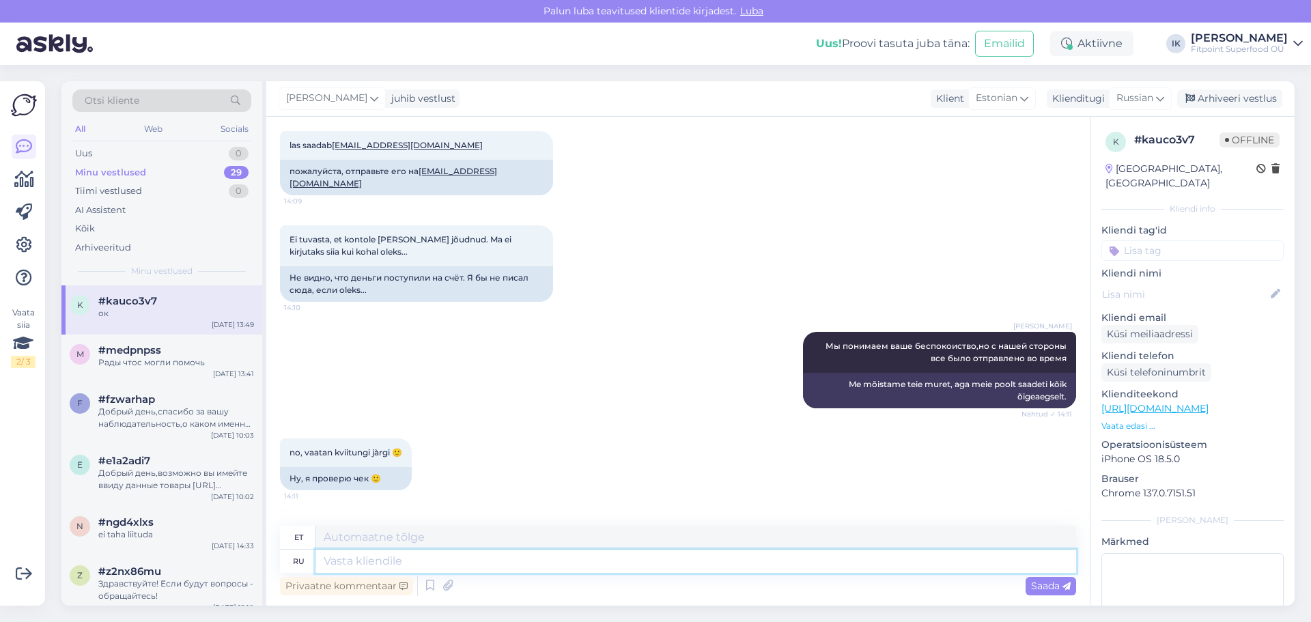
scroll to position [6389, 0]
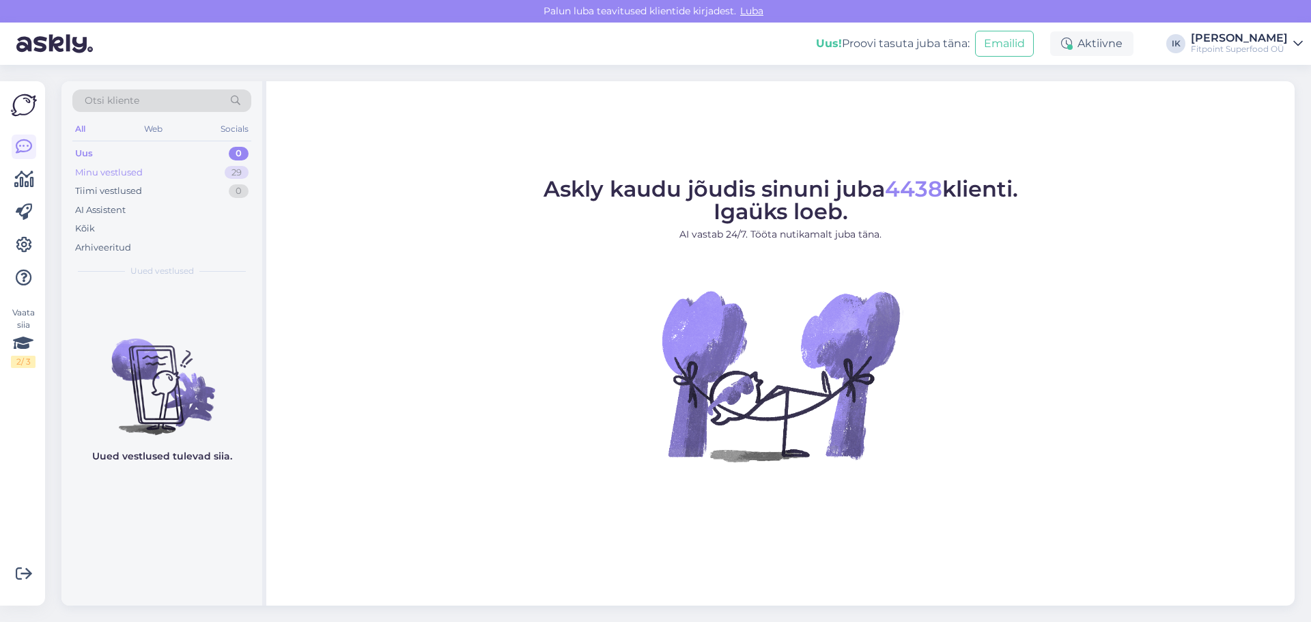
click at [127, 180] on div "Minu vestlused 29" at bounding box center [161, 172] width 179 height 19
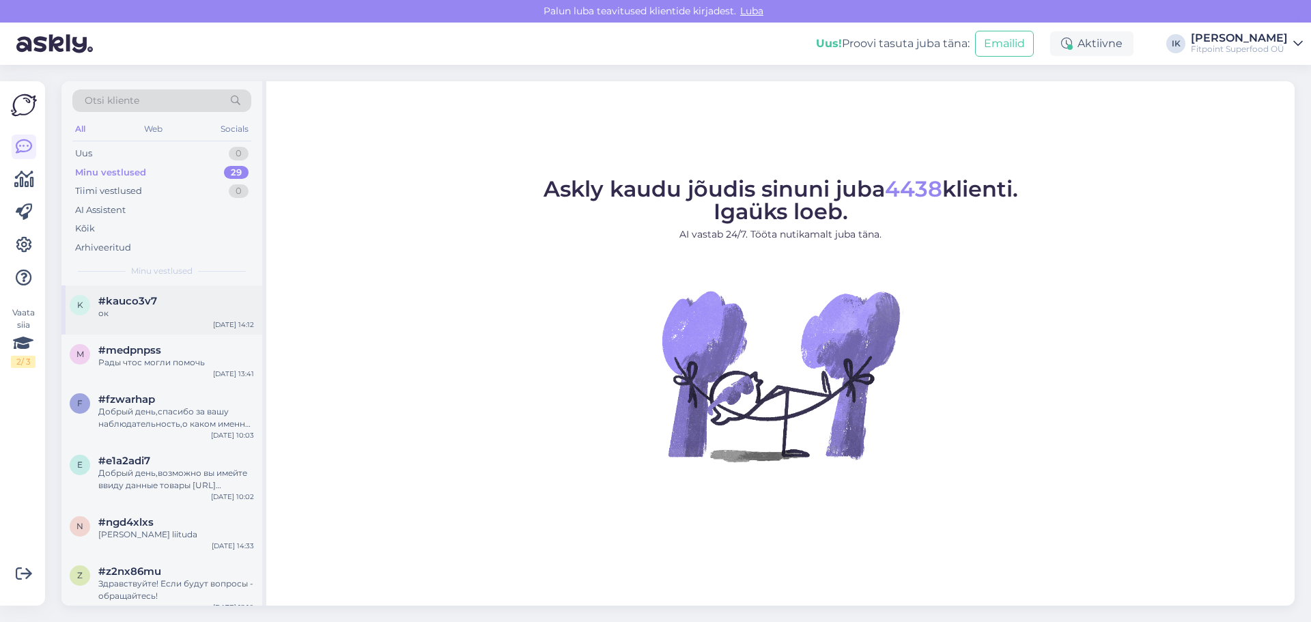
click at [174, 315] on div "ок" at bounding box center [176, 313] width 156 height 12
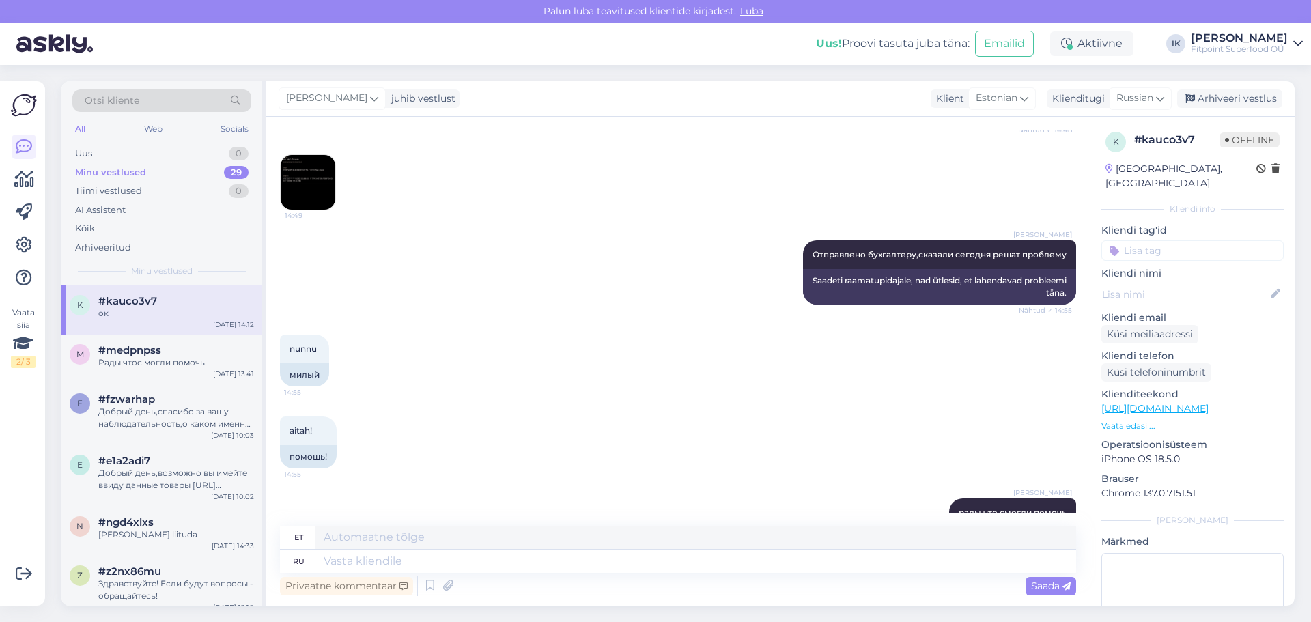
scroll to position [3726, 0]
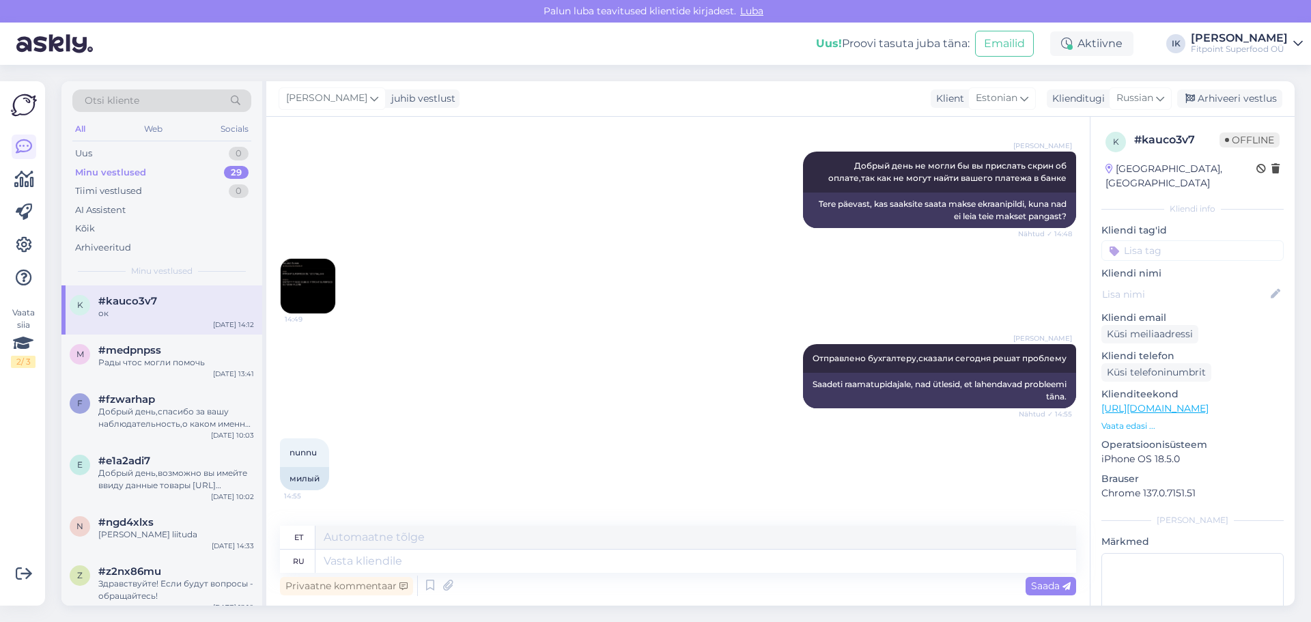
click at [302, 259] on img at bounding box center [308, 286] width 55 height 55
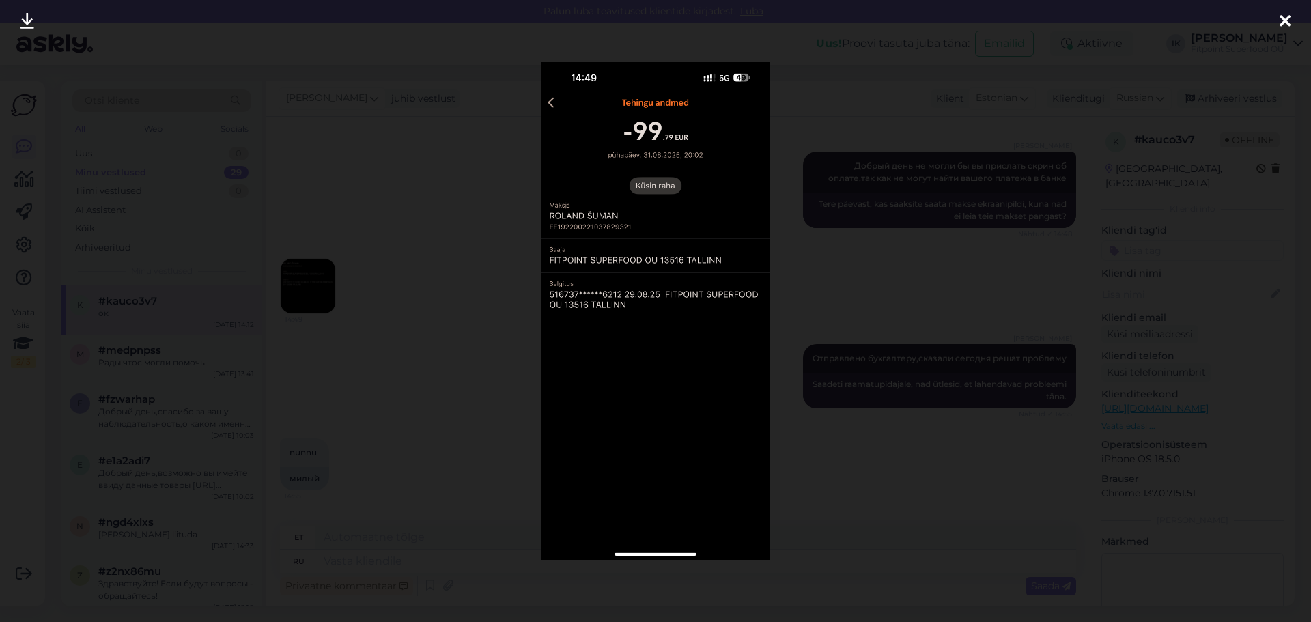
click at [832, 238] on div at bounding box center [655, 311] width 1311 height 622
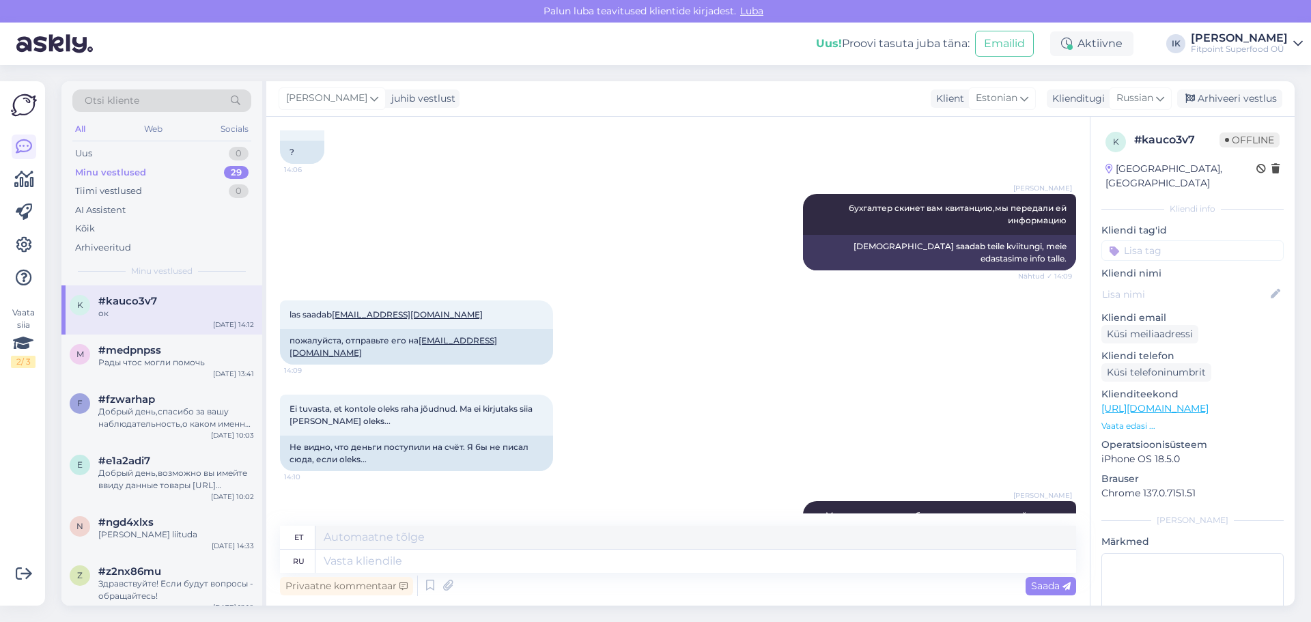
scroll to position [6389, 0]
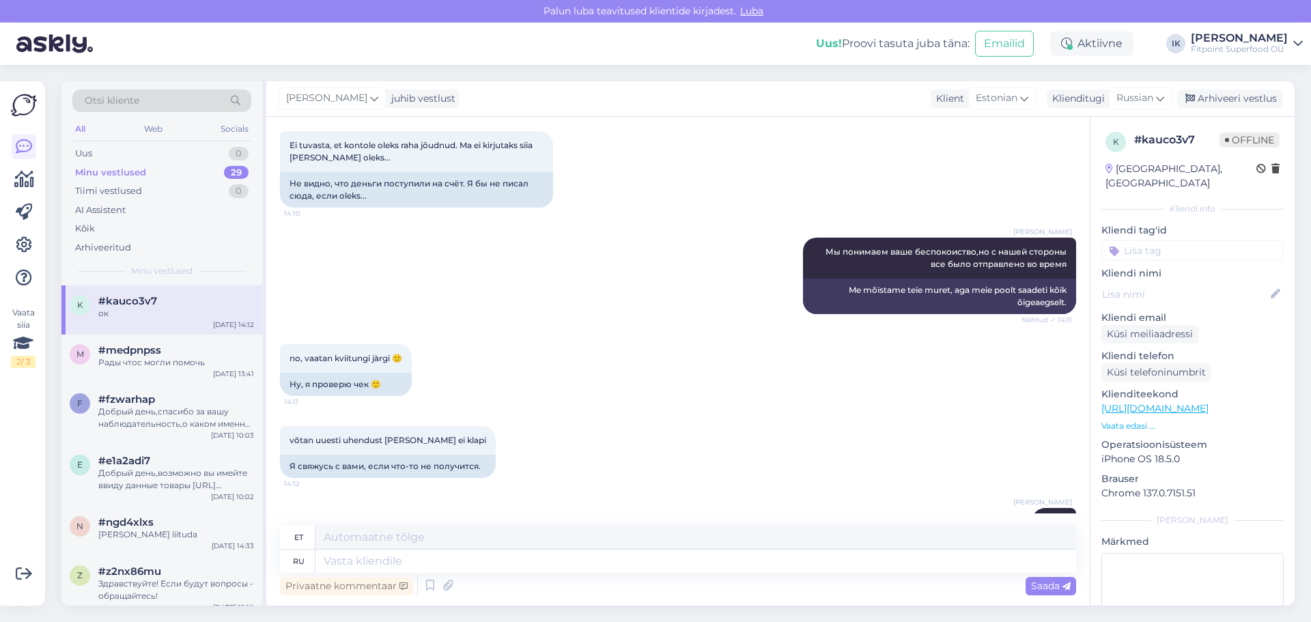
click at [565, 261] on div "Ilja Koivanen Мы понимаем ваше беспокоиство,но с нашей стороны все было отправл…" at bounding box center [678, 276] width 796 height 107
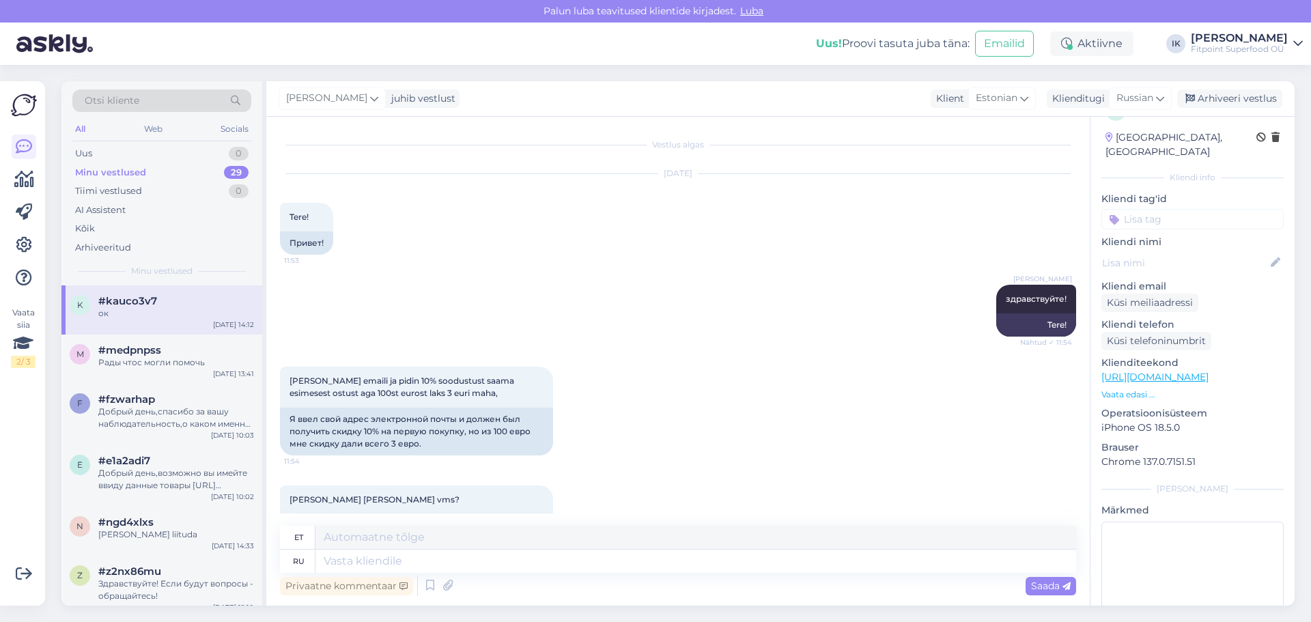
scroll to position [76, 0]
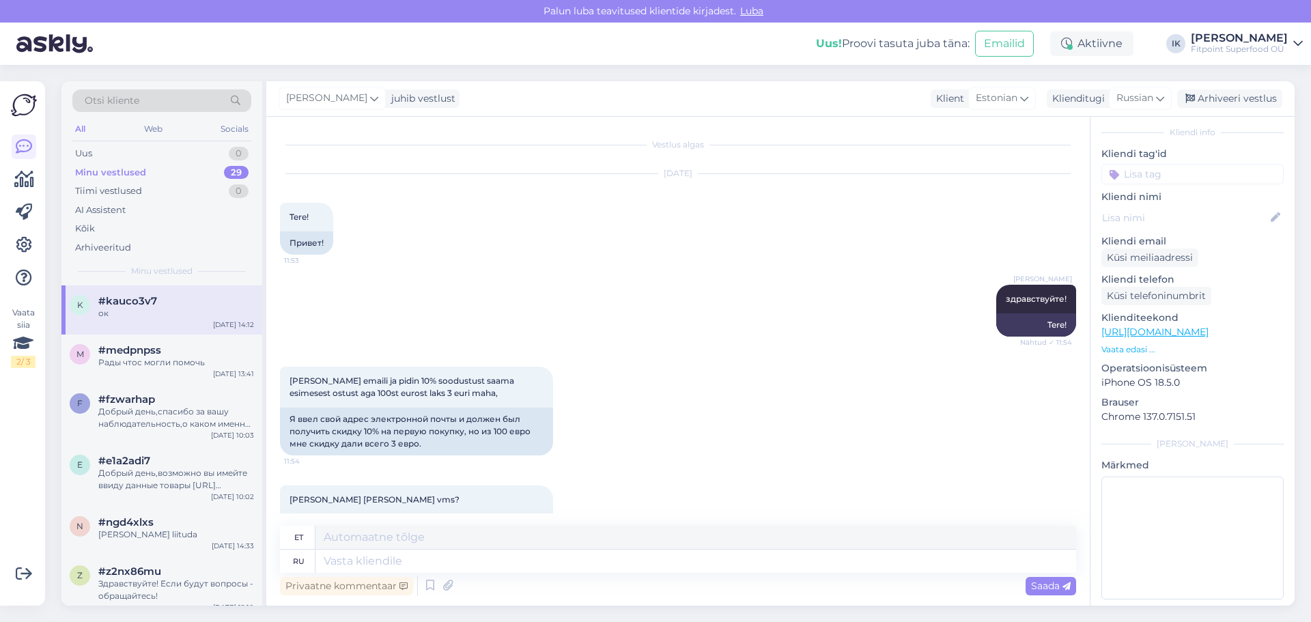
click at [823, 387] on div "Sisestasin emaili ja pidin 10% soodustust saama esimesest ostust aga 100st euro…" at bounding box center [678, 411] width 796 height 119
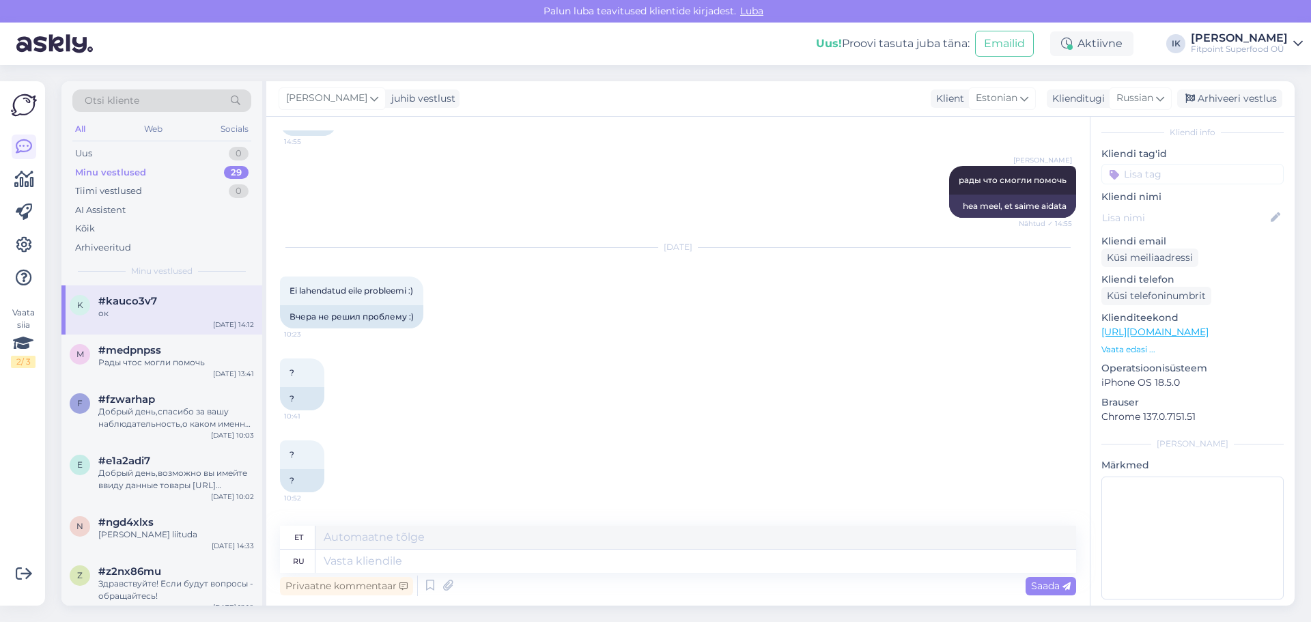
scroll to position [6389, 0]
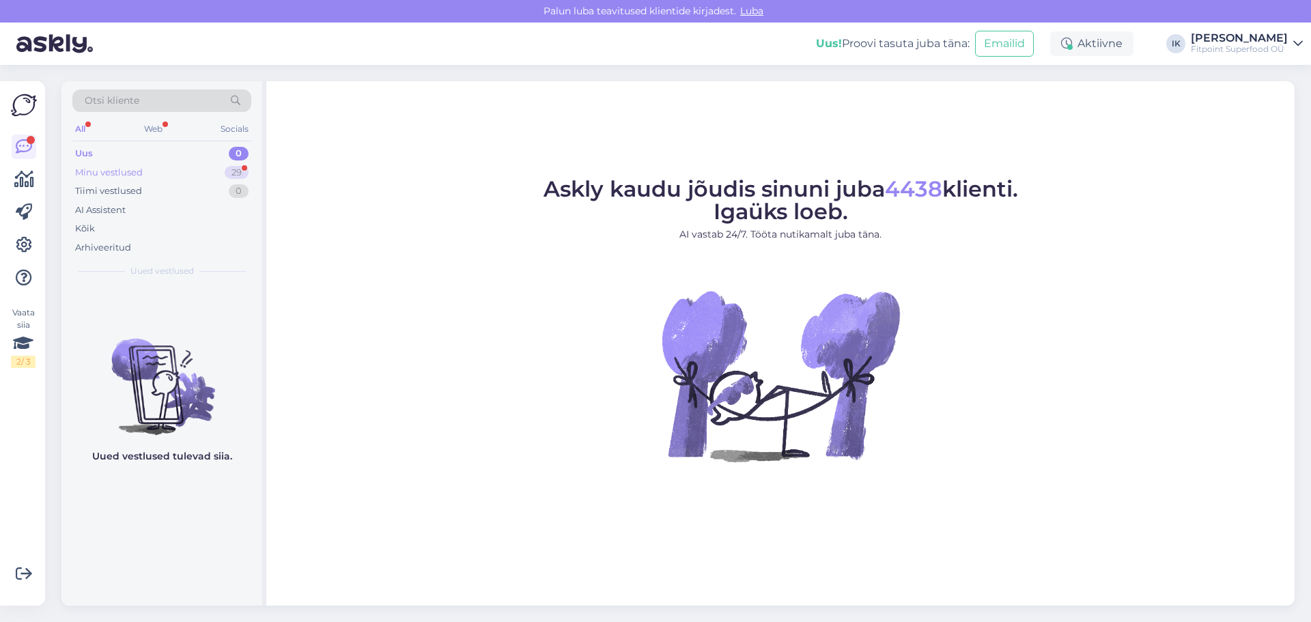
click at [139, 170] on div "Minu vestlused" at bounding box center [109, 173] width 68 height 14
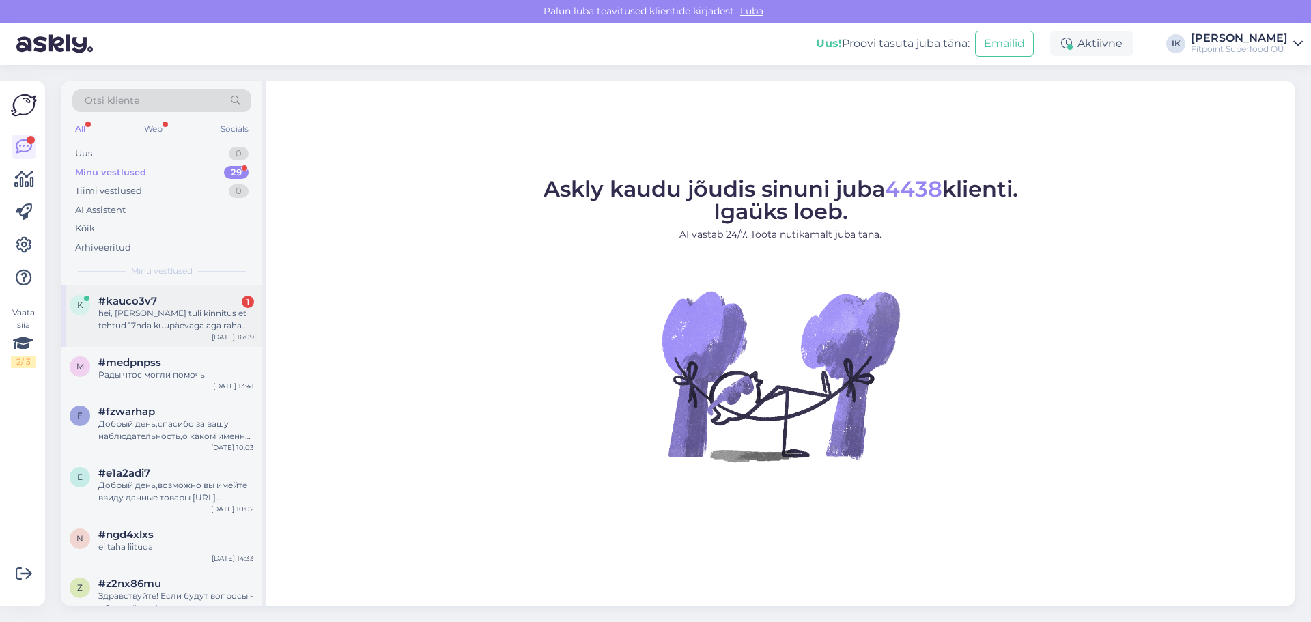
click at [184, 305] on div "#kauco3v7 1" at bounding box center [176, 301] width 156 height 12
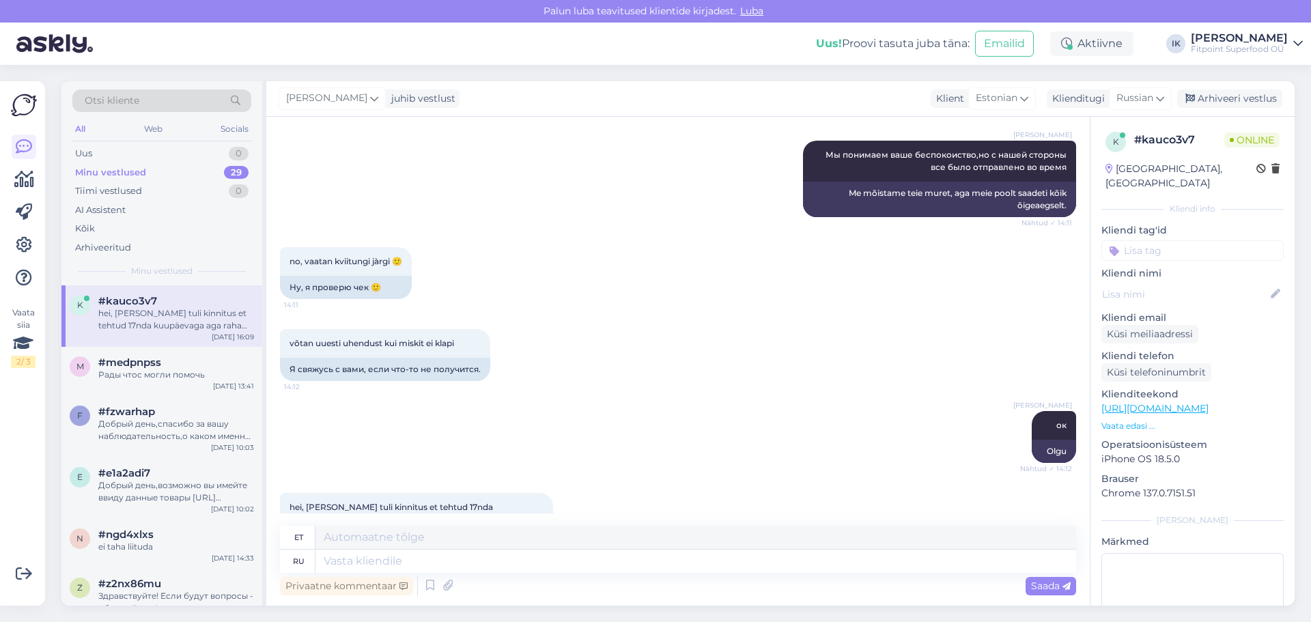
scroll to position [6507, 0]
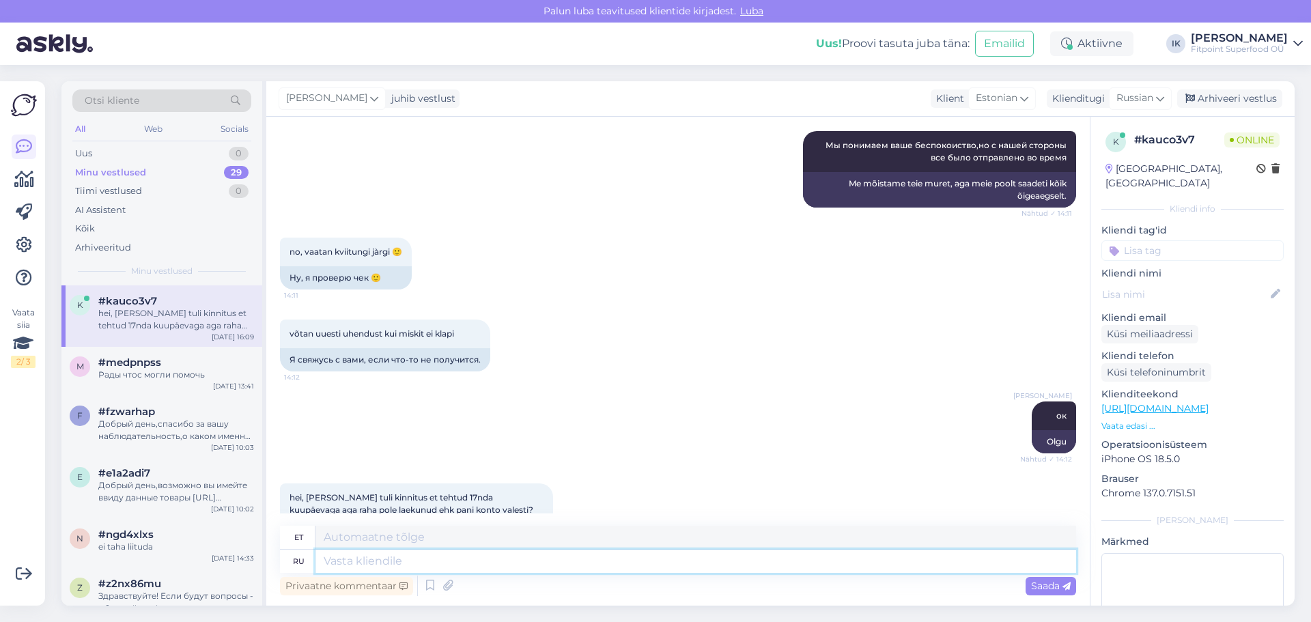
click at [401, 556] on textarea at bounding box center [695, 561] width 761 height 23
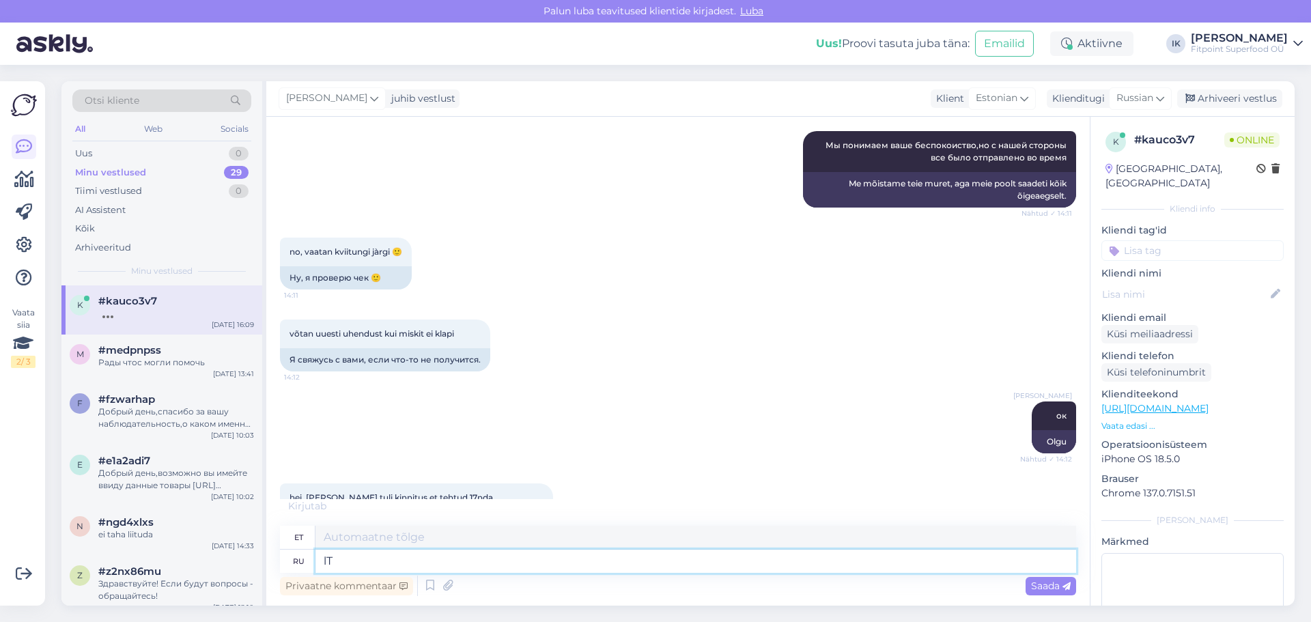
type textarea "l"
type textarea "L"
type textarea "Деньги в"
type textarea "Raha"
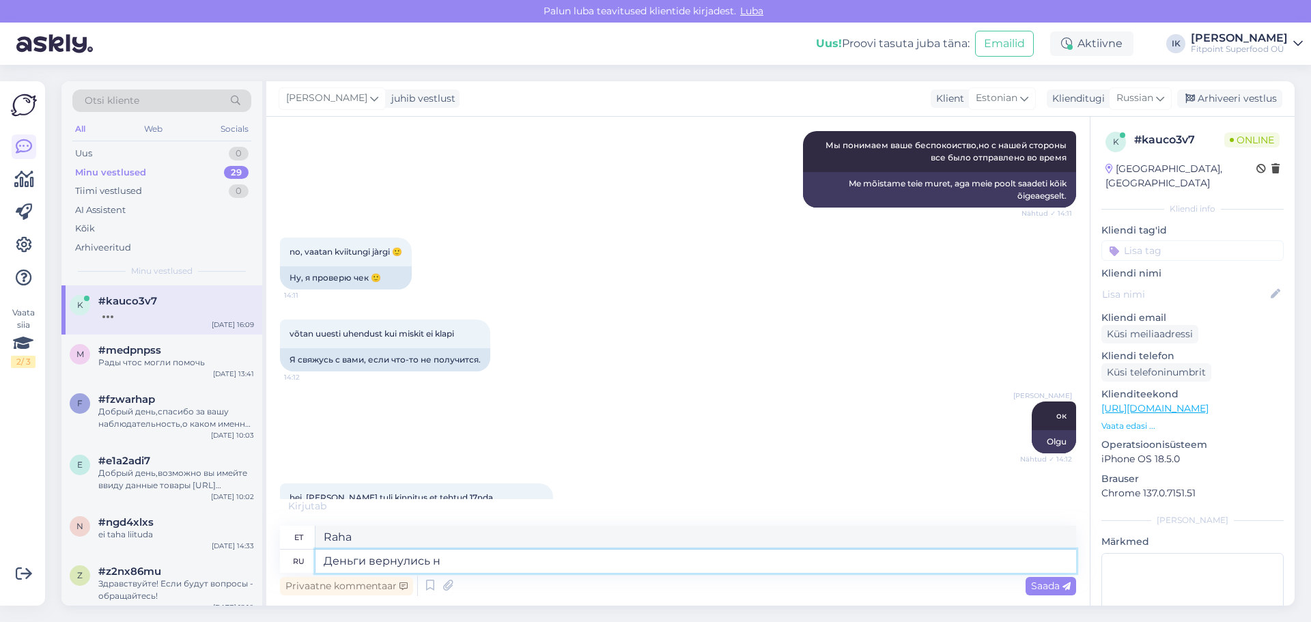
type textarea "Деньги вернулись на"
type textarea "Raha on tagasi"
type textarea "Деньги вернулись на с"
type textarea "Raha tagastati aadressile"
type textarea "Деньги вернулись на счет,с ко"
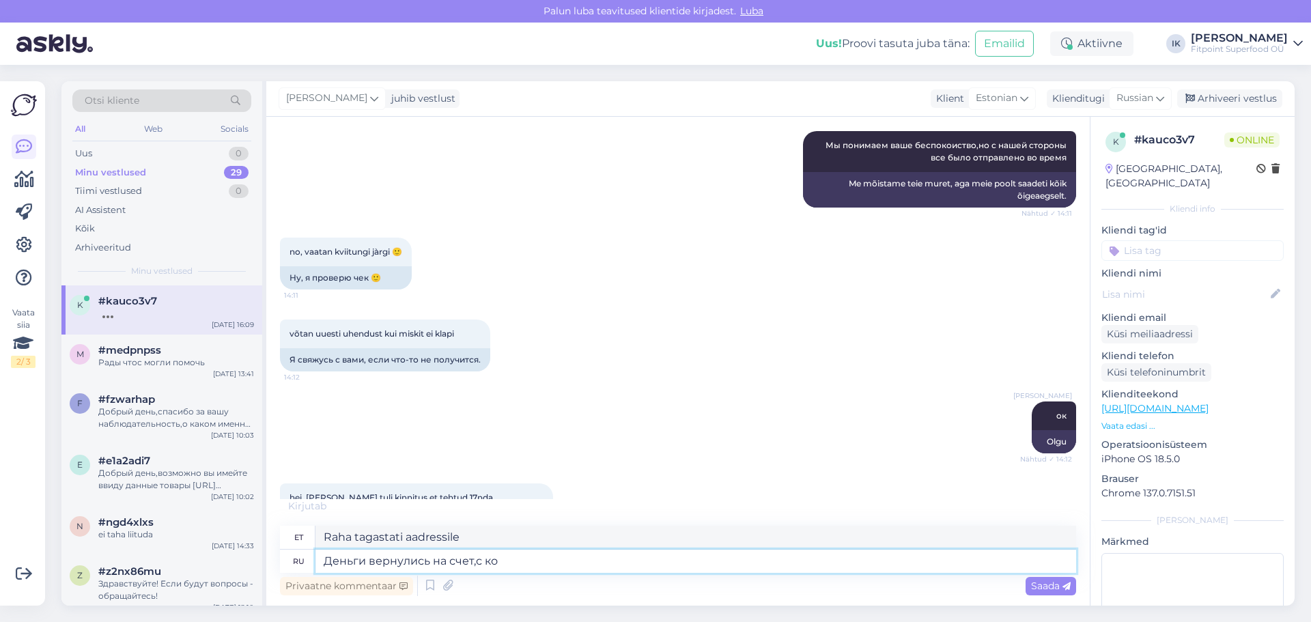
type textarea "Raha kanti kontole tagasi,"
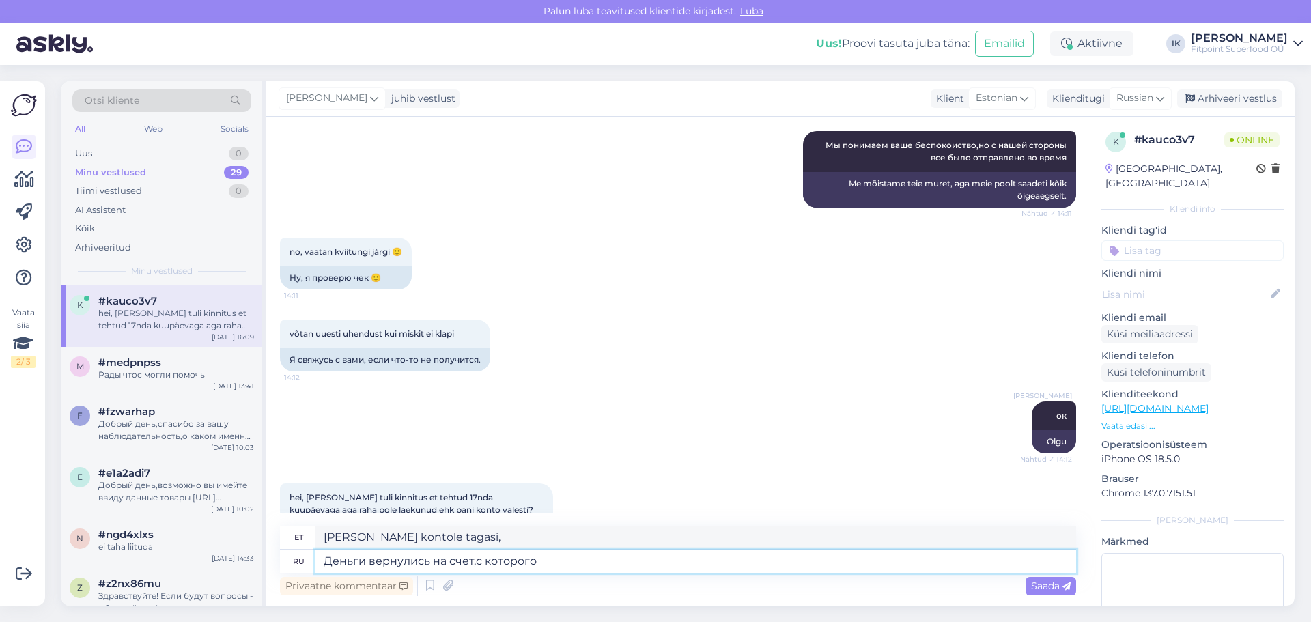
type textarea "Деньги вернулись на счет,с которого б"
type textarea "Raha tagastati kontole, millelt"
type textarea "Деньги вернулись на счет,с которого был п"
type textarea "Raha tagastati kontole, millelt see oli"
type textarea "Деньги вернулись на счет,с которого был прпоизведен п"
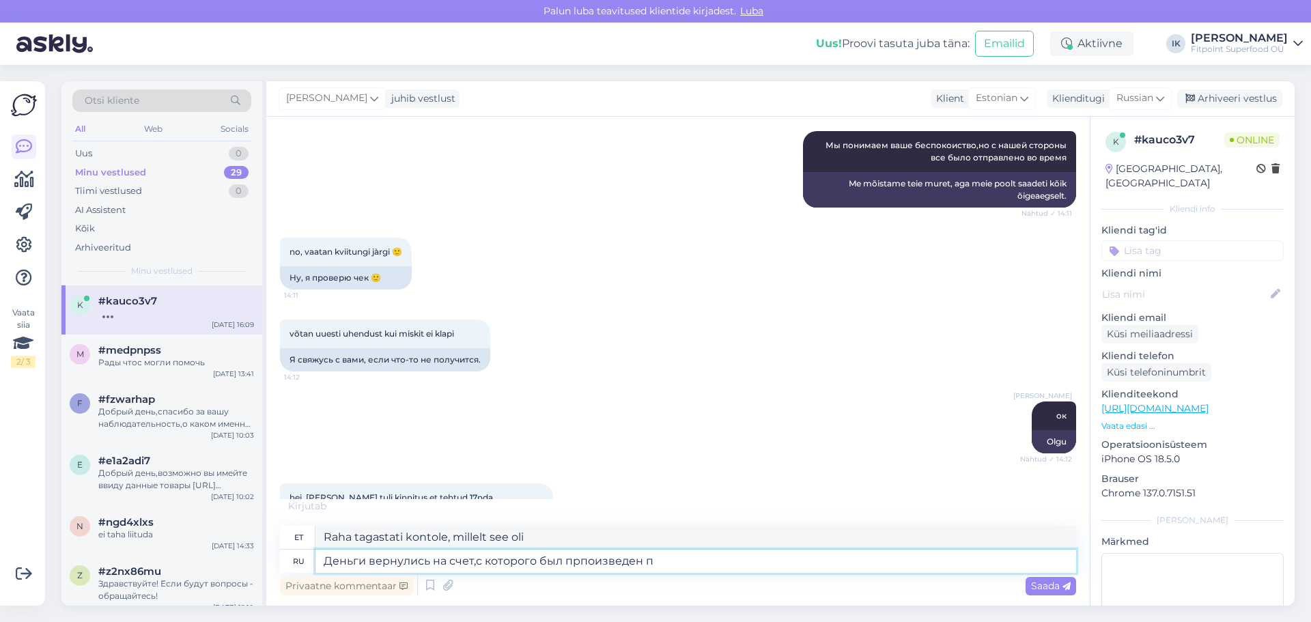
type textarea "Raha tagastati kontole, millelt see oli tehtud."
type textarea "Деньги вернулись на счет,с которого был прпоизведен платеж"
type textarea "Raha tagastati kontole, millelt makse tehti."
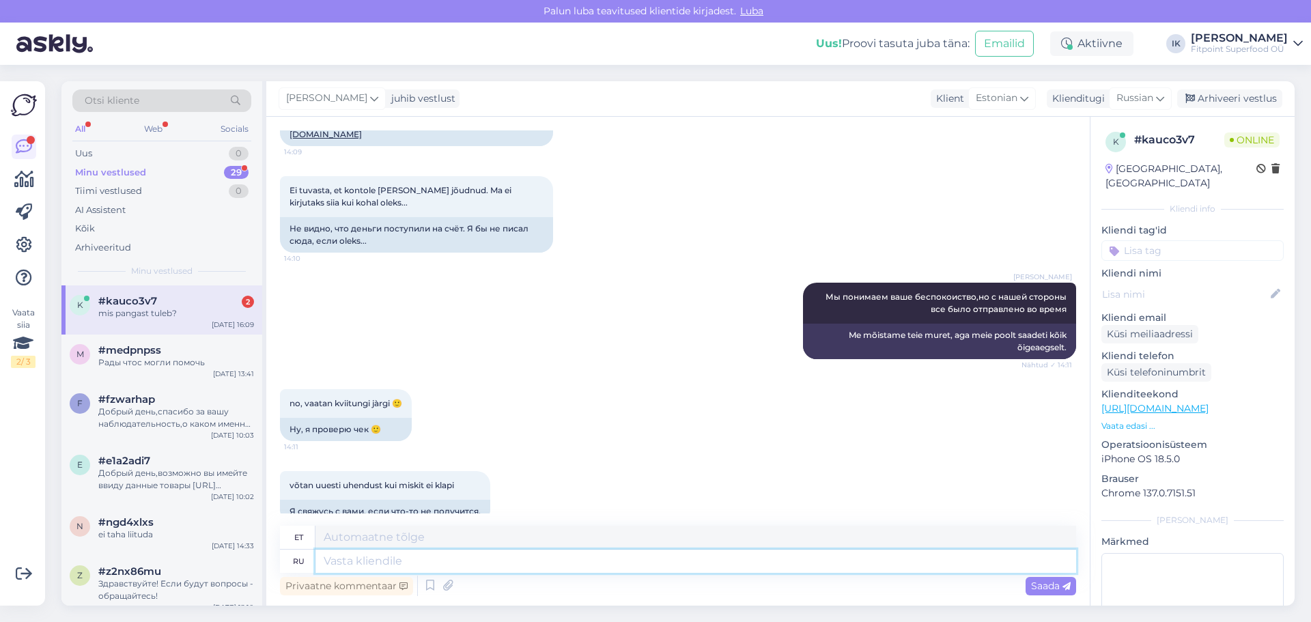
scroll to position [6765, 0]
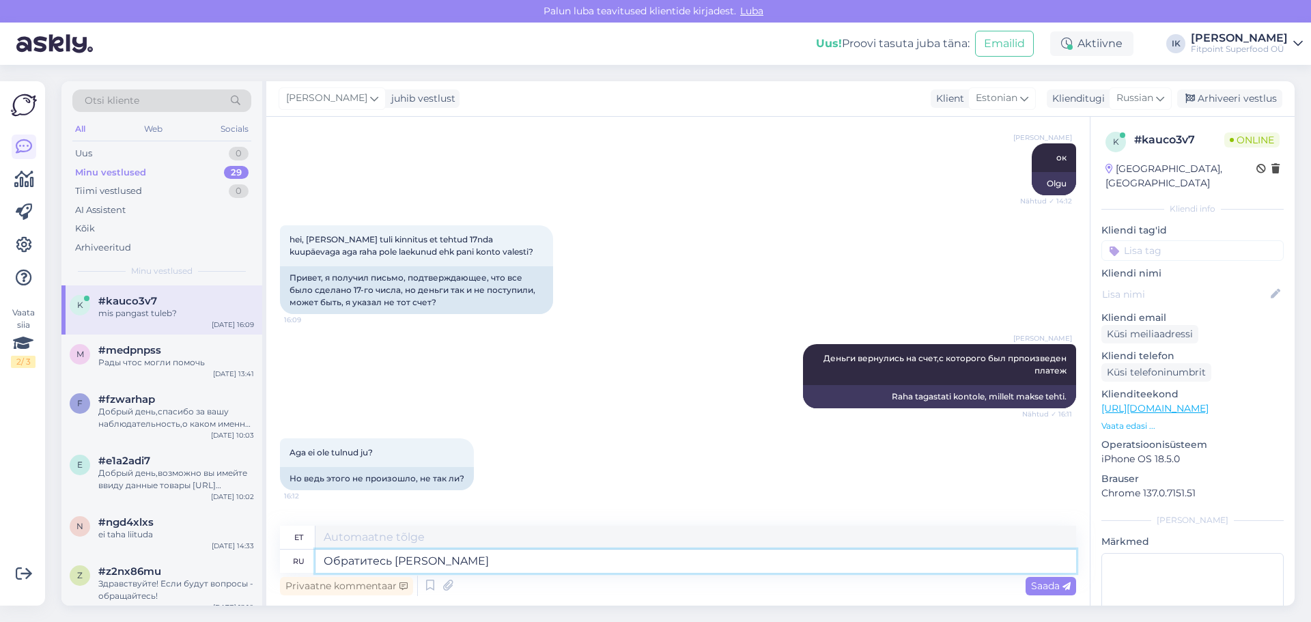
type textarea "Обратитесь в"
type textarea "Palun võtke meiega ühendust"
type textarea "Обратитесь в сво"
type textarea "Võtke meiega ühendust"
type textarea "Обратитесь в свой б"
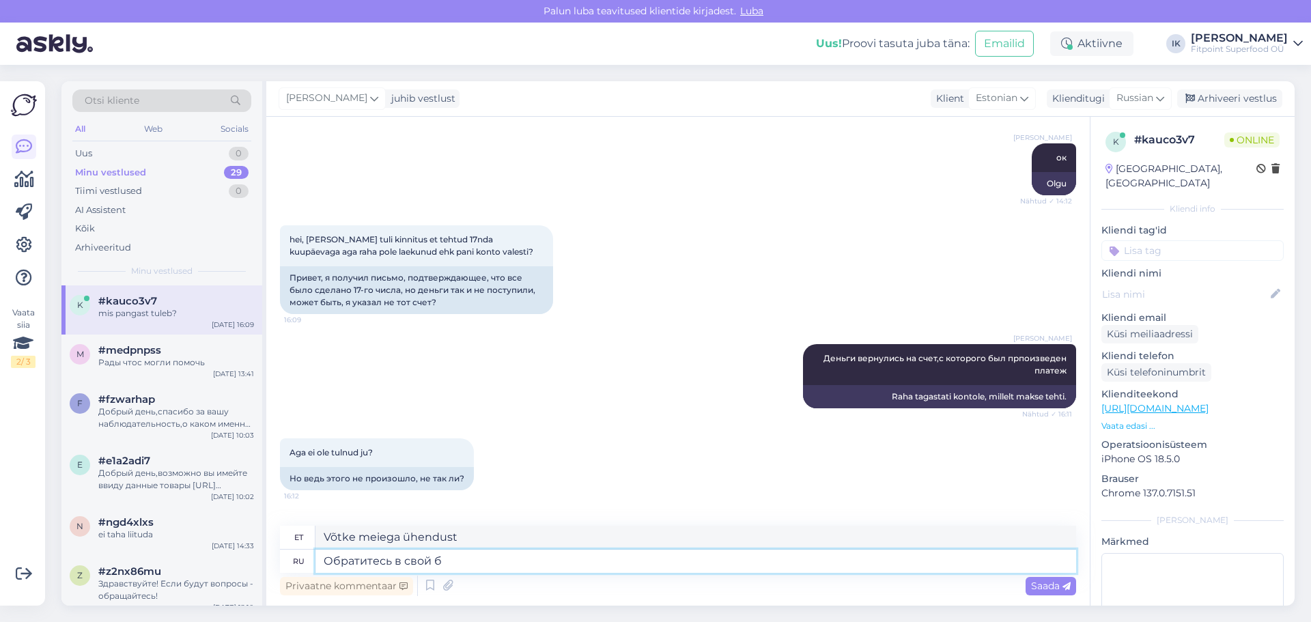
type textarea "Võtke ühendust oma"
type textarea "Обратитесь в свой банк"
type textarea "Võtke ühendust oma pangaga"
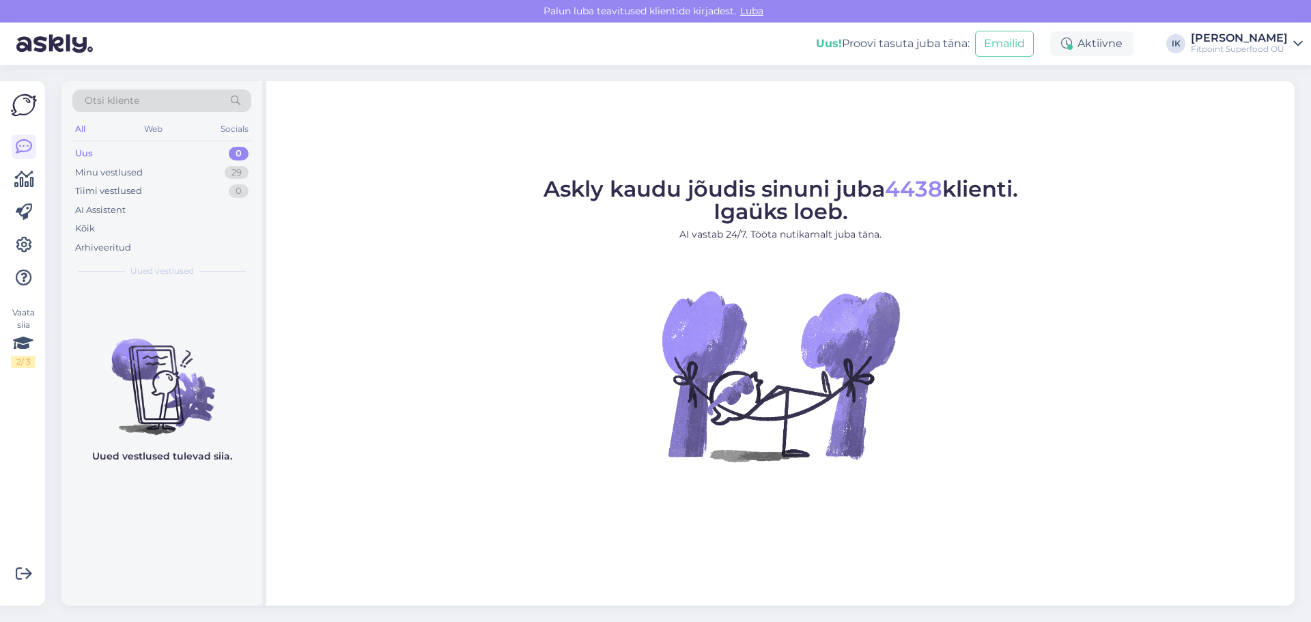
click at [523, 202] on figure "Askly kaudu jõudis sinuni juba 4438 klienti. Igaüks loeb. AI vastab 24/7. Tööta…" at bounding box center [781, 338] width 1004 height 320
